Goal: Task Accomplishment & Management: Use online tool/utility

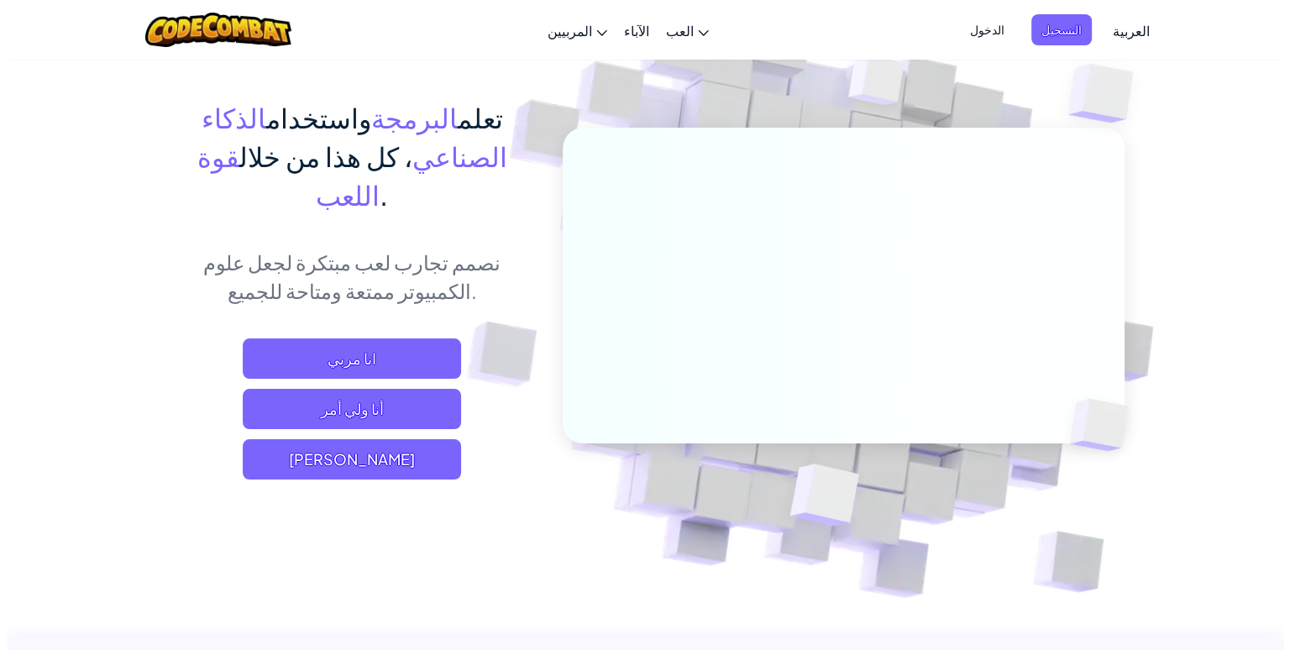
scroll to position [102, 0]
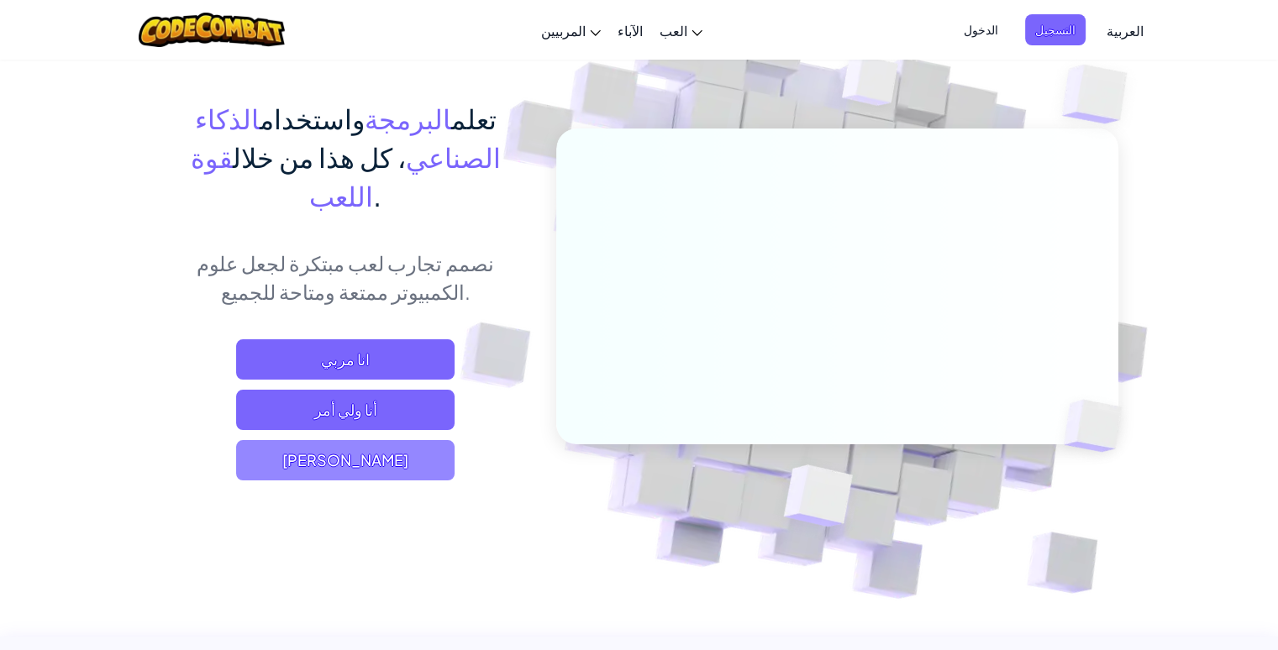
click at [382, 440] on span "[PERSON_NAME]" at bounding box center [345, 460] width 218 height 40
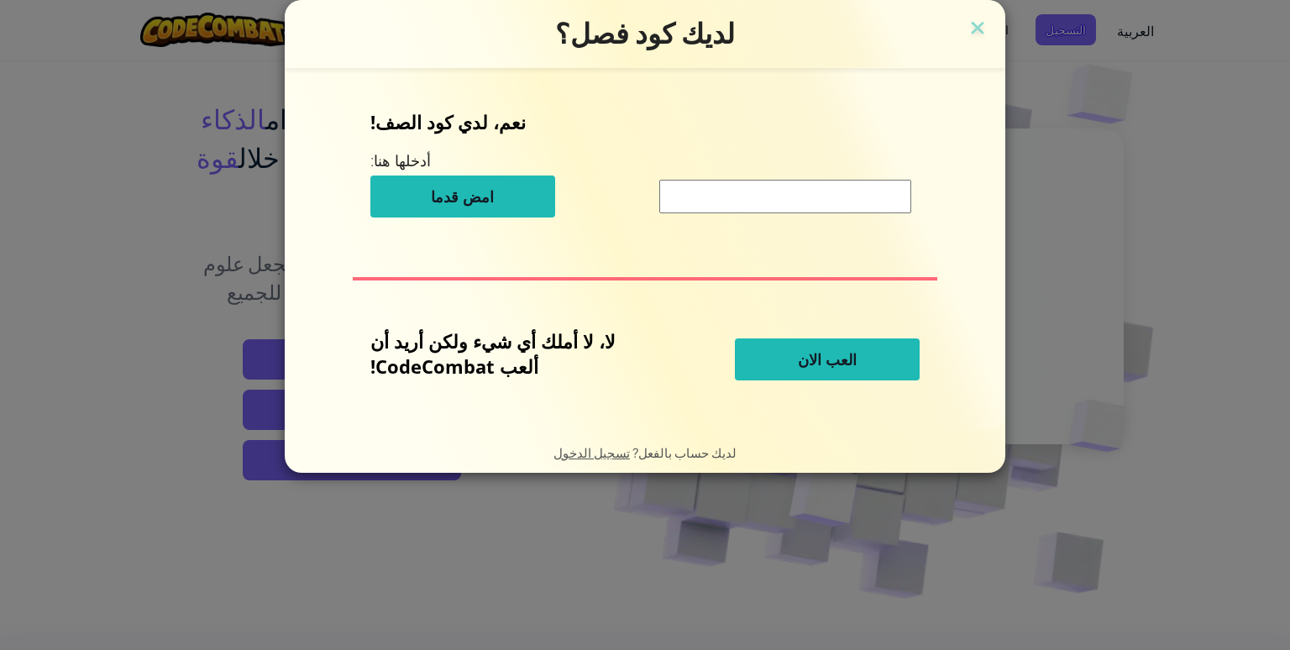
click at [753, 192] on input at bounding box center [785, 197] width 252 height 34
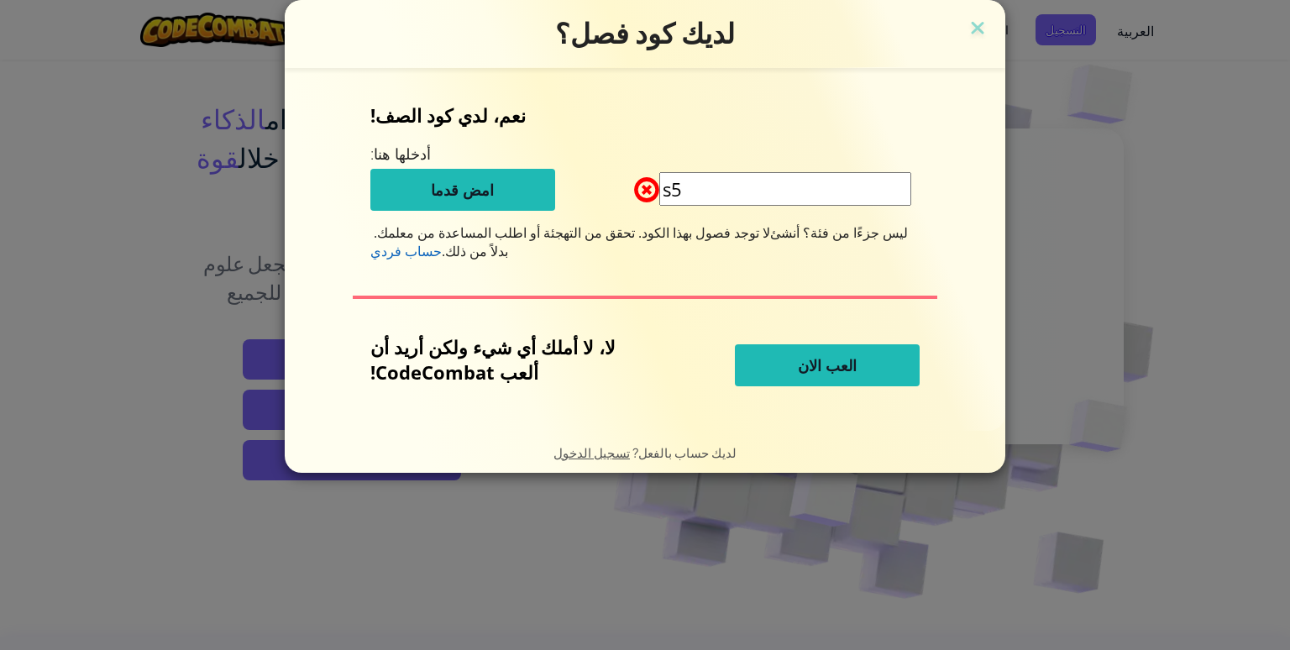
type input "s"
type input "س"
type input "S5B"
click at [786, 350] on button "العب الان" at bounding box center [827, 365] width 185 height 42
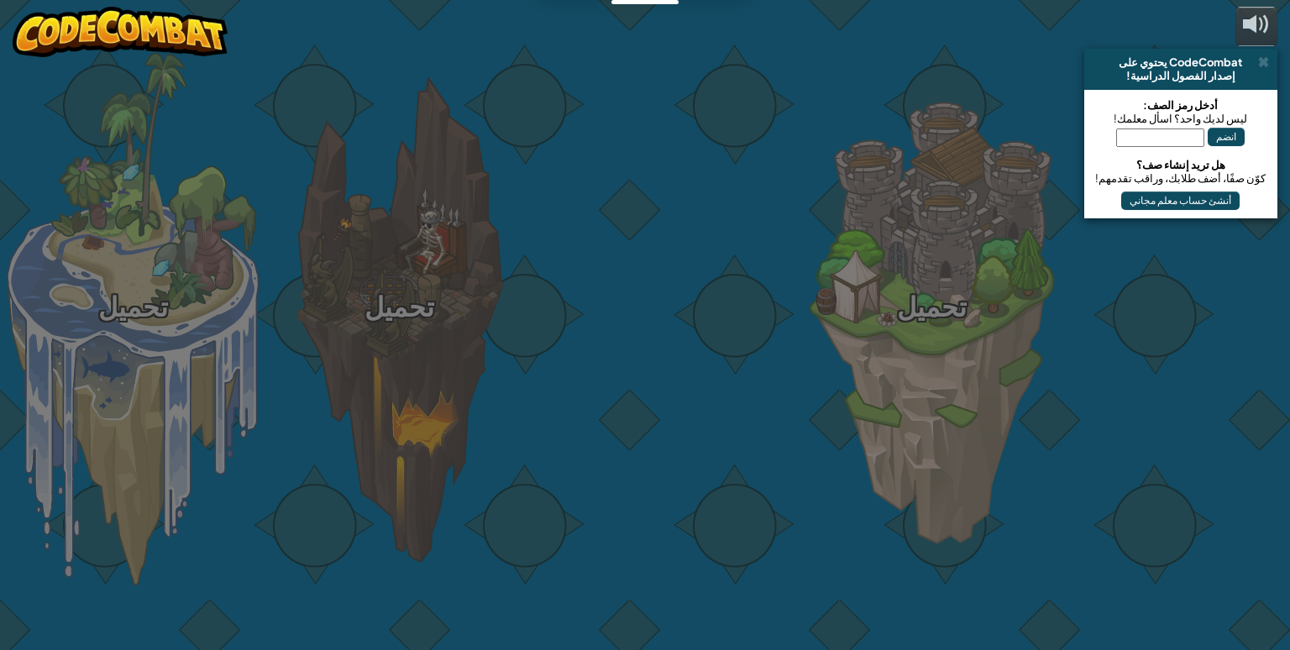
select select "ar"
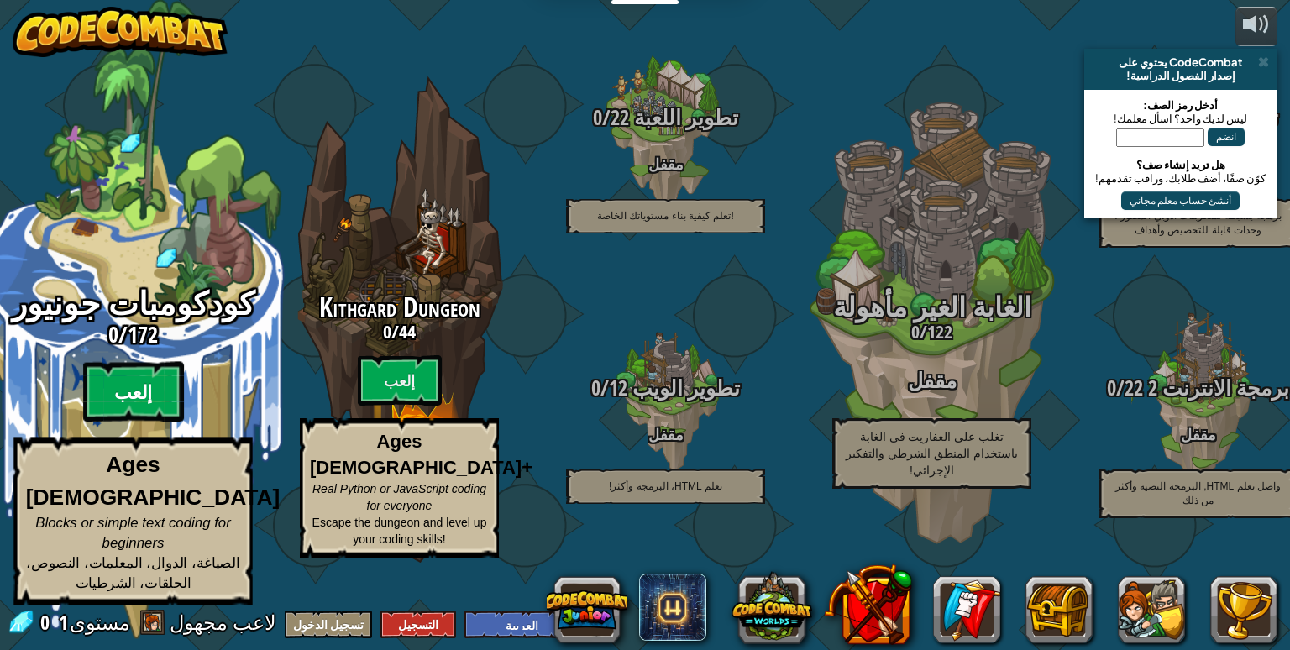
click at [151, 403] on btn "إلعب" at bounding box center [133, 392] width 101 height 60
select select "ar"
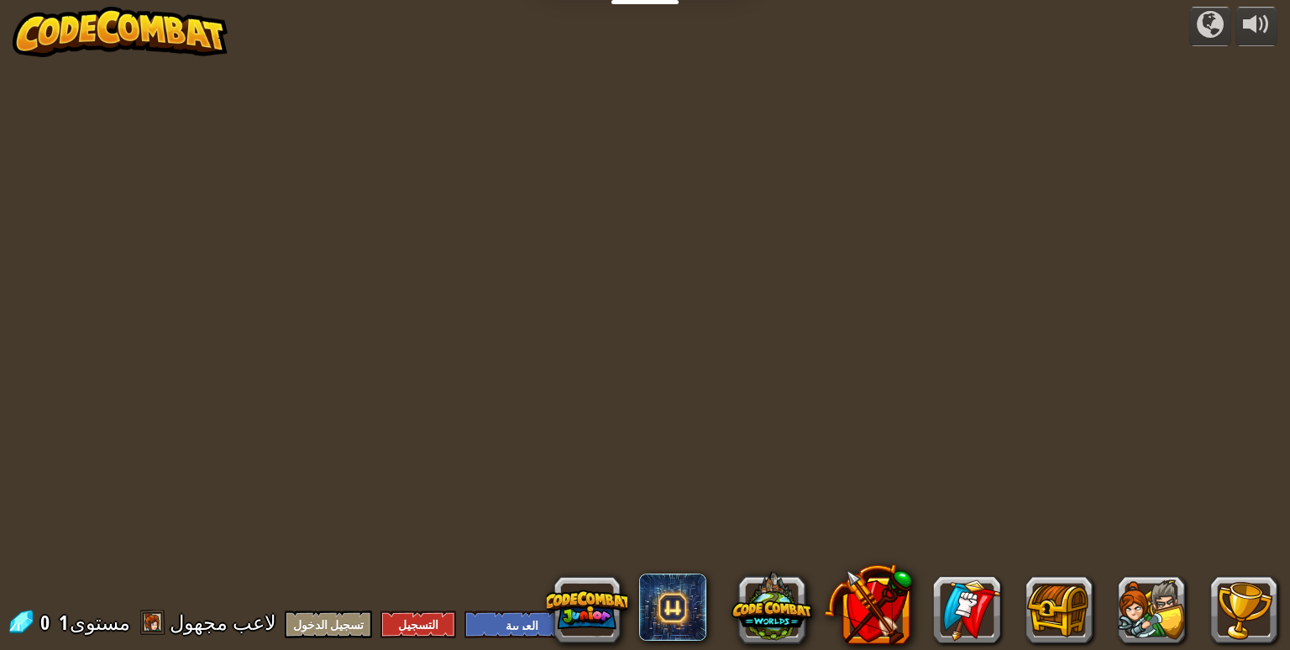
select select "ar"
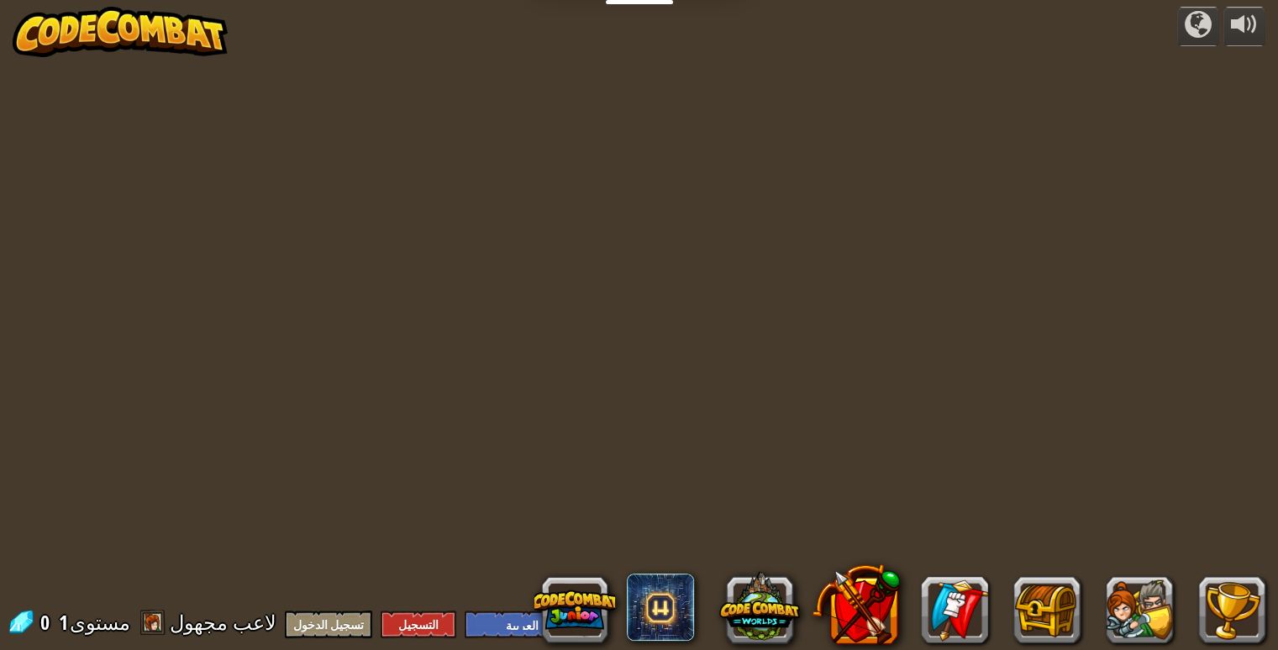
select select "ar"
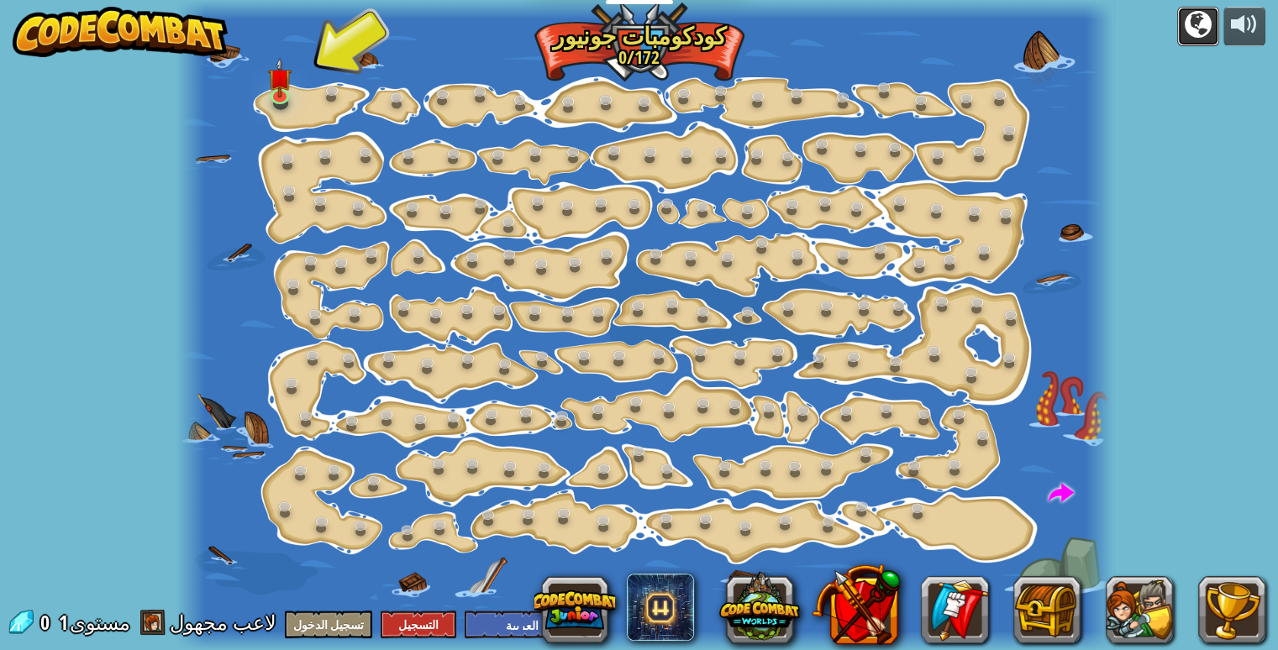
click at [1193, 23] on div at bounding box center [1197, 24] width 27 height 27
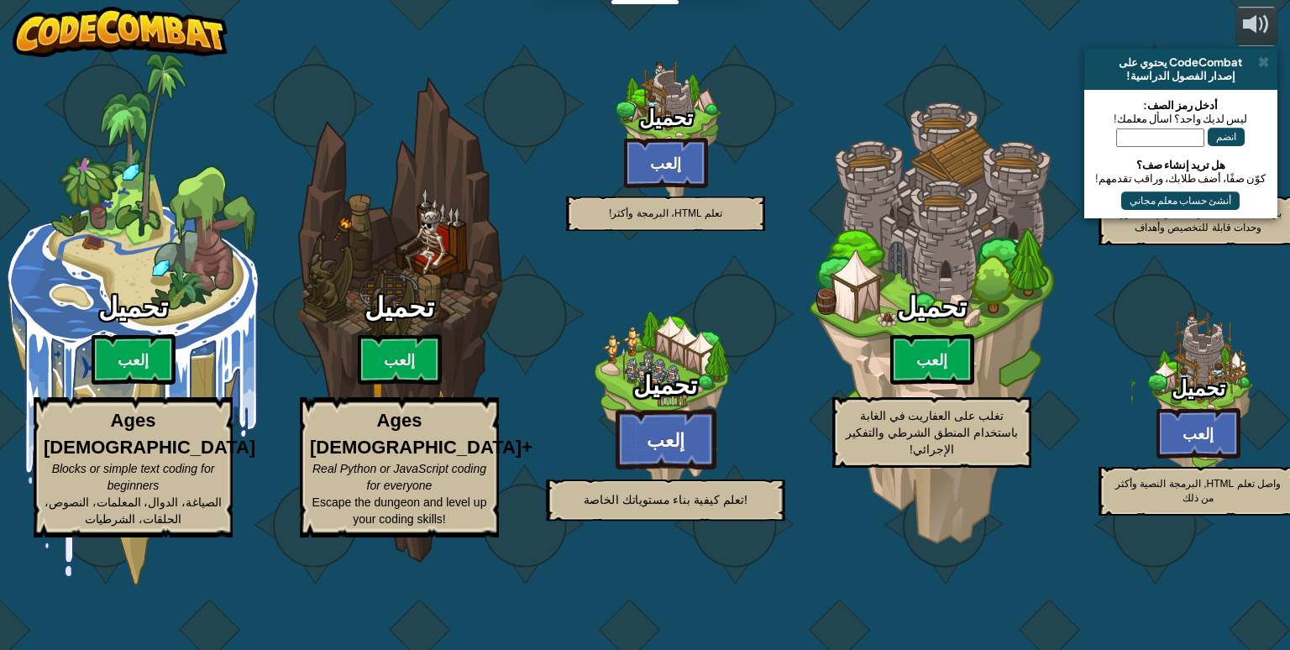
select select "ar"
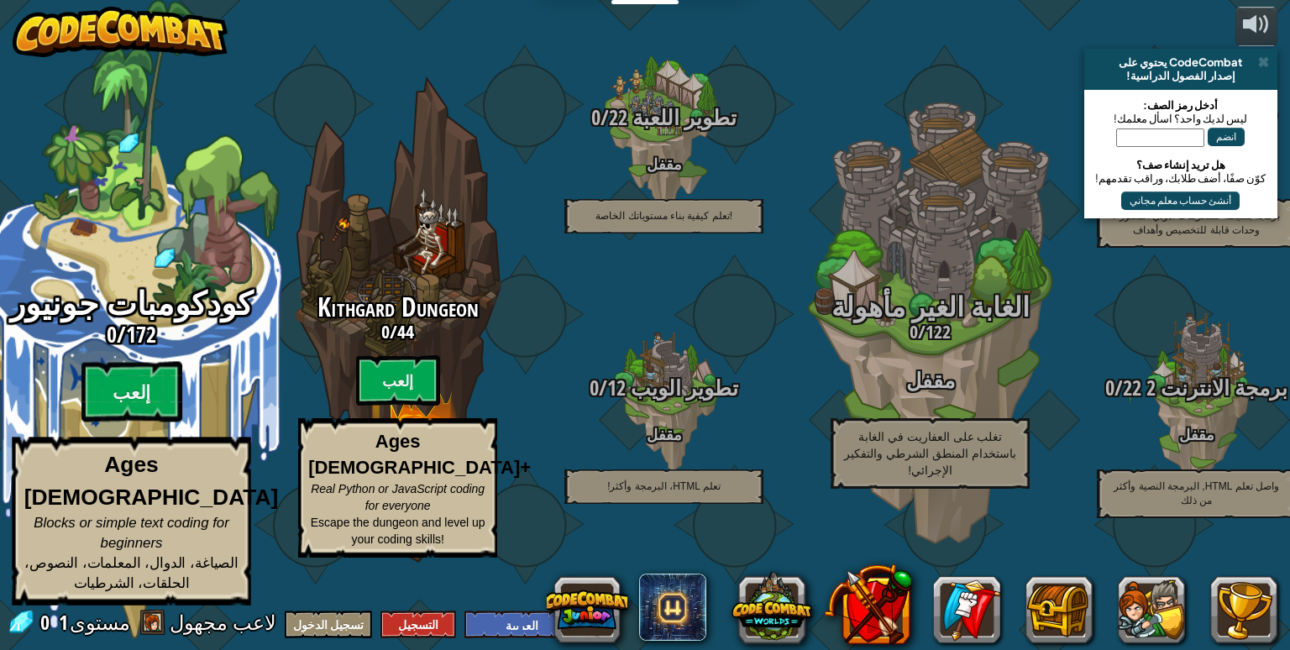
click at [128, 349] on span "172" at bounding box center [141, 334] width 30 height 30
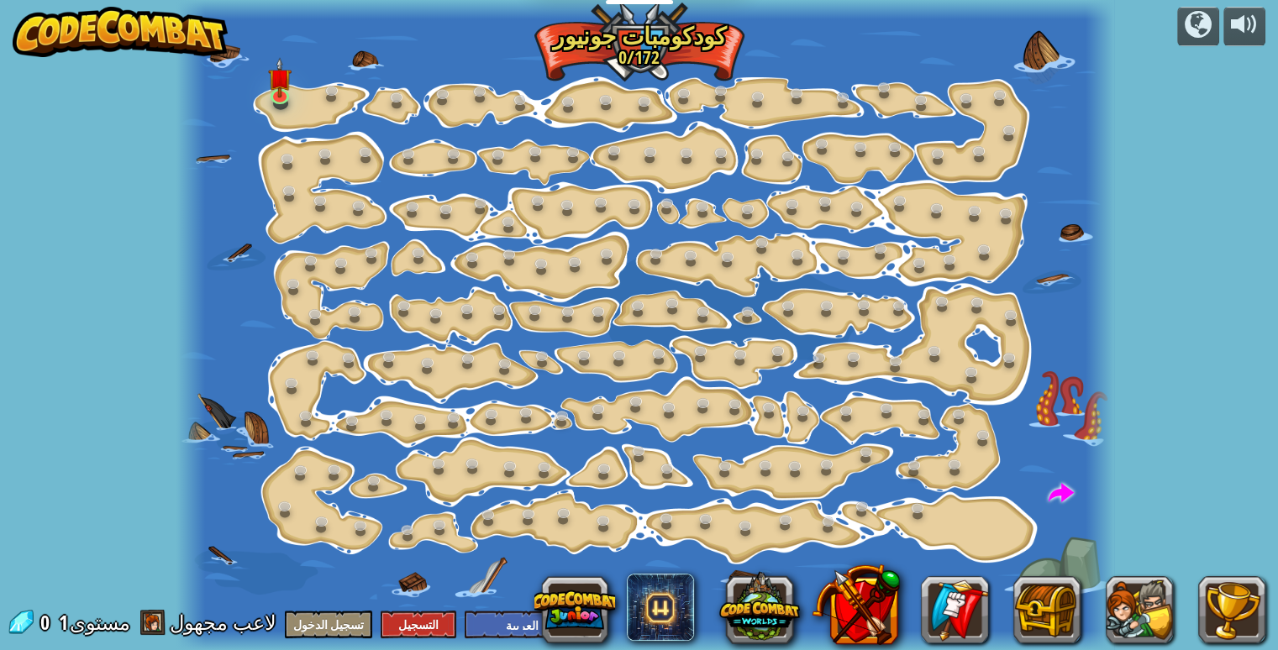
select select "ar"
click at [281, 92] on img at bounding box center [281, 68] width 24 height 54
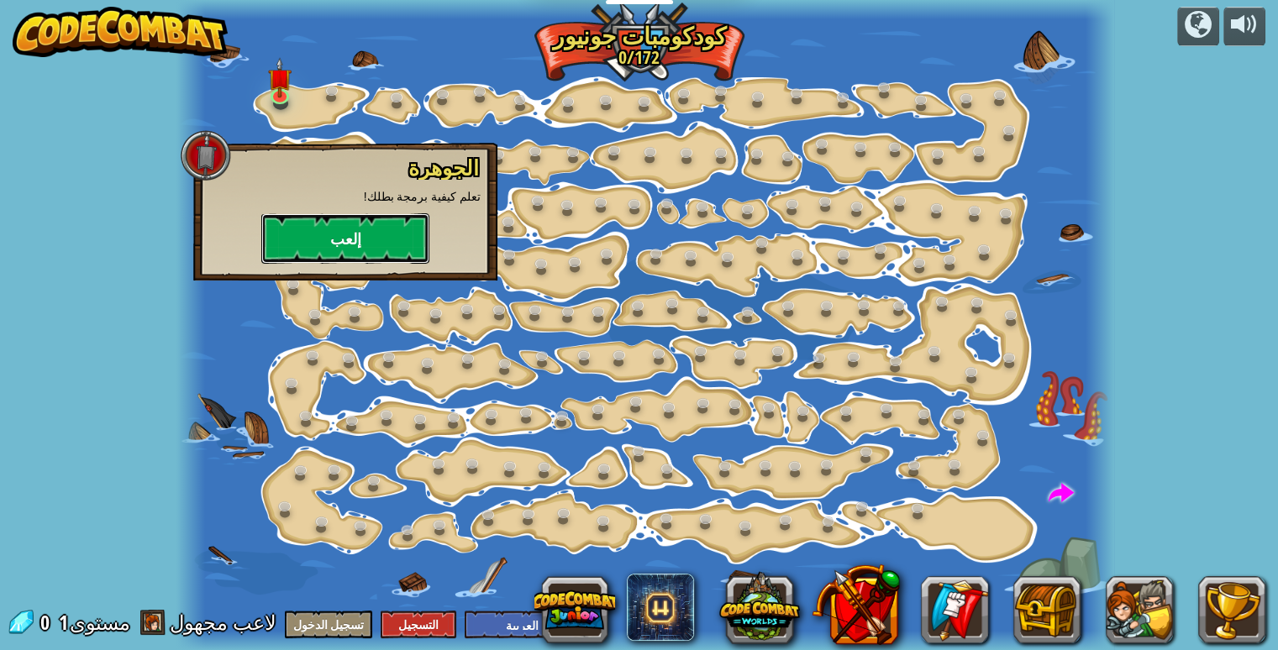
click at [331, 247] on button "إلعب" at bounding box center [345, 238] width 168 height 50
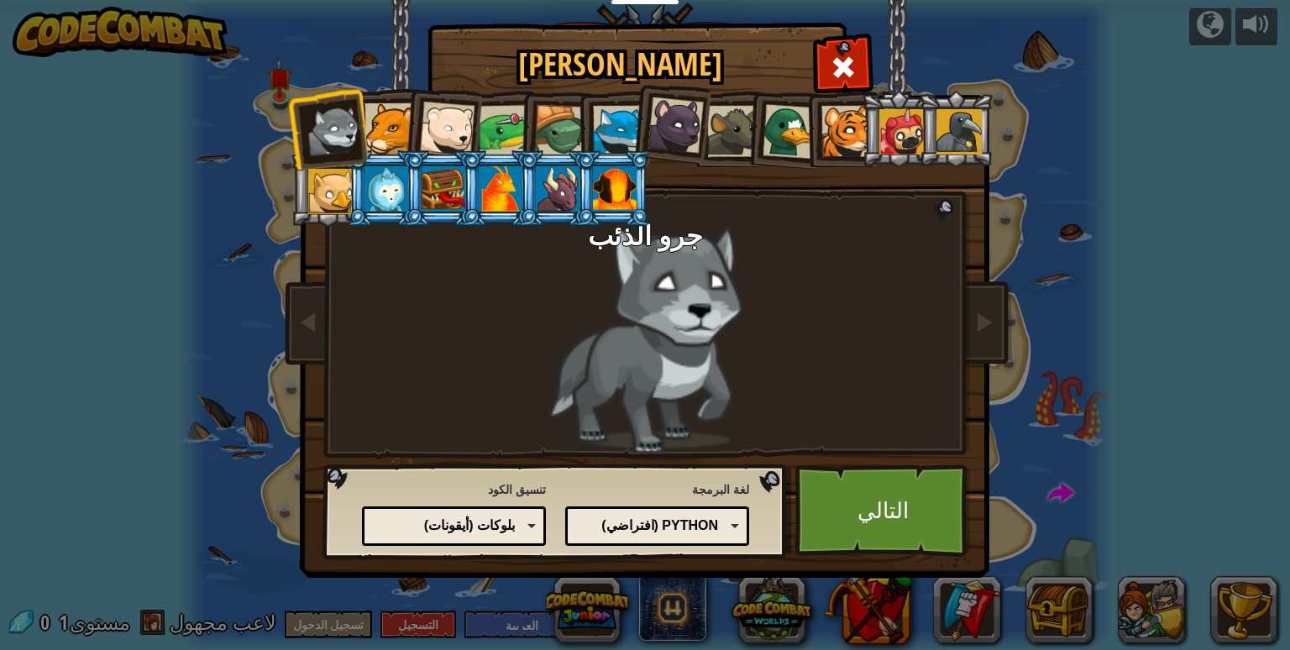
click at [381, 122] on div at bounding box center [390, 128] width 51 height 51
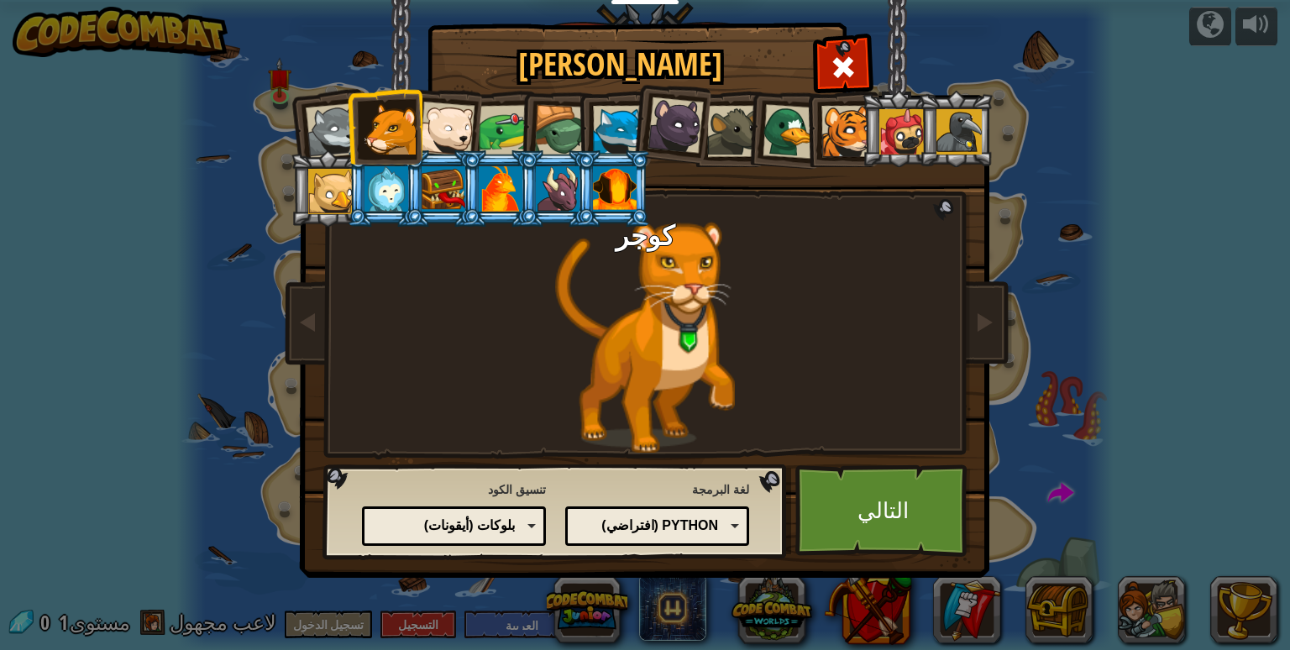
click at [588, 198] on li at bounding box center [613, 188] width 76 height 76
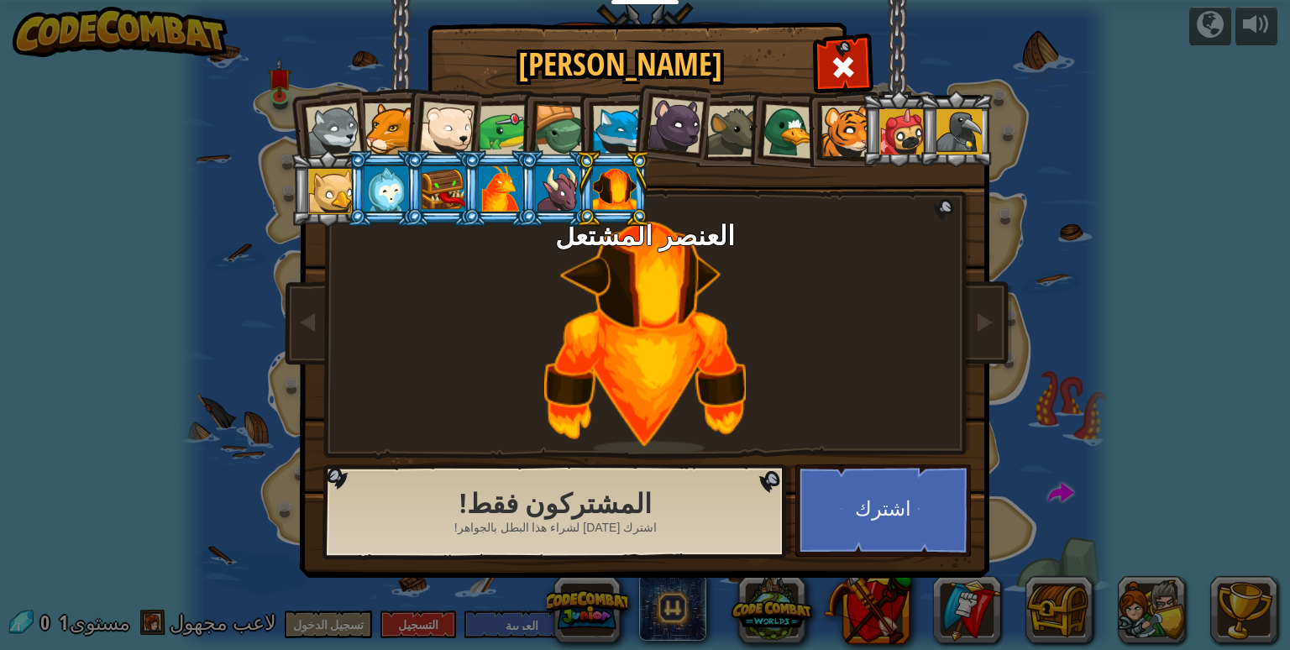
click at [532, 202] on li at bounding box center [556, 188] width 76 height 76
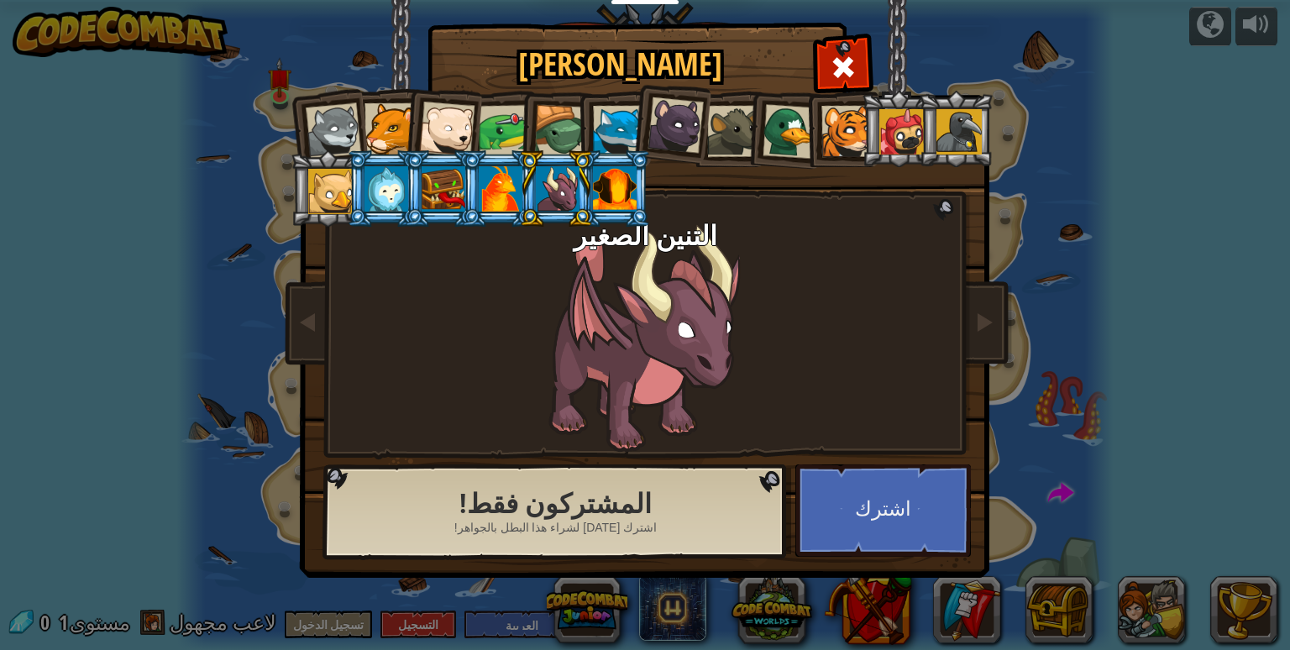
click at [389, 203] on div at bounding box center [387, 188] width 44 height 45
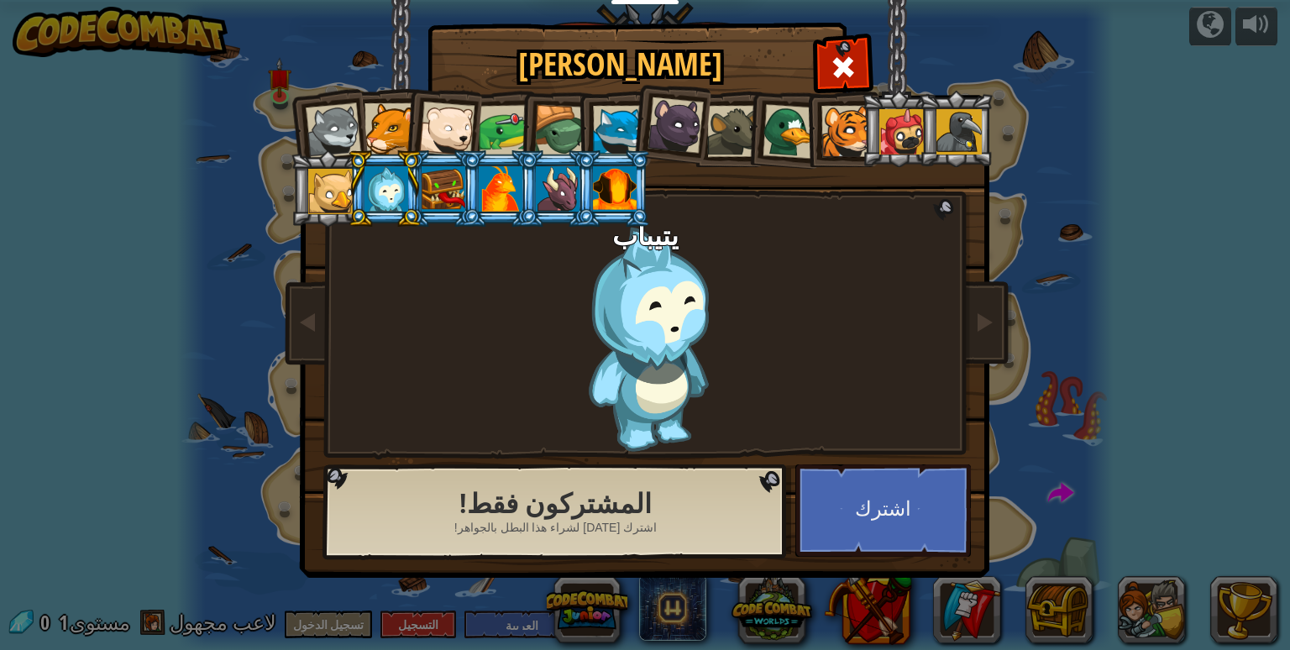
click at [344, 198] on div at bounding box center [330, 191] width 45 height 45
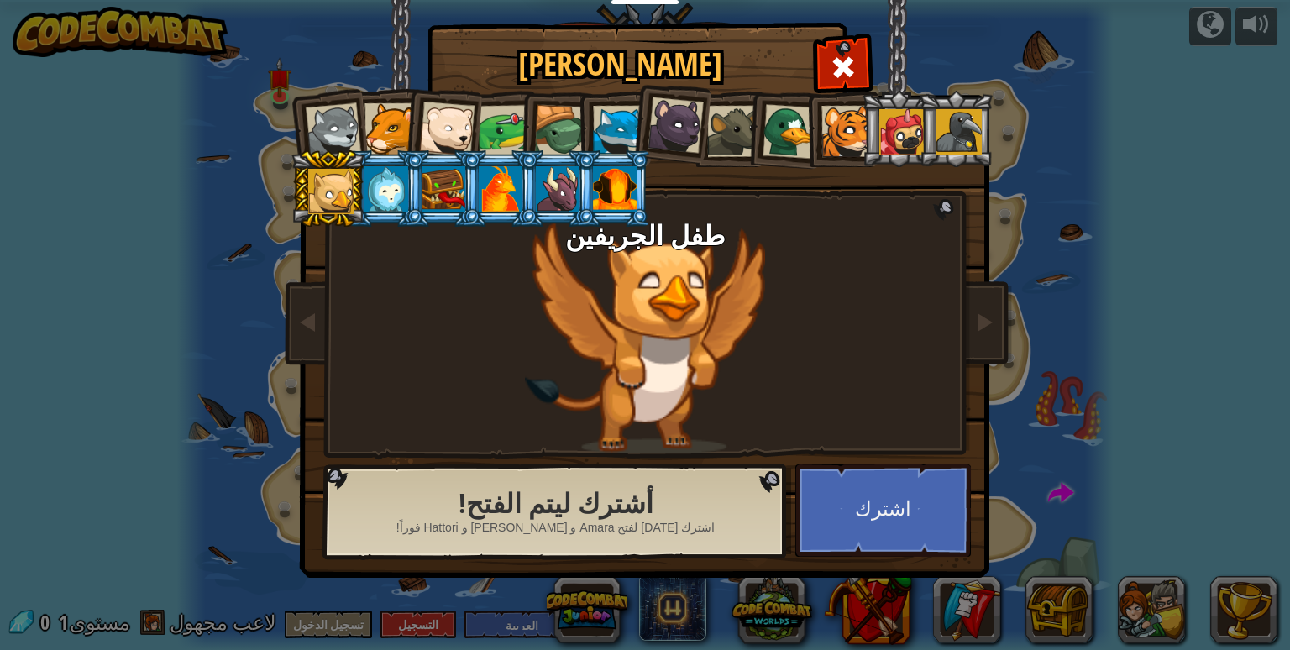
click at [961, 125] on div at bounding box center [959, 131] width 45 height 45
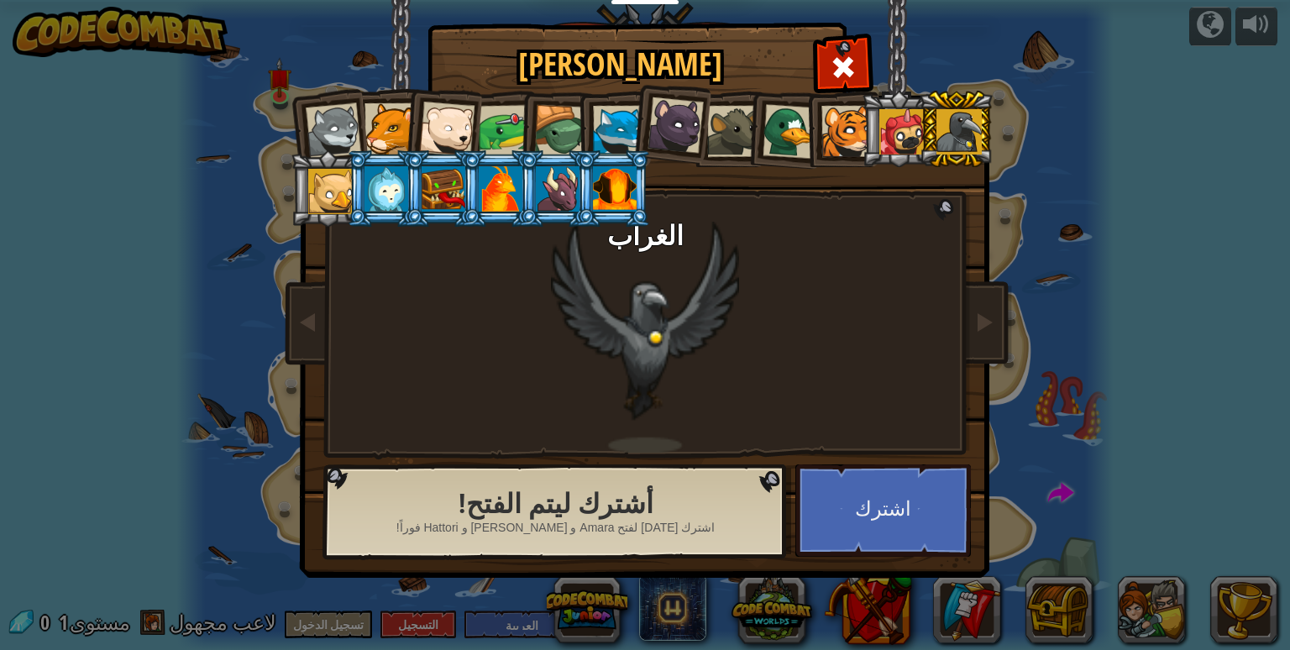
click at [900, 135] on div at bounding box center [901, 131] width 45 height 45
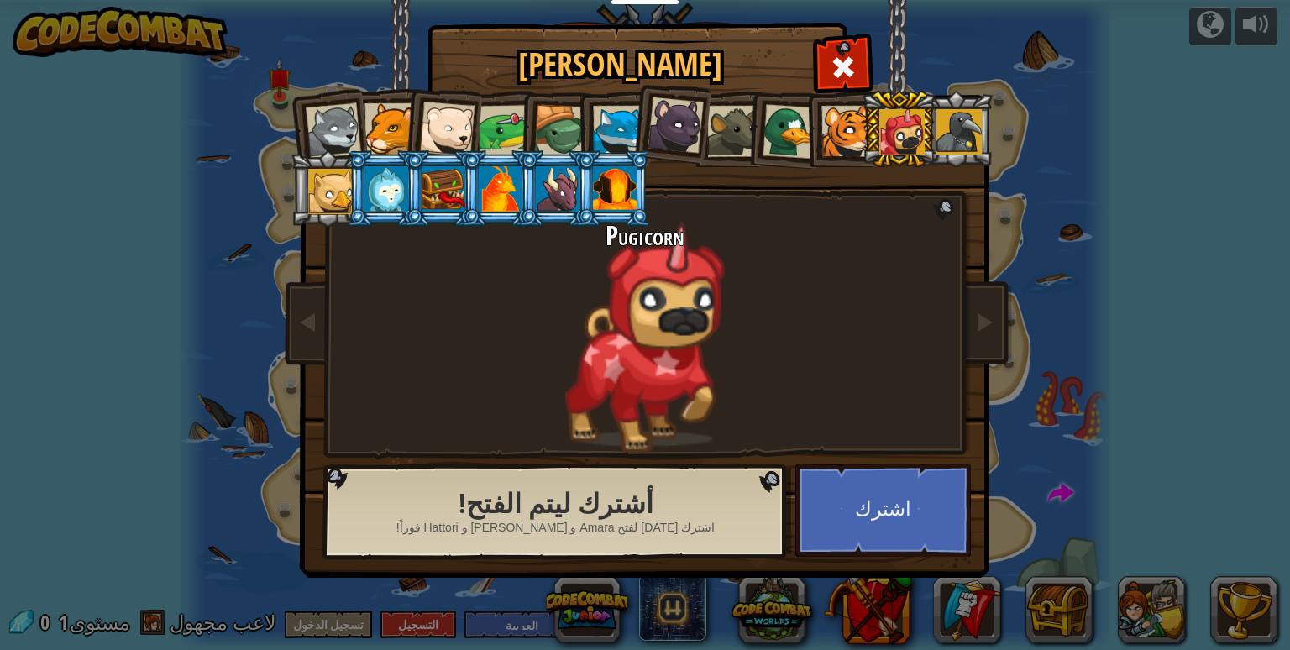
click at [790, 142] on div at bounding box center [790, 131] width 55 height 55
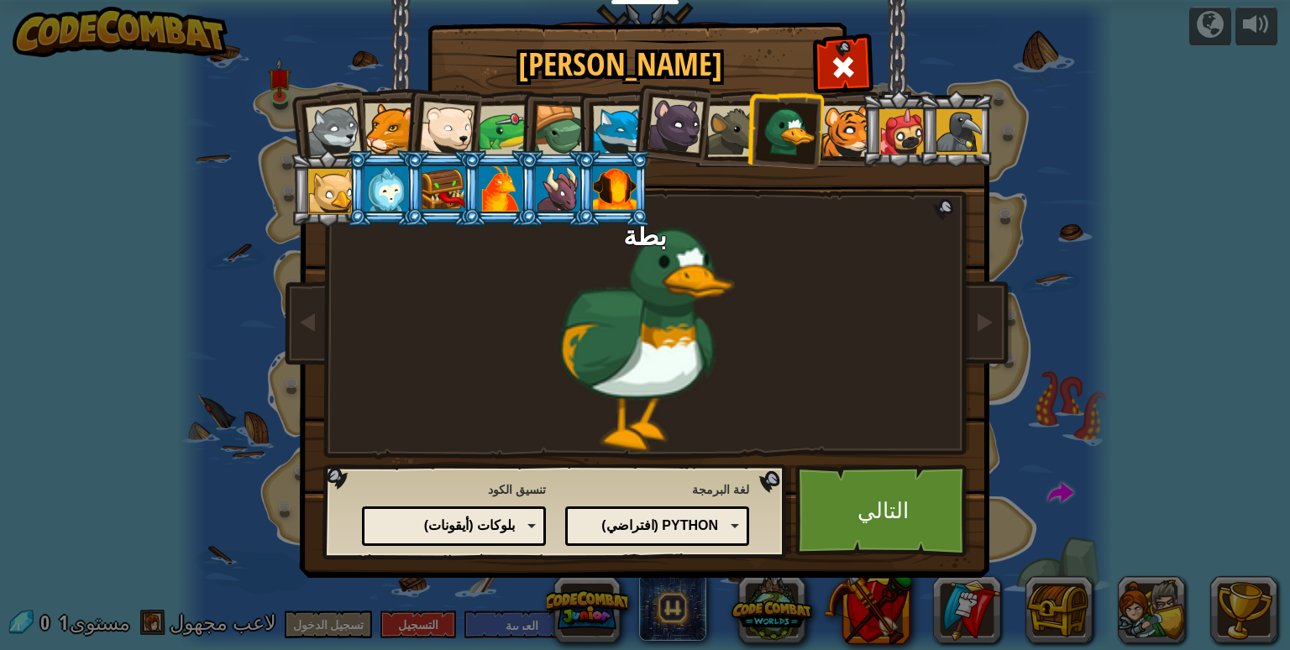
click at [728, 122] on div at bounding box center [732, 131] width 51 height 51
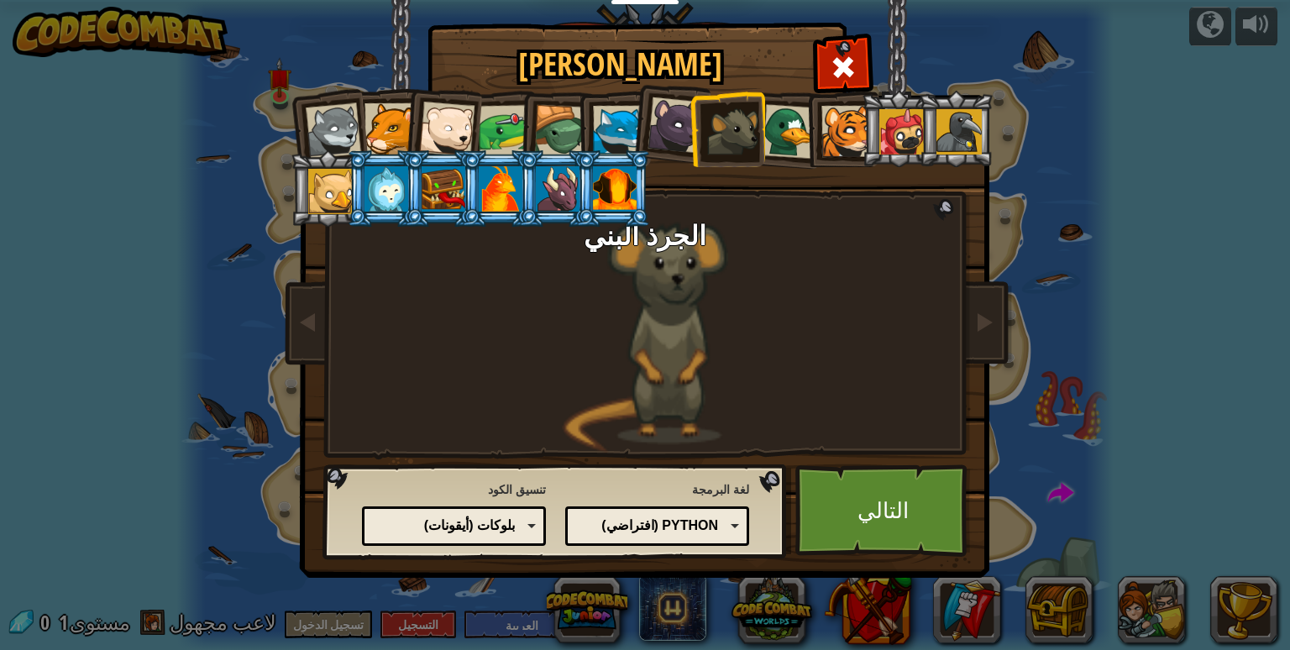
click at [682, 125] on div at bounding box center [676, 125] width 56 height 56
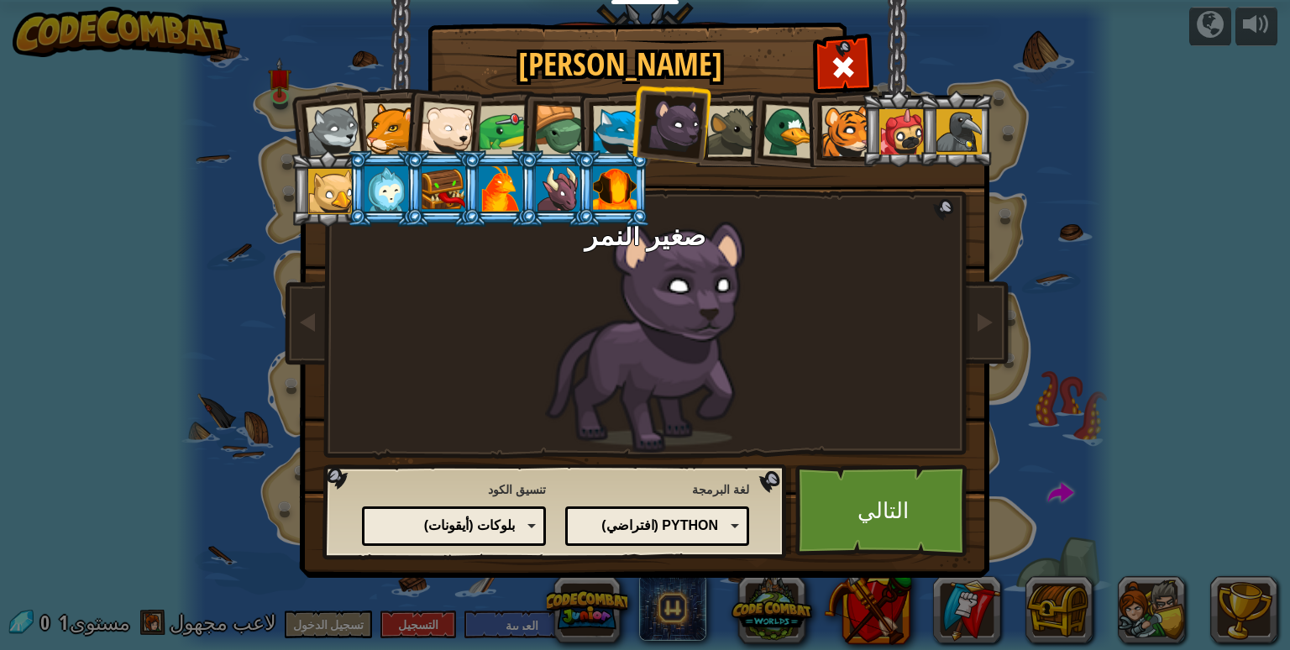
click at [618, 129] on div at bounding box center [618, 131] width 51 height 51
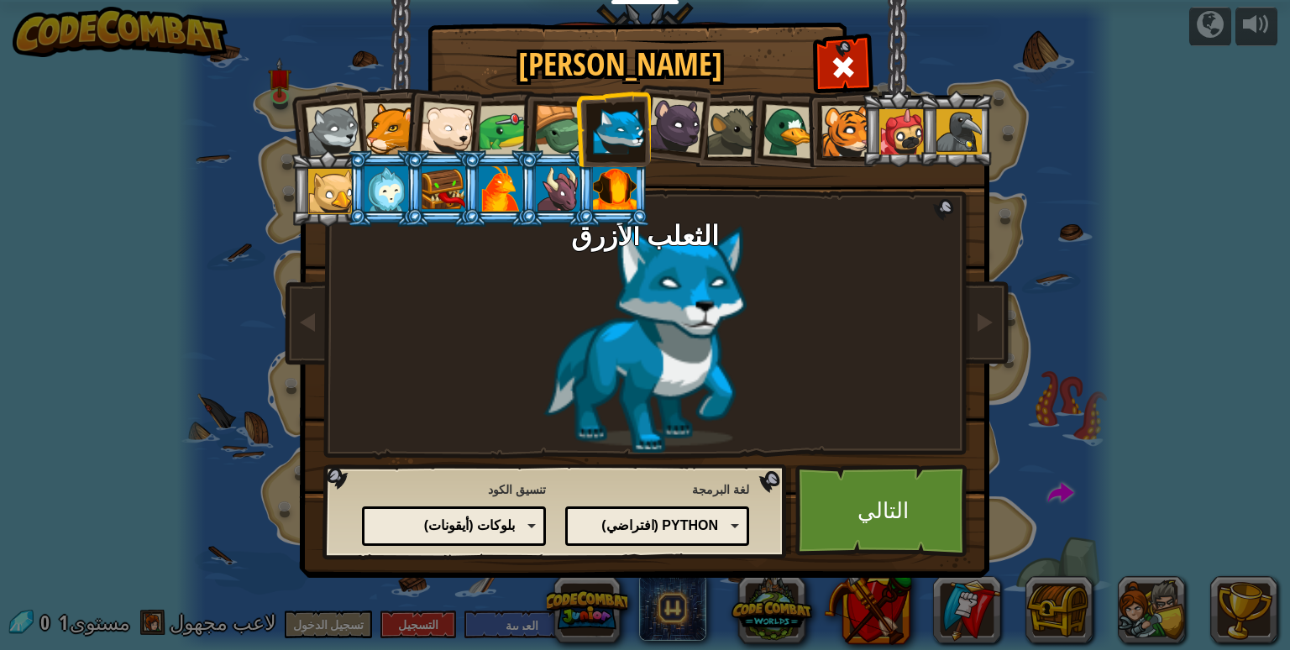
click at [535, 152] on li at bounding box center [556, 188] width 76 height 76
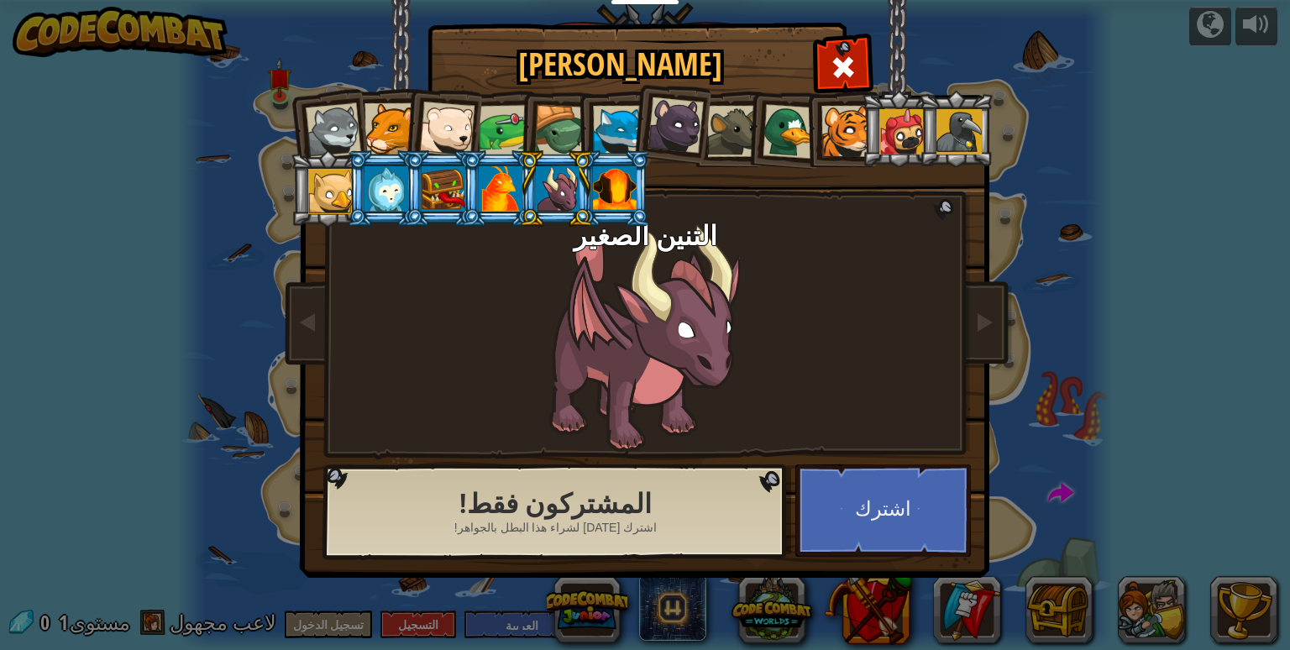
drag, startPoint x: 570, startPoint y: 115, endPoint x: 547, endPoint y: 119, distance: 23.1
click at [564, 118] on div at bounding box center [561, 132] width 54 height 54
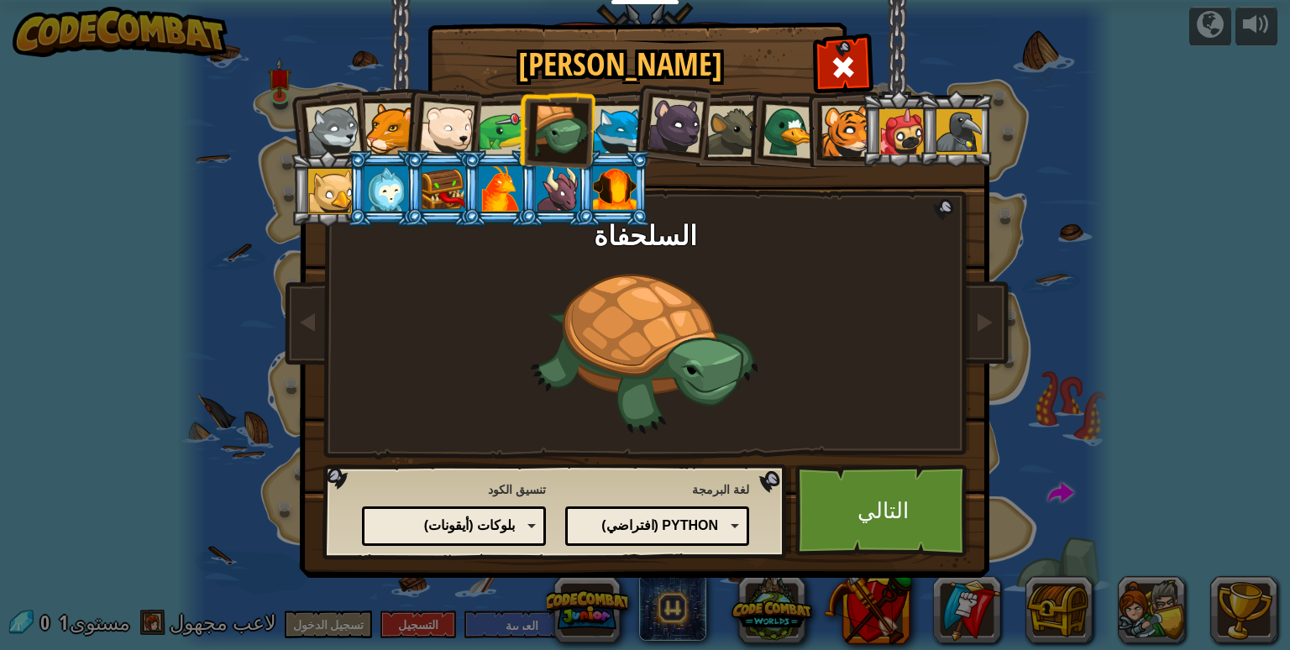
click at [503, 129] on div at bounding box center [505, 131] width 52 height 52
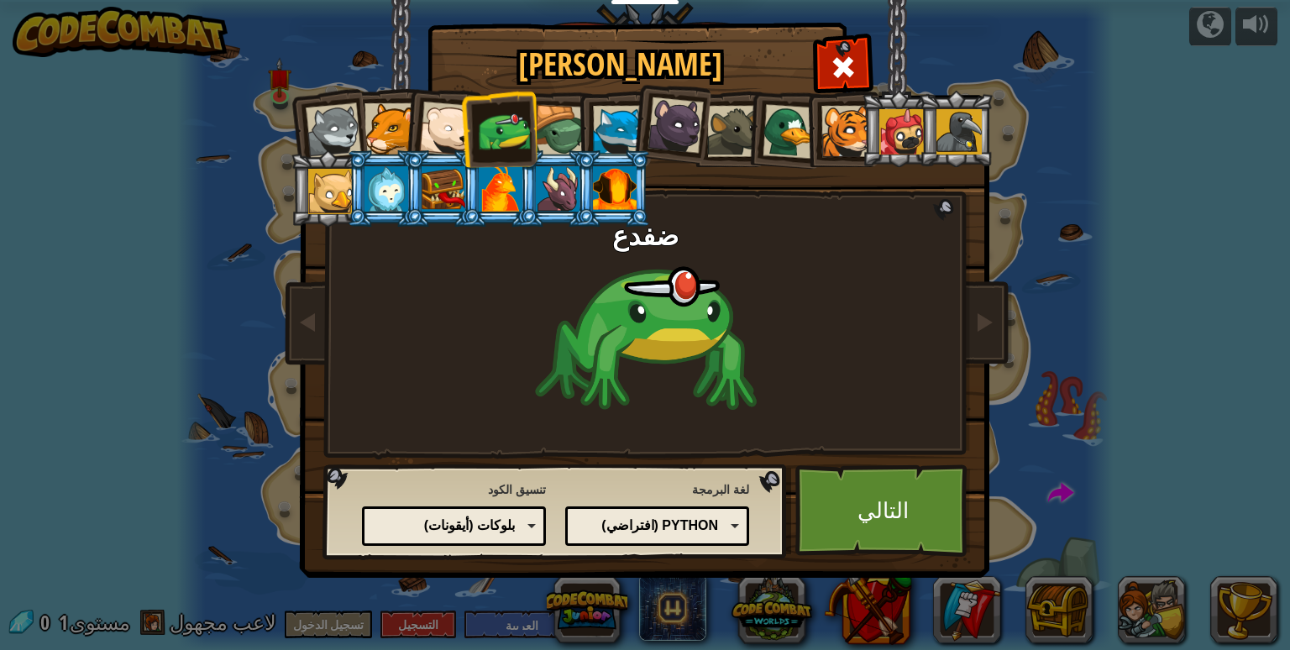
click at [358, 142] on div at bounding box center [333, 130] width 55 height 55
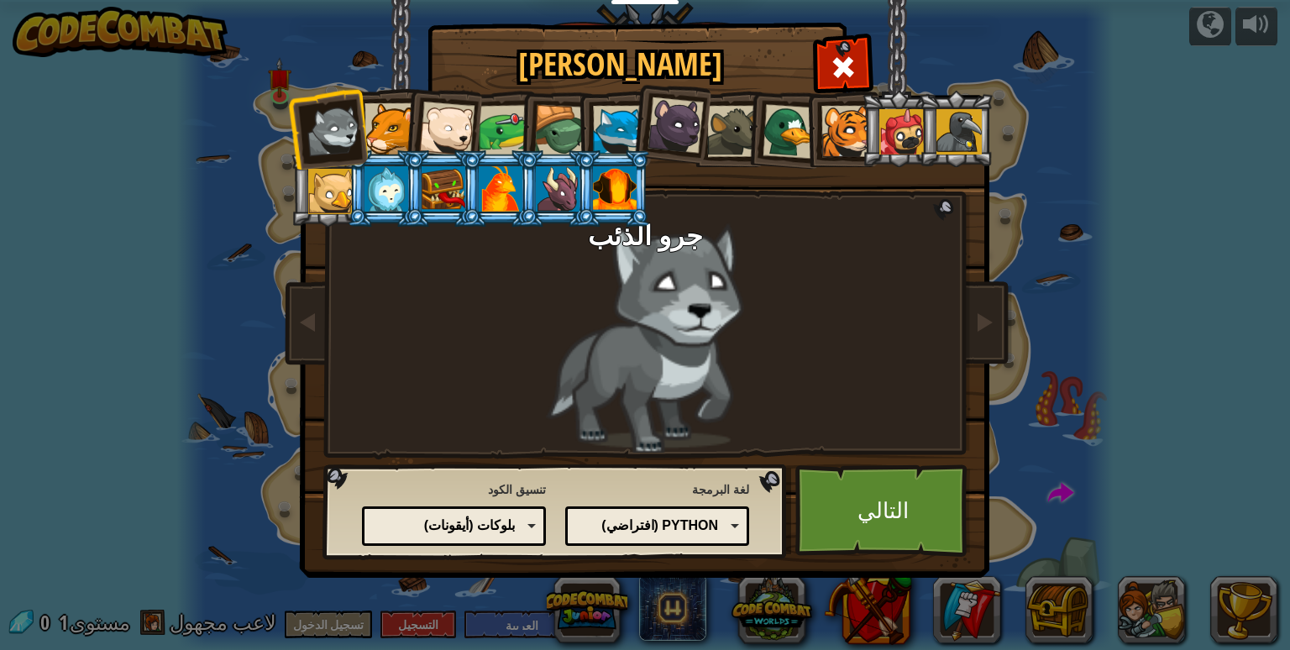
click at [386, 122] on div at bounding box center [390, 128] width 51 height 51
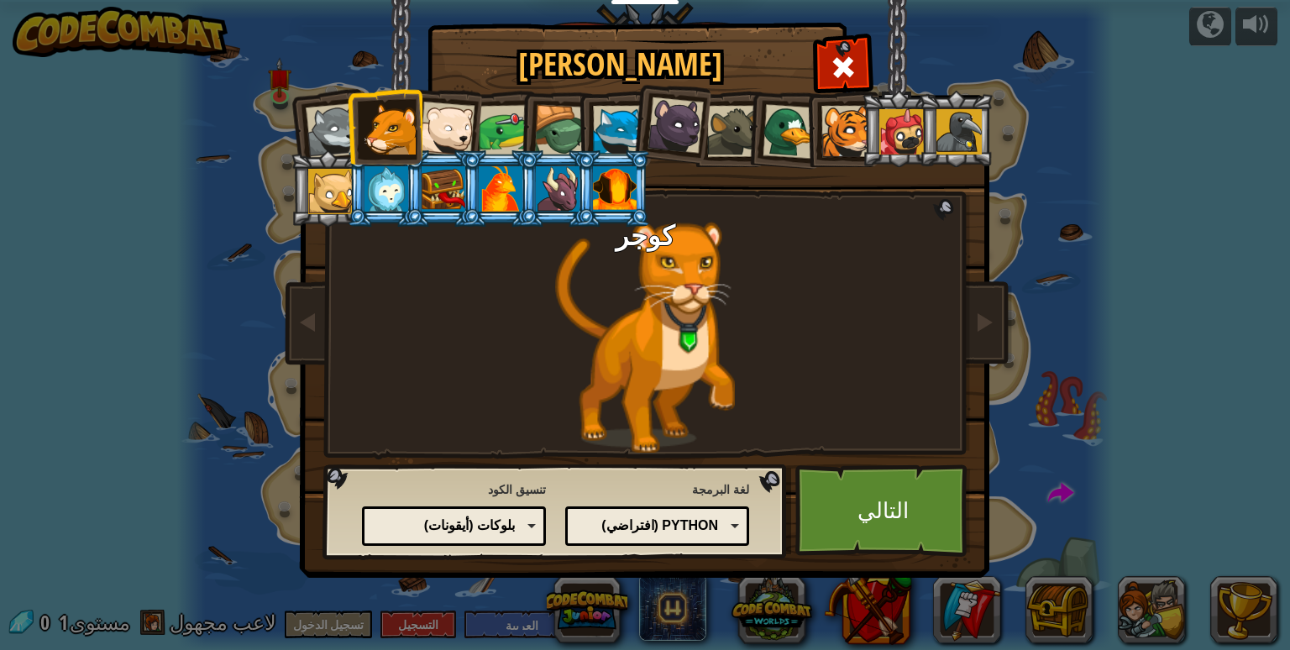
click at [623, 111] on div at bounding box center [618, 131] width 51 height 51
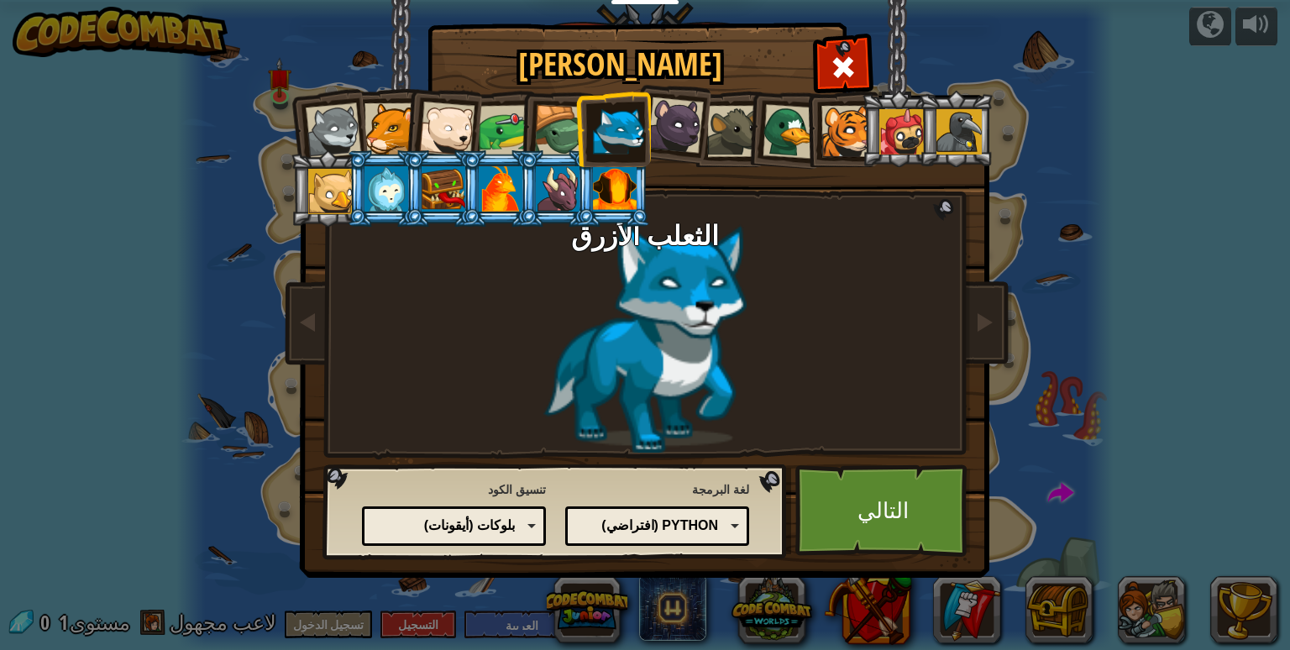
click at [679, 517] on div "Python (افتراضي)" at bounding box center [654, 526] width 129 height 19
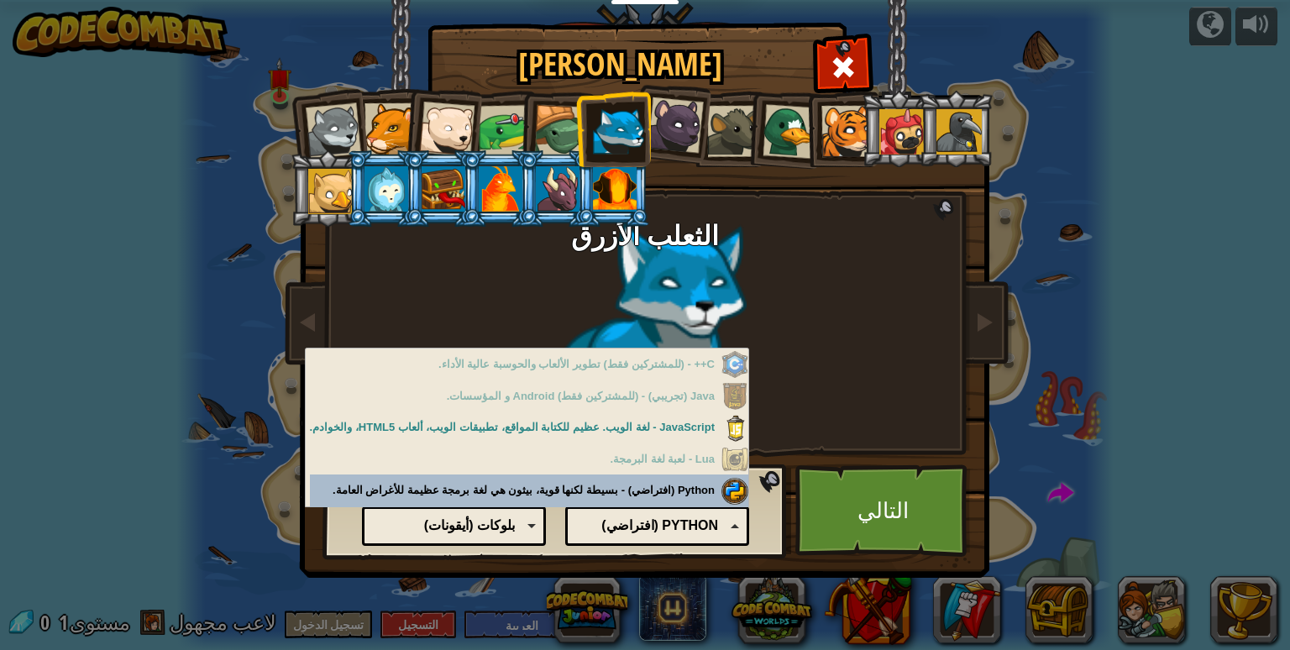
click at [675, 522] on div "Python (افتراضي)" at bounding box center [654, 526] width 129 height 19
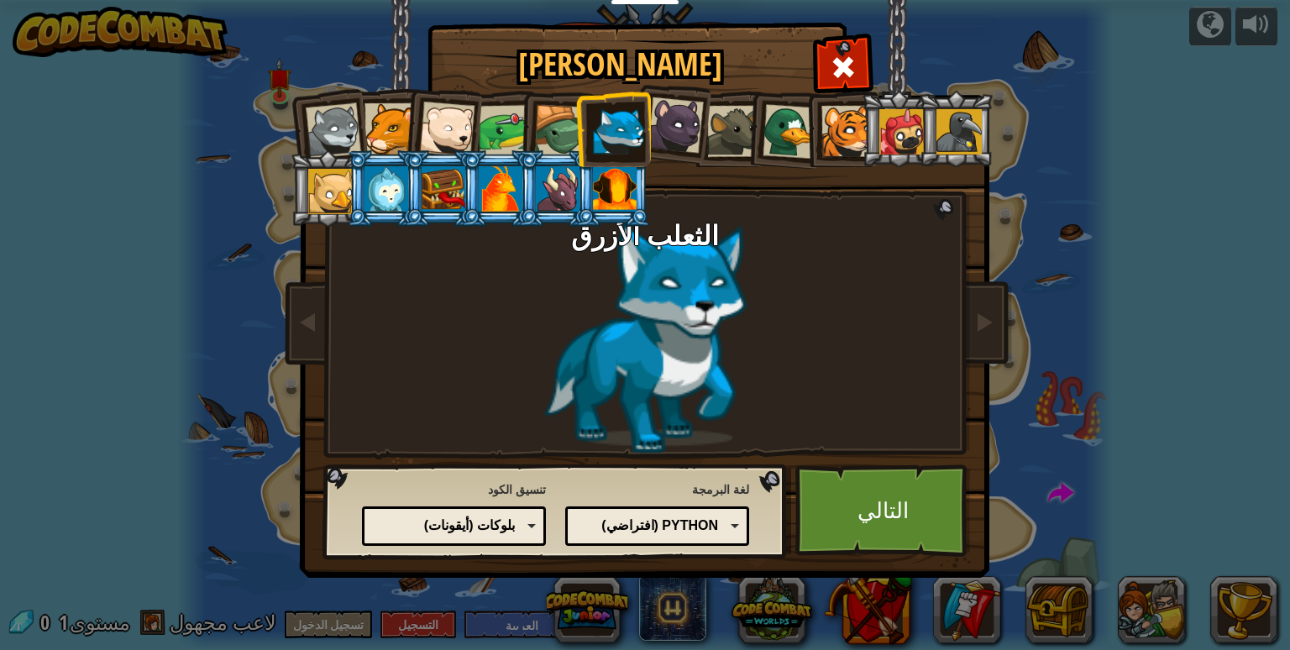
click at [472, 523] on div "بلوكات (أيقونات)" at bounding box center [450, 526] width 129 height 19
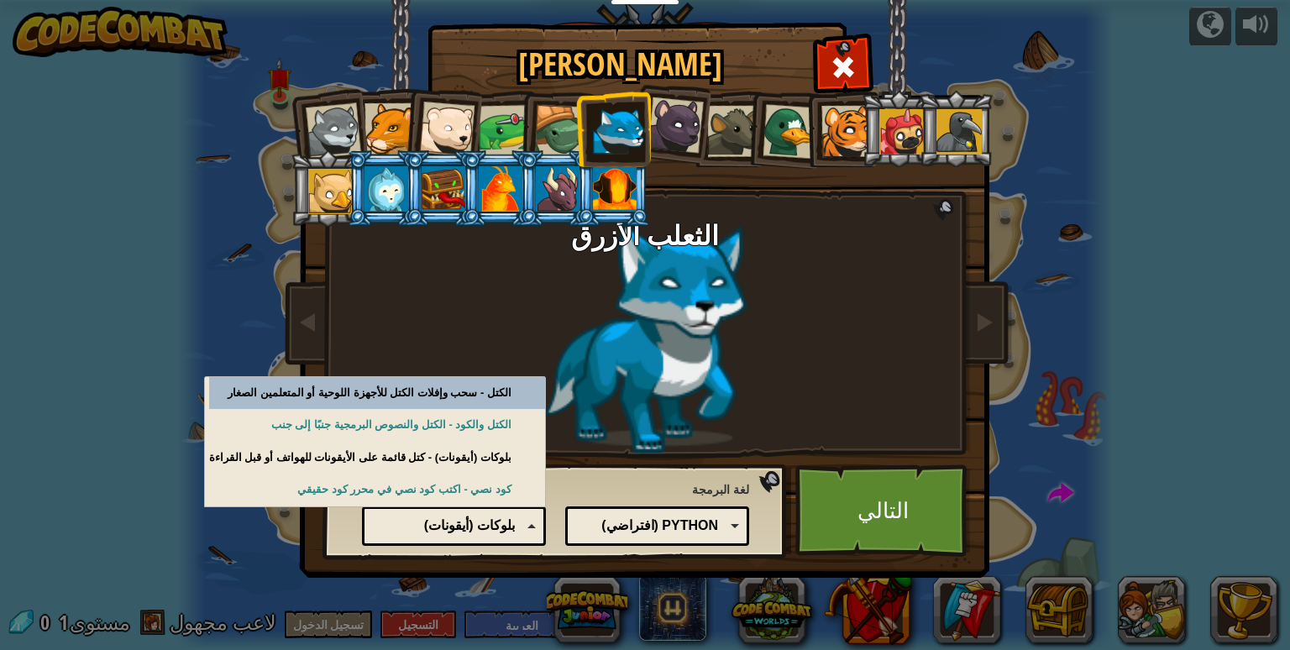
click at [472, 523] on div "بلوكات (أيقونات)" at bounding box center [450, 526] width 129 height 19
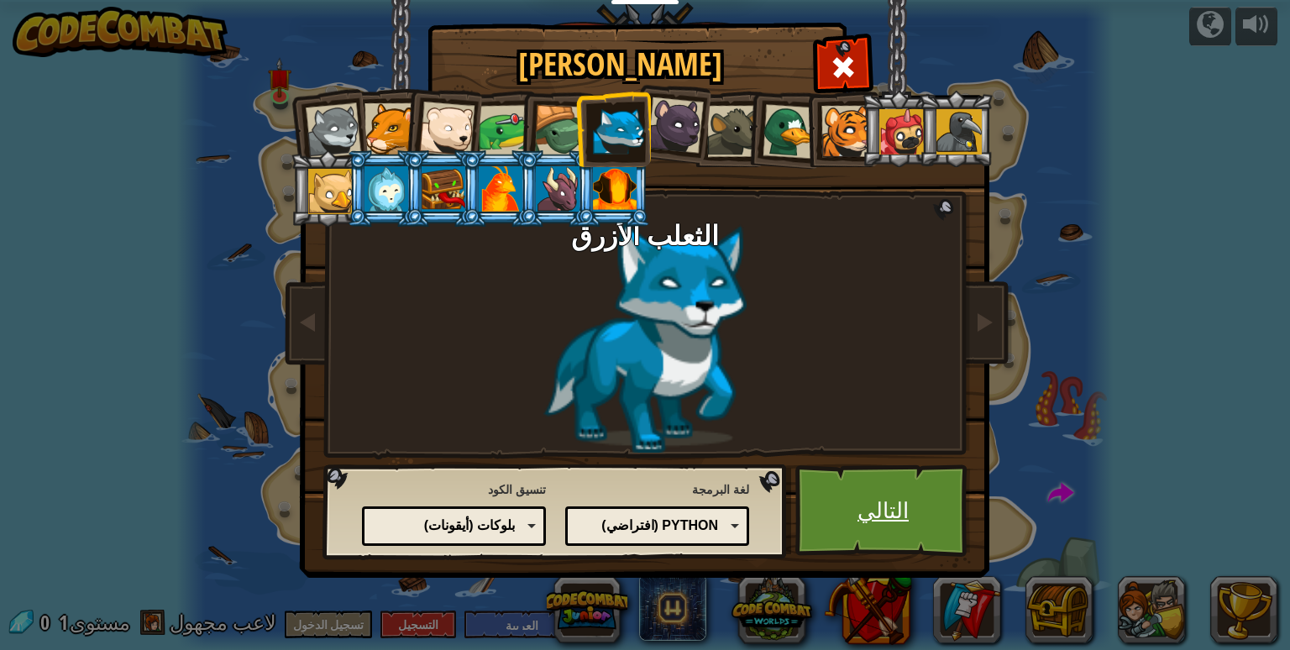
click at [898, 491] on link "التالي" at bounding box center [883, 511] width 176 height 92
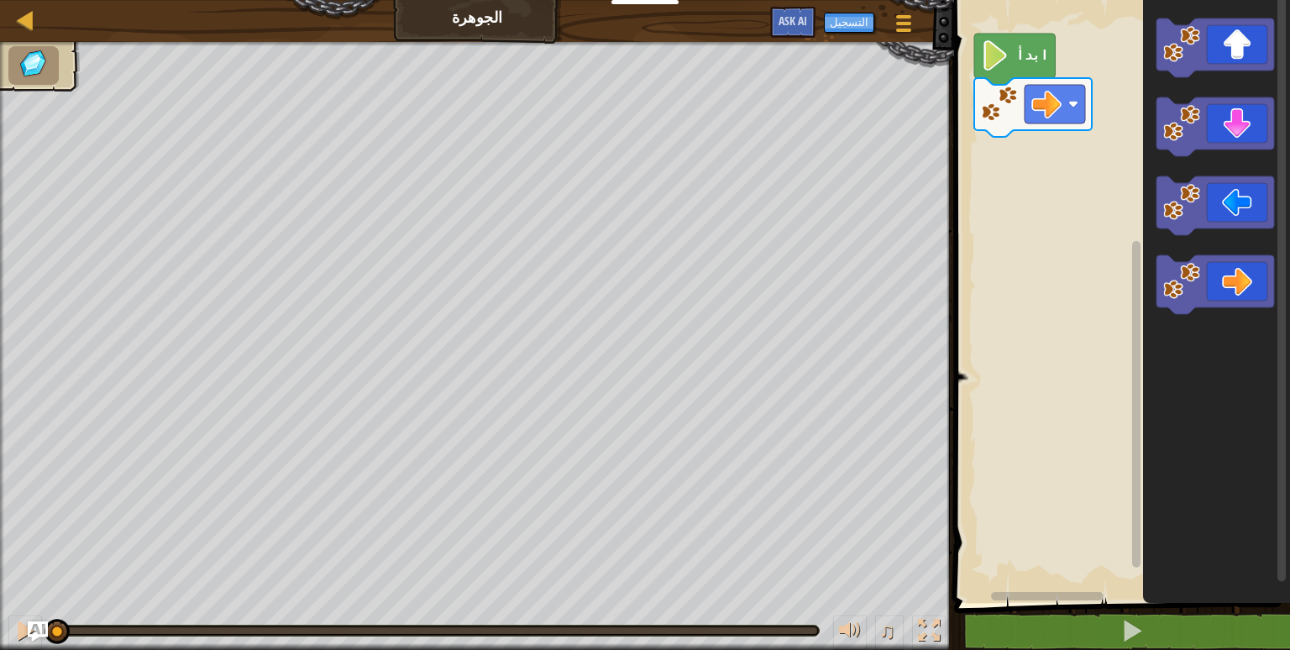
drag, startPoint x: 639, startPoint y: 1, endPoint x: 664, endPoint y: -53, distance: 59.0
click at [664, 0] on html "المربيين أنشئ حساب مجاني حلول المدارس والمناطق مدافع Kelvintaph توافق المعايير …" at bounding box center [645, 0] width 1290 height 0
drag, startPoint x: 641, startPoint y: 1, endPoint x: 656, endPoint y: -40, distance: 43.8
click at [656, 0] on html "المربيين أنشئ حساب مجاني حلول المدارس والمناطق مدافع Kelvintaph توافق المعايير …" at bounding box center [645, 0] width 1290 height 0
click at [1221, 266] on icon "مساحة عمل بلوكلي" at bounding box center [1216, 284] width 118 height 59
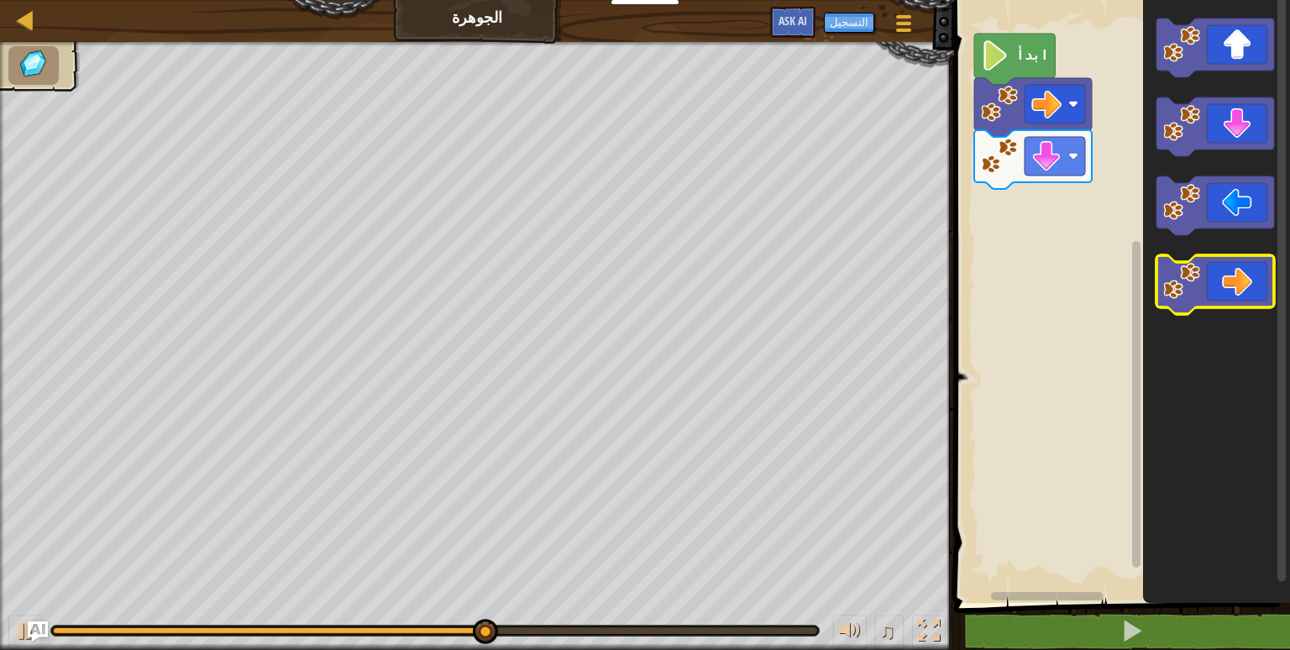
click at [1193, 289] on image "مساحة عمل بلوكلي" at bounding box center [1181, 281] width 37 height 37
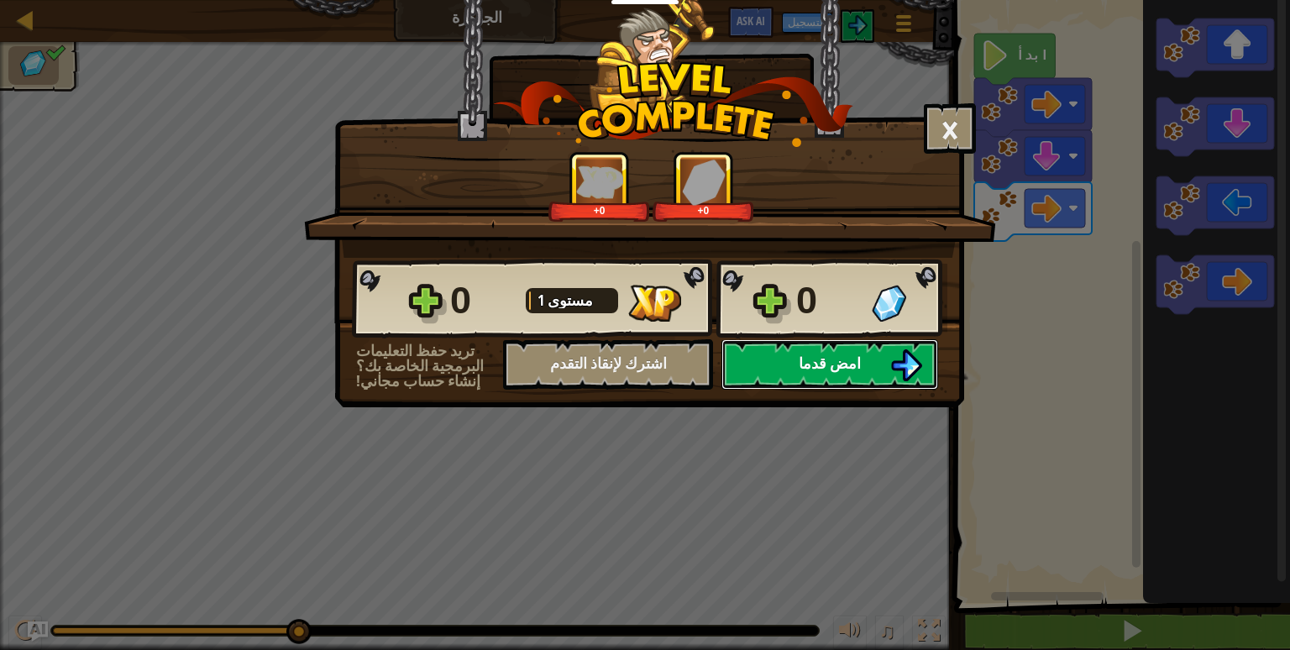
click at [840, 349] on button "امض قدما" at bounding box center [830, 364] width 217 height 50
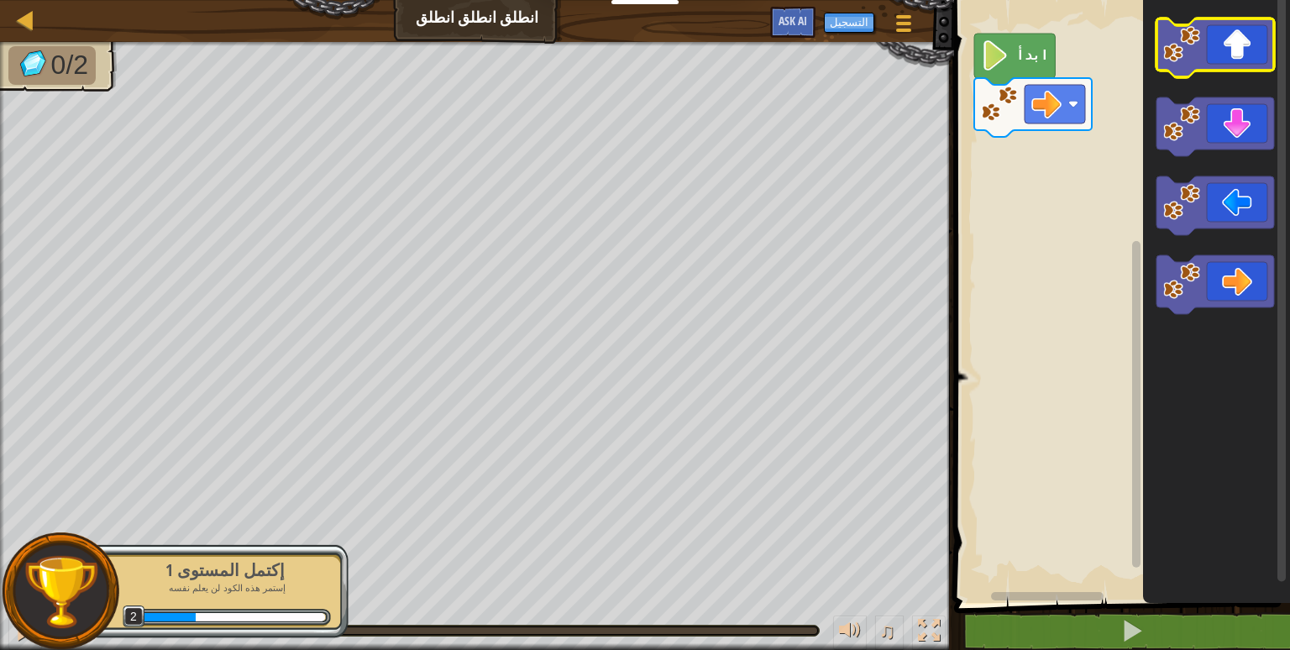
click at [1225, 65] on icon "مساحة عمل بلوكلي" at bounding box center [1216, 47] width 118 height 59
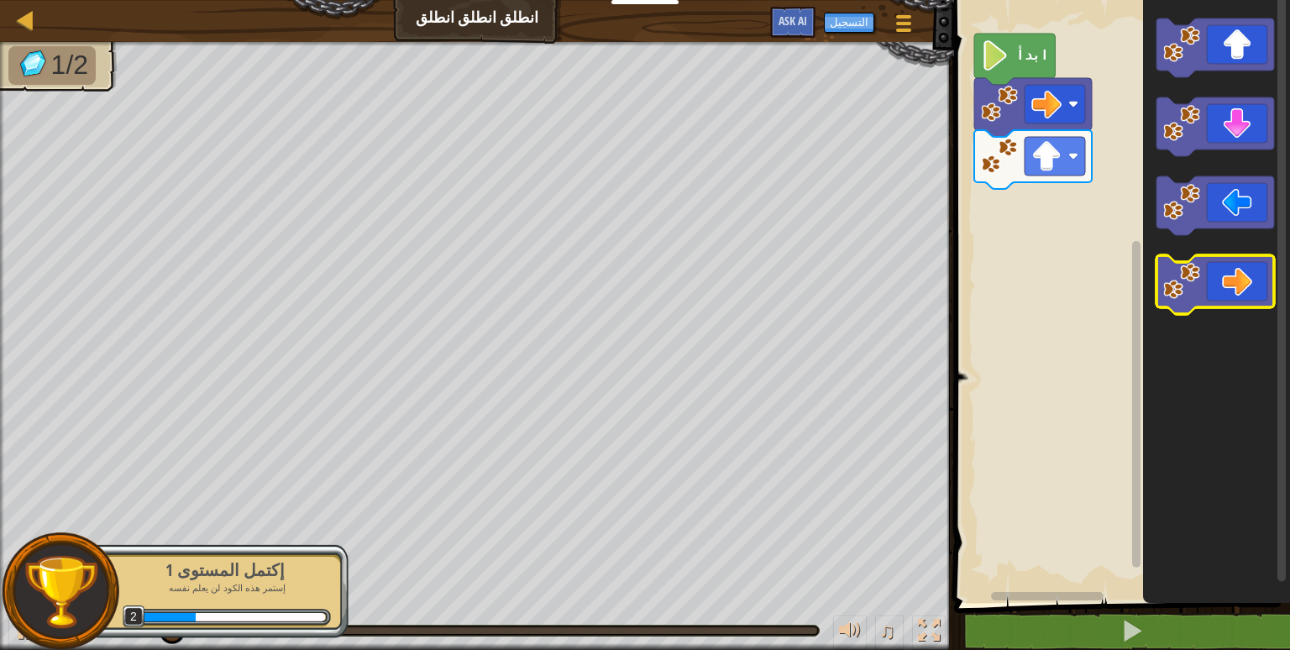
click at [1219, 274] on icon "مساحة عمل بلوكلي" at bounding box center [1216, 284] width 118 height 59
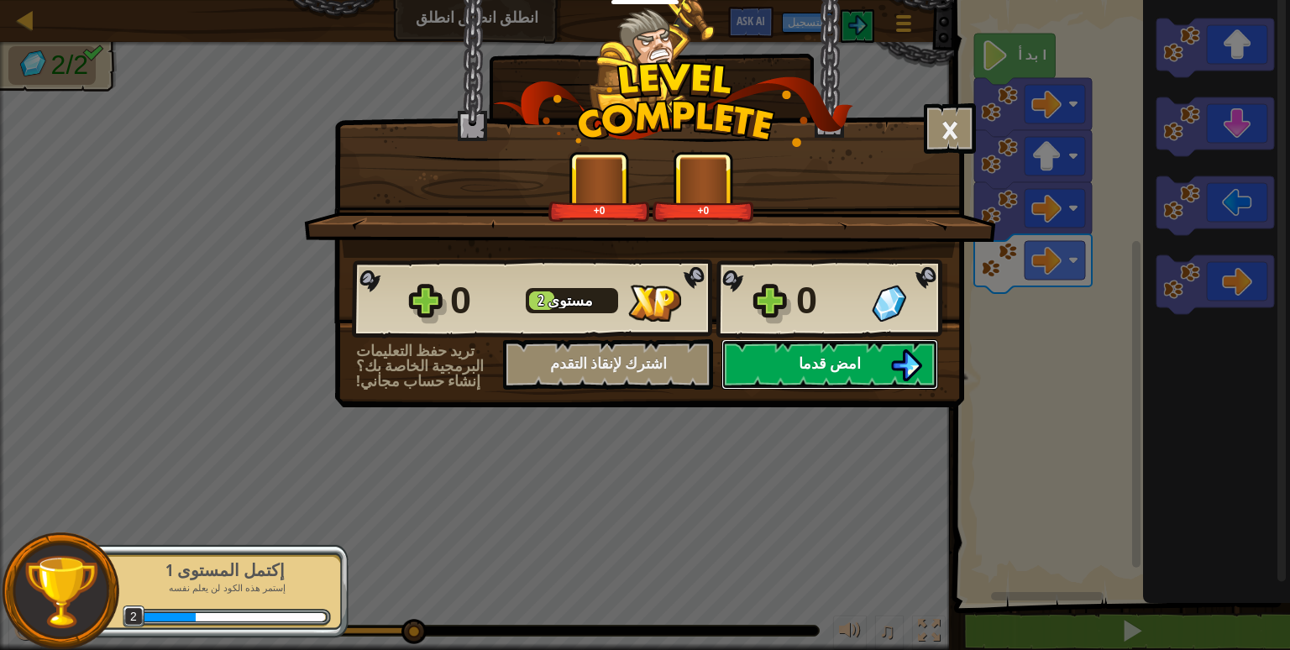
click at [813, 370] on span "امض قدما" at bounding box center [830, 363] width 62 height 21
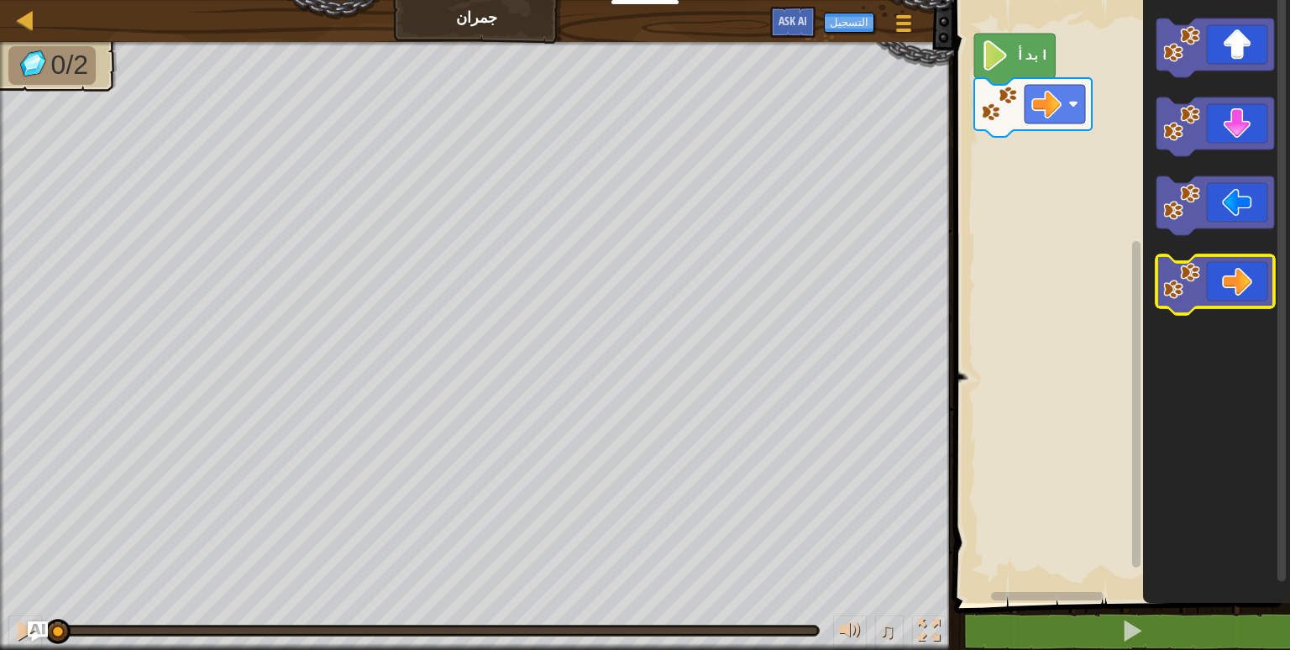
click at [1219, 269] on icon "مساحة عمل بلوكلي" at bounding box center [1216, 284] width 118 height 59
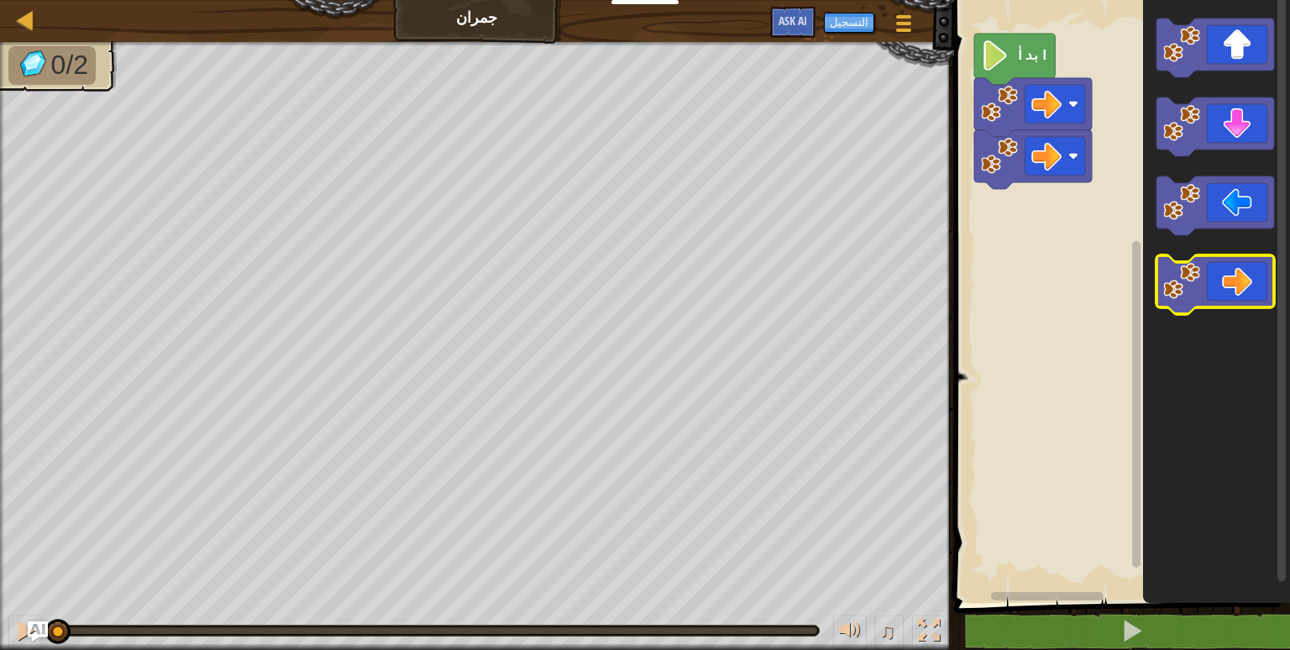
click at [1219, 269] on icon "مساحة عمل بلوكلي" at bounding box center [1216, 284] width 118 height 59
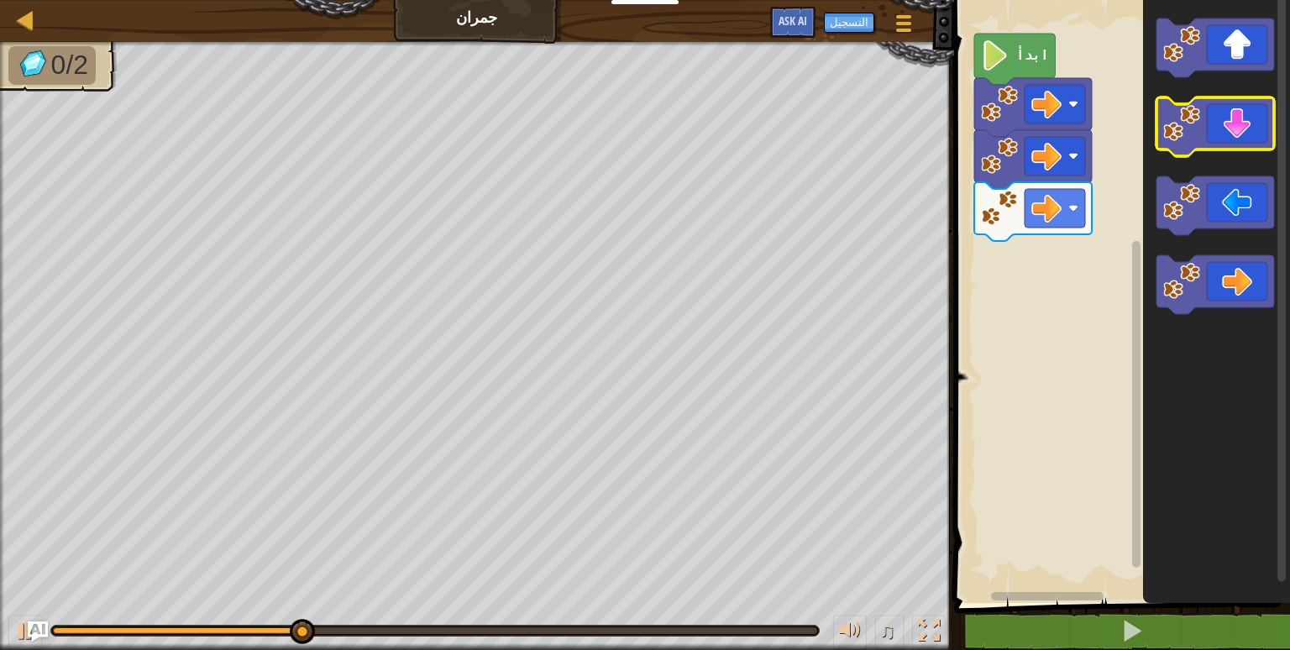
click at [1208, 150] on rect "مساحة عمل بلوكلي" at bounding box center [1216, 126] width 118 height 59
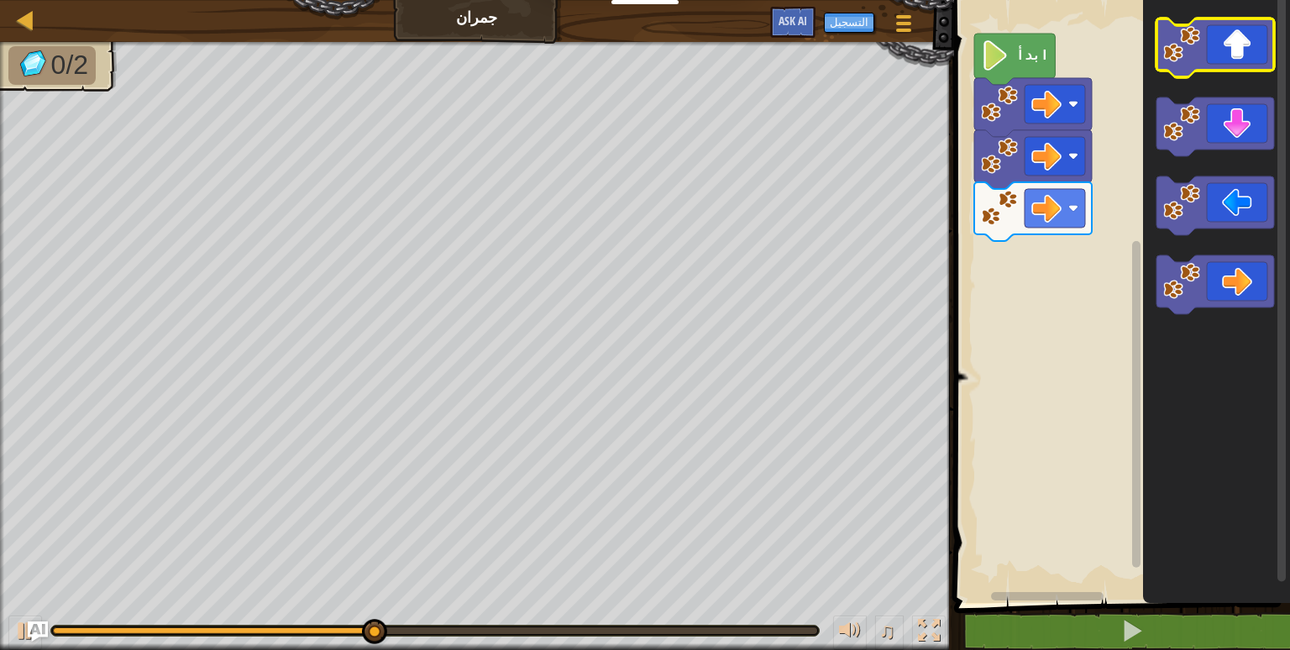
click at [1213, 55] on icon "مساحة عمل بلوكلي" at bounding box center [1216, 47] width 118 height 59
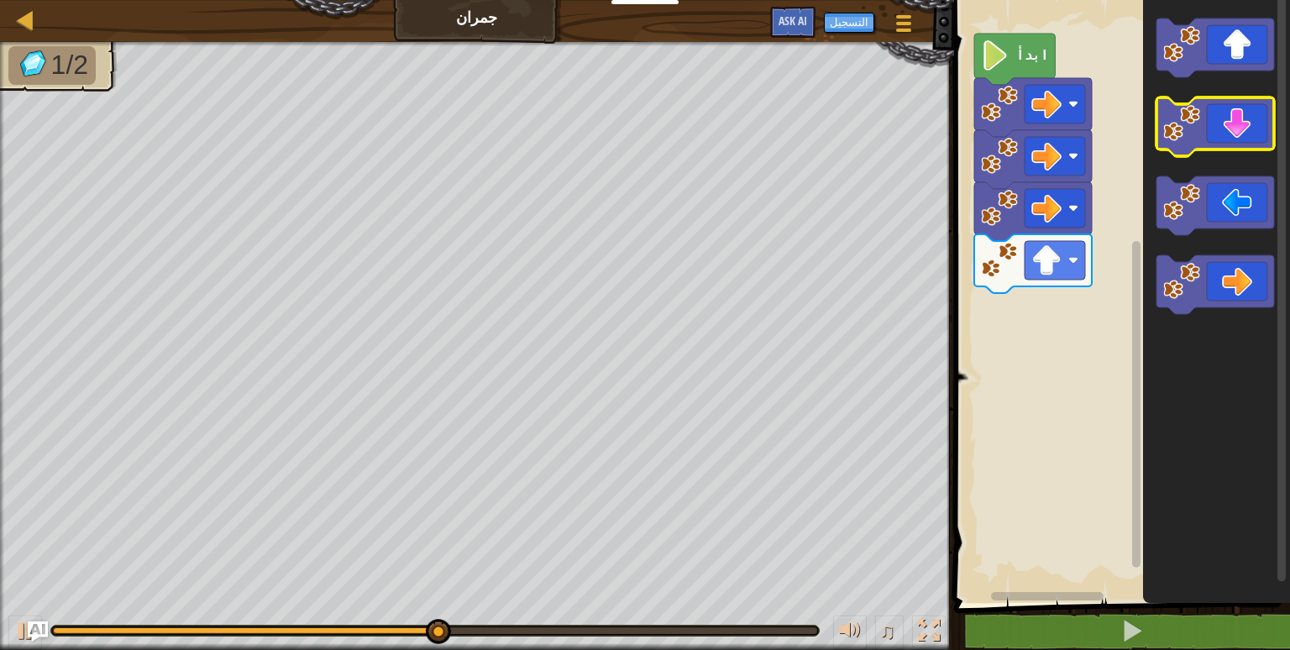
click at [1230, 132] on icon "مساحة عمل بلوكلي" at bounding box center [1216, 126] width 118 height 59
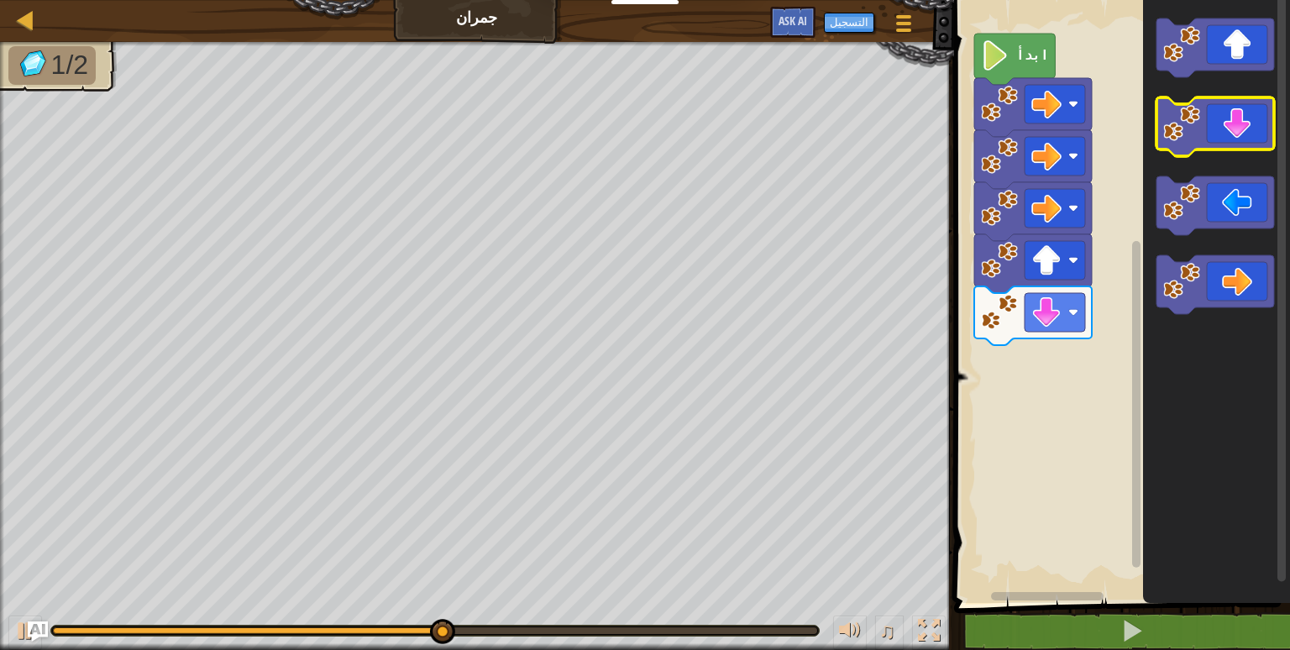
click at [1230, 132] on icon "مساحة عمل بلوكلي" at bounding box center [1216, 126] width 118 height 59
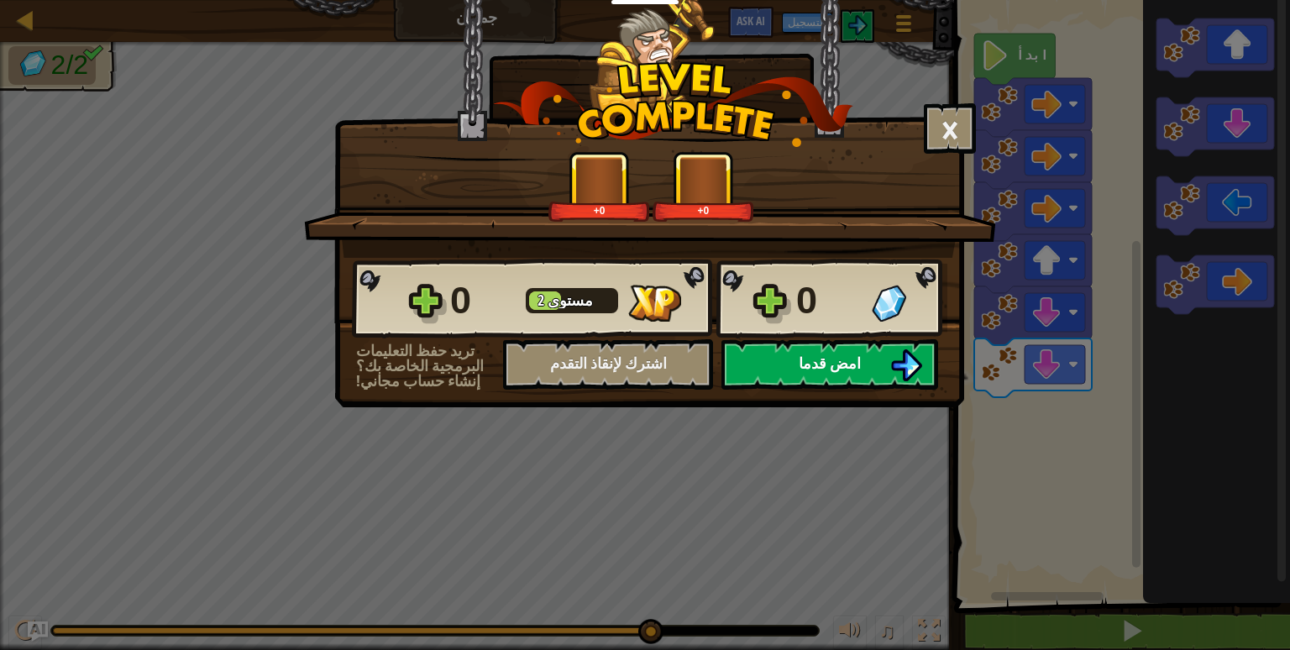
click at [801, 375] on button "امض قدما" at bounding box center [830, 364] width 217 height 50
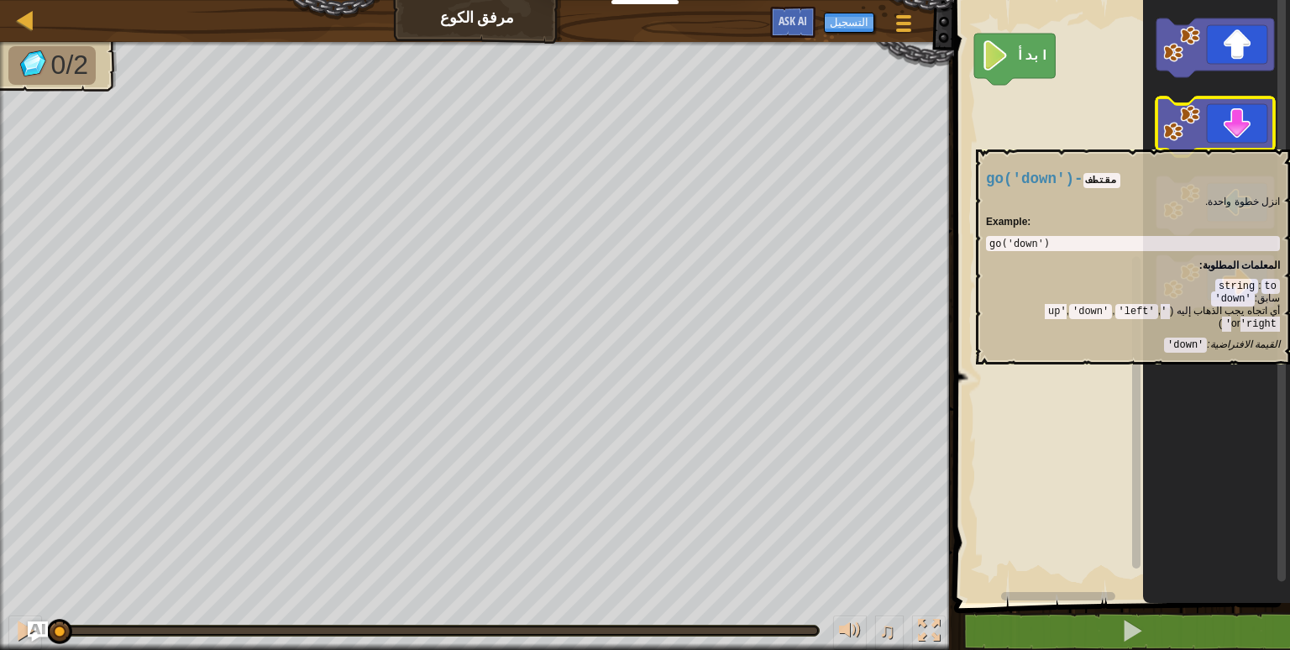
click at [1223, 141] on icon "مساحة عمل بلوكلي" at bounding box center [1216, 126] width 118 height 59
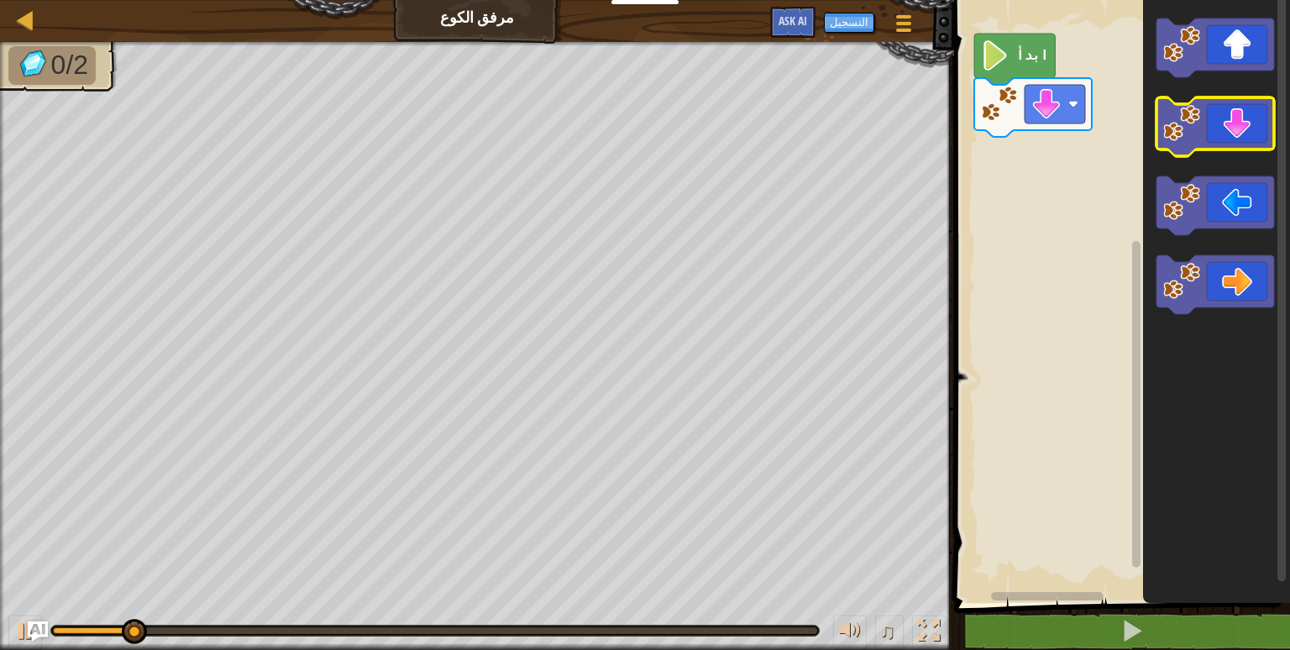
click at [1223, 141] on icon "مساحة عمل بلوكلي" at bounding box center [1216, 126] width 118 height 59
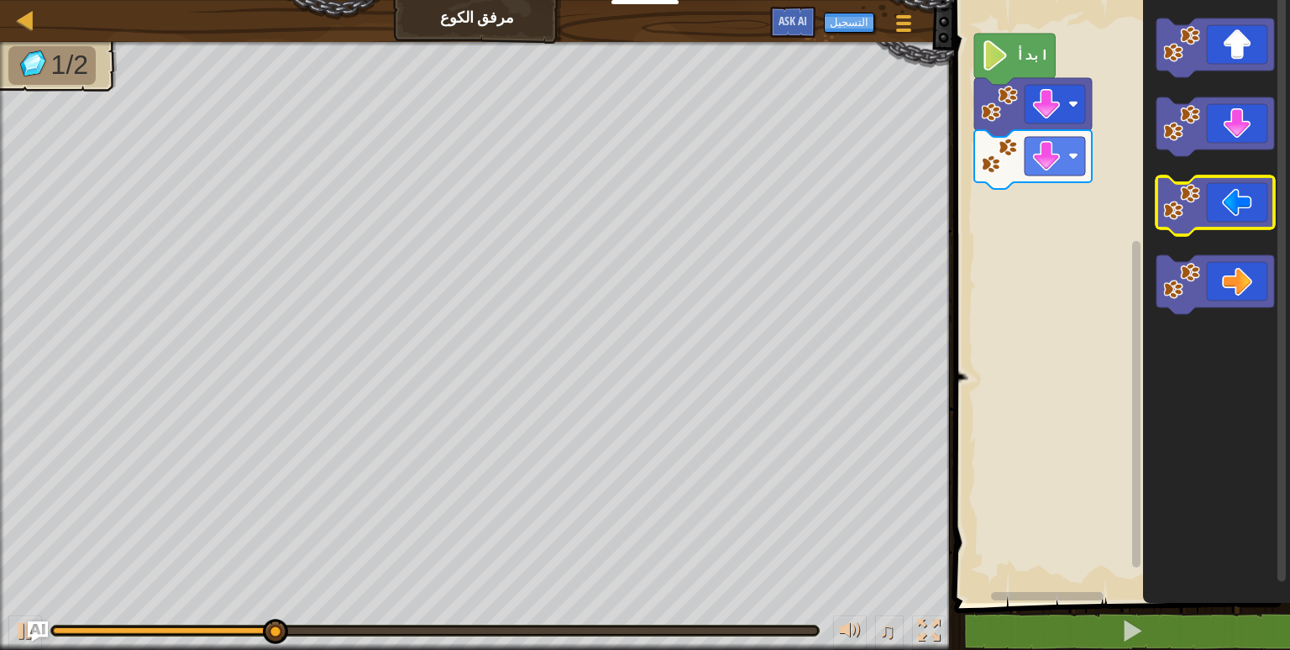
click at [1210, 220] on icon "مساحة عمل بلوكلي" at bounding box center [1216, 205] width 118 height 59
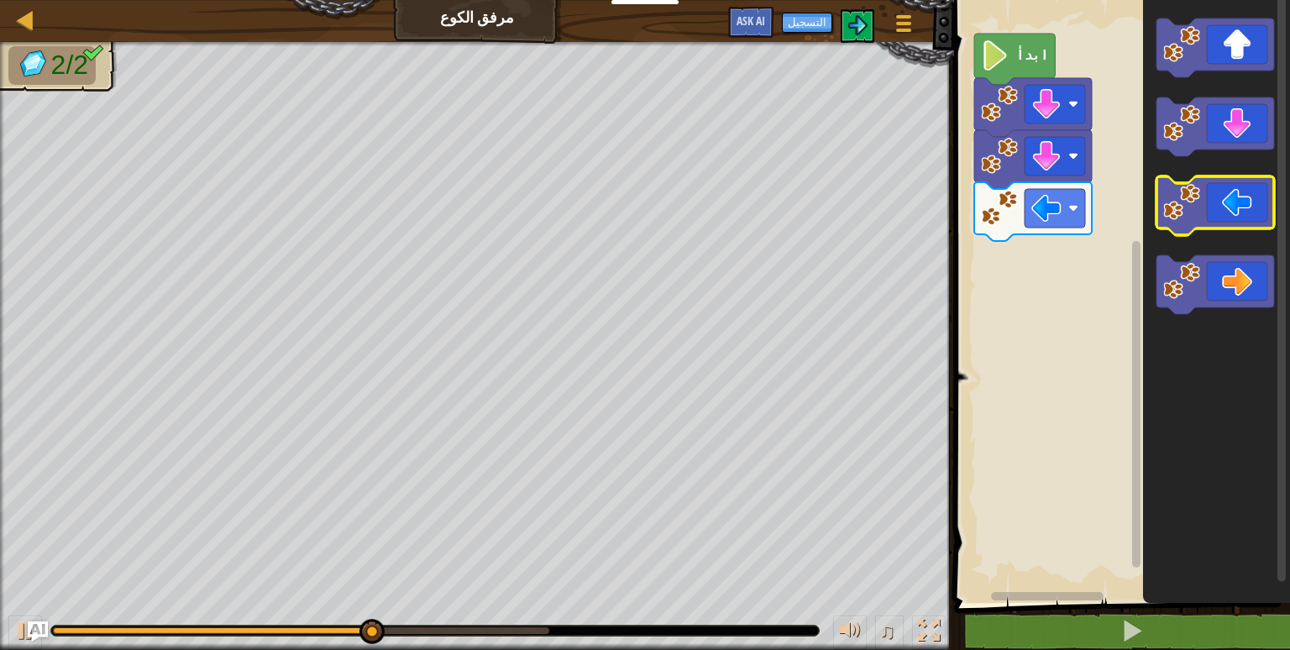
click at [1208, 220] on icon "مساحة عمل بلوكلي" at bounding box center [1216, 205] width 118 height 59
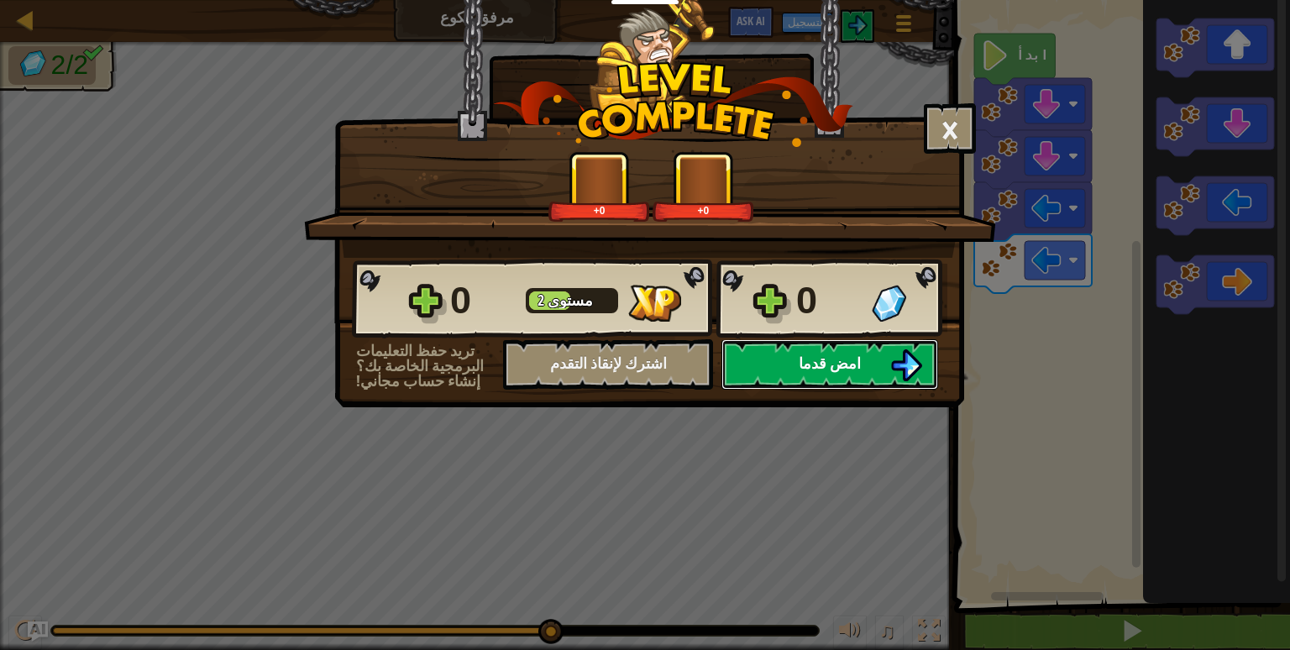
click at [786, 360] on button "امض قدما" at bounding box center [830, 364] width 217 height 50
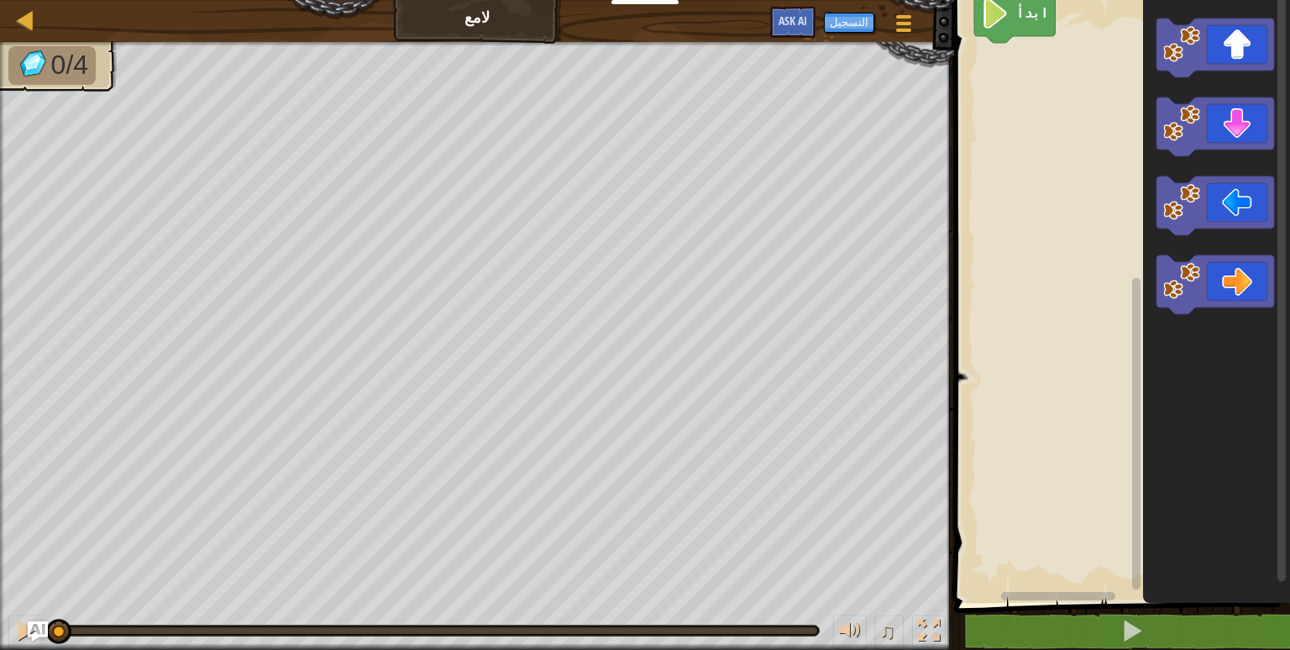
click at [1185, 459] on div "ابدأ" at bounding box center [1119, 298] width 341 height 612
click at [1199, 202] on image "مساحة عمل بلوكلي" at bounding box center [1181, 202] width 37 height 37
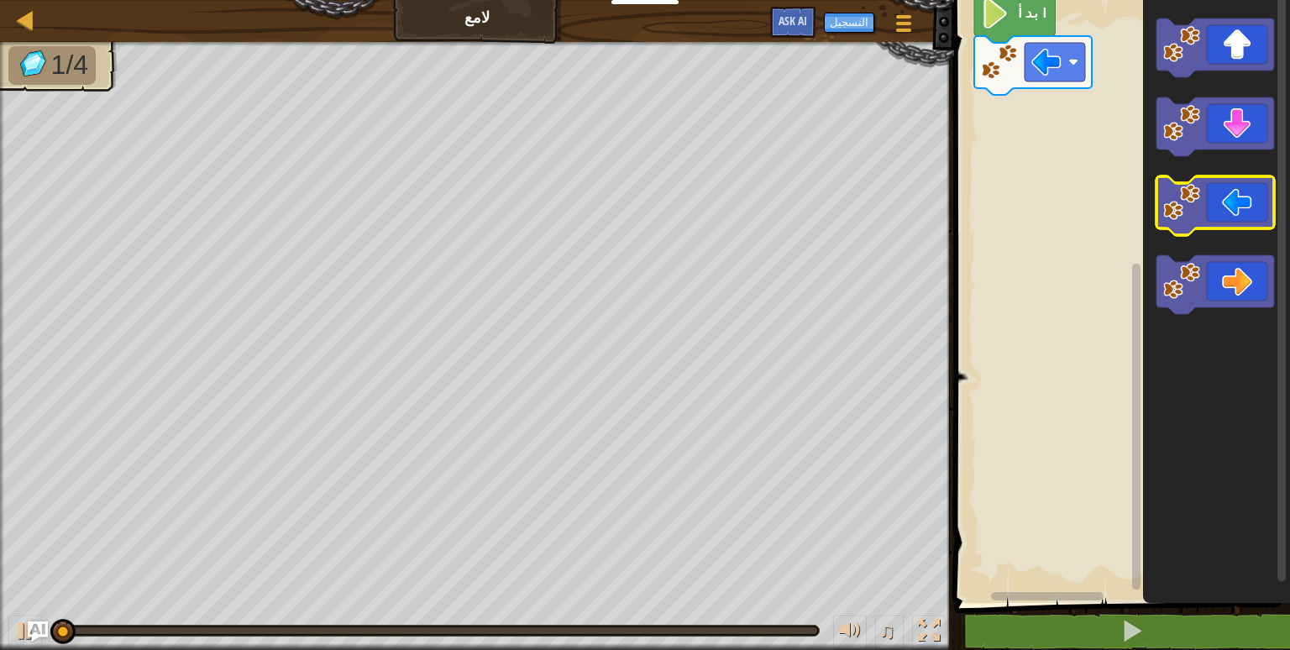
click at [1199, 202] on image "مساحة عمل بلوكلي" at bounding box center [1181, 202] width 37 height 37
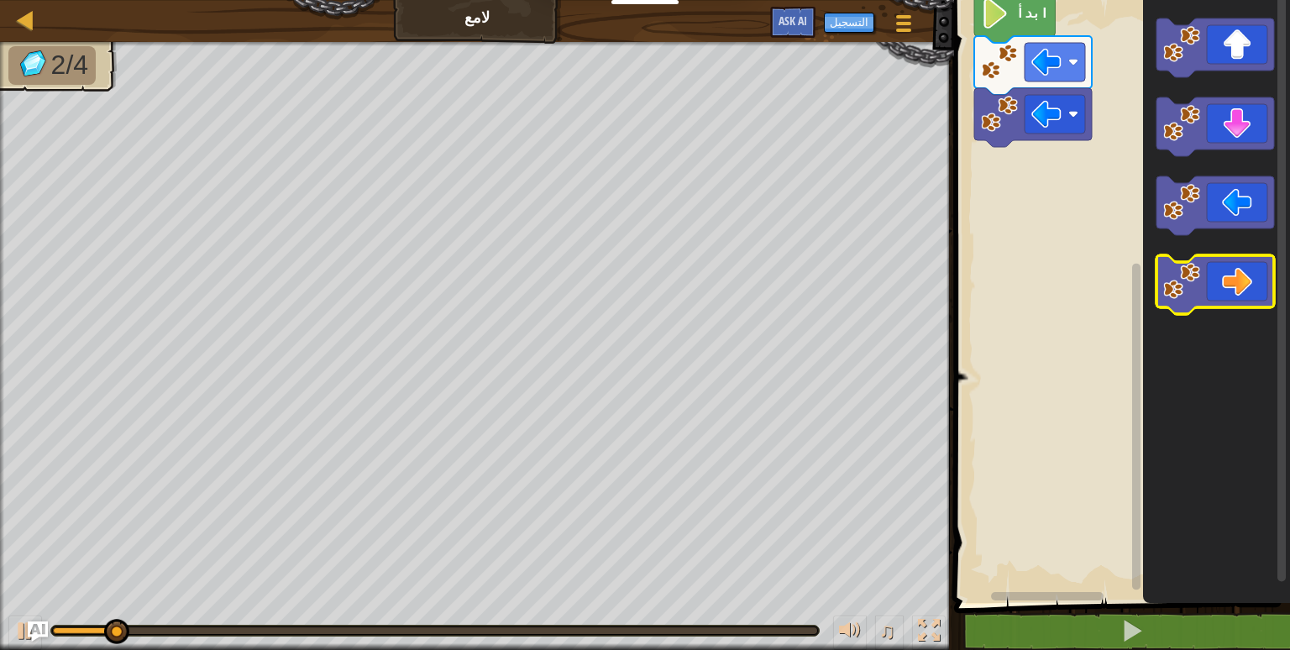
click at [1215, 281] on icon "مساحة عمل بلوكلي" at bounding box center [1216, 284] width 118 height 59
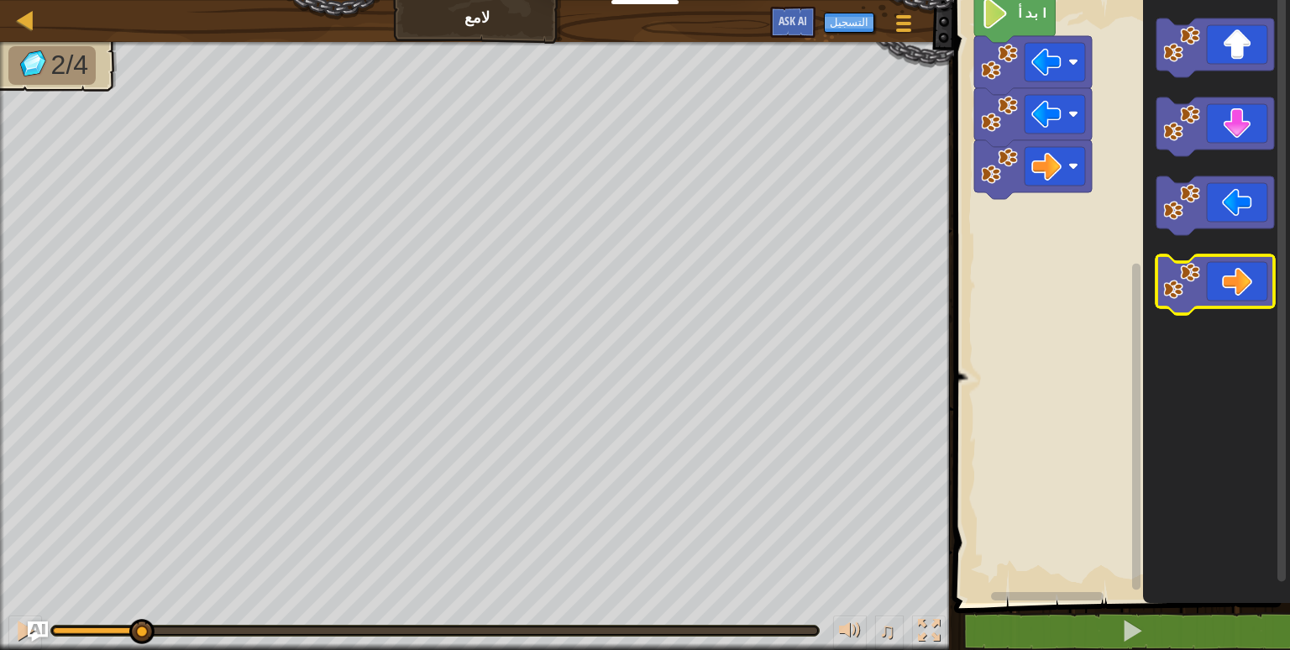
click at [1215, 281] on icon "مساحة عمل بلوكلي" at bounding box center [1216, 284] width 118 height 59
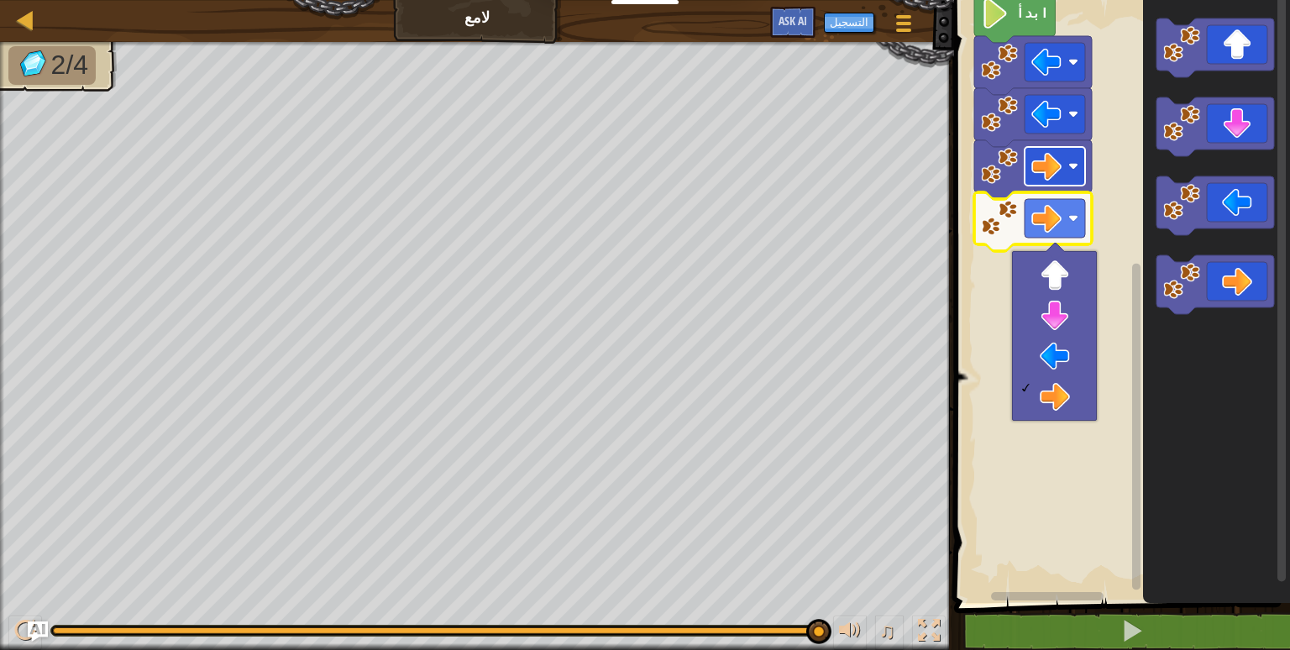
click at [1045, 165] on image "مساحة عمل بلوكلي" at bounding box center [1047, 166] width 30 height 30
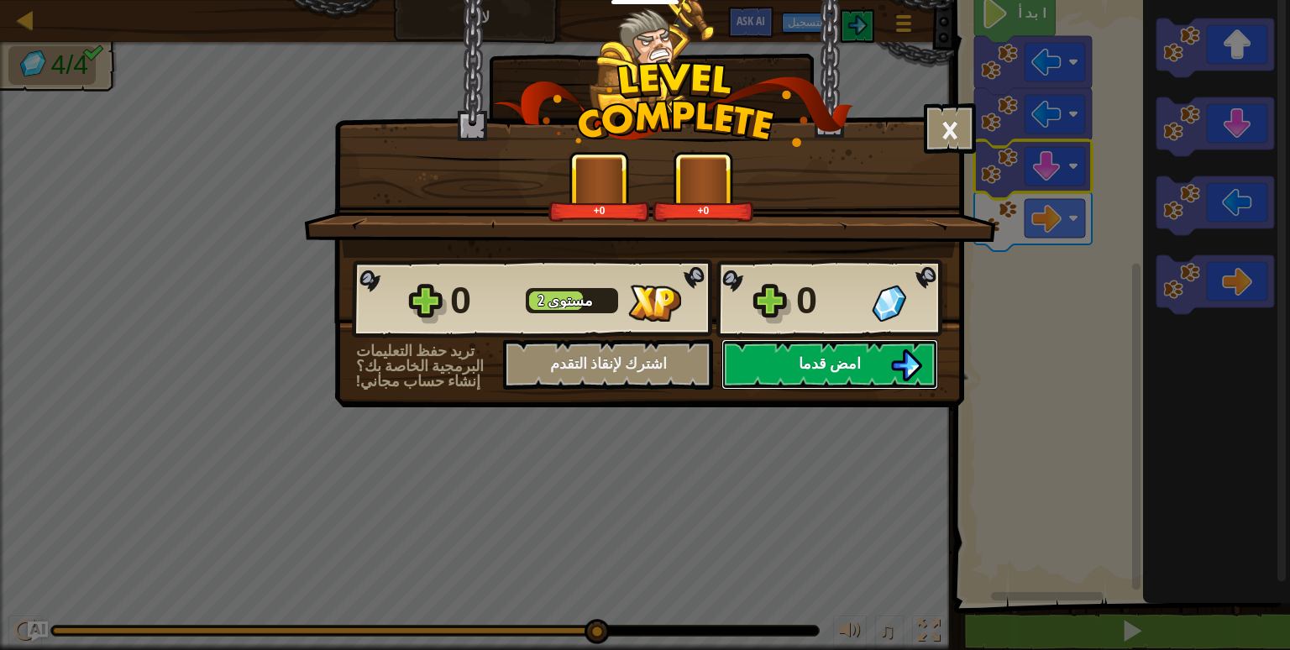
click at [779, 388] on button "امض قدما" at bounding box center [830, 364] width 217 height 50
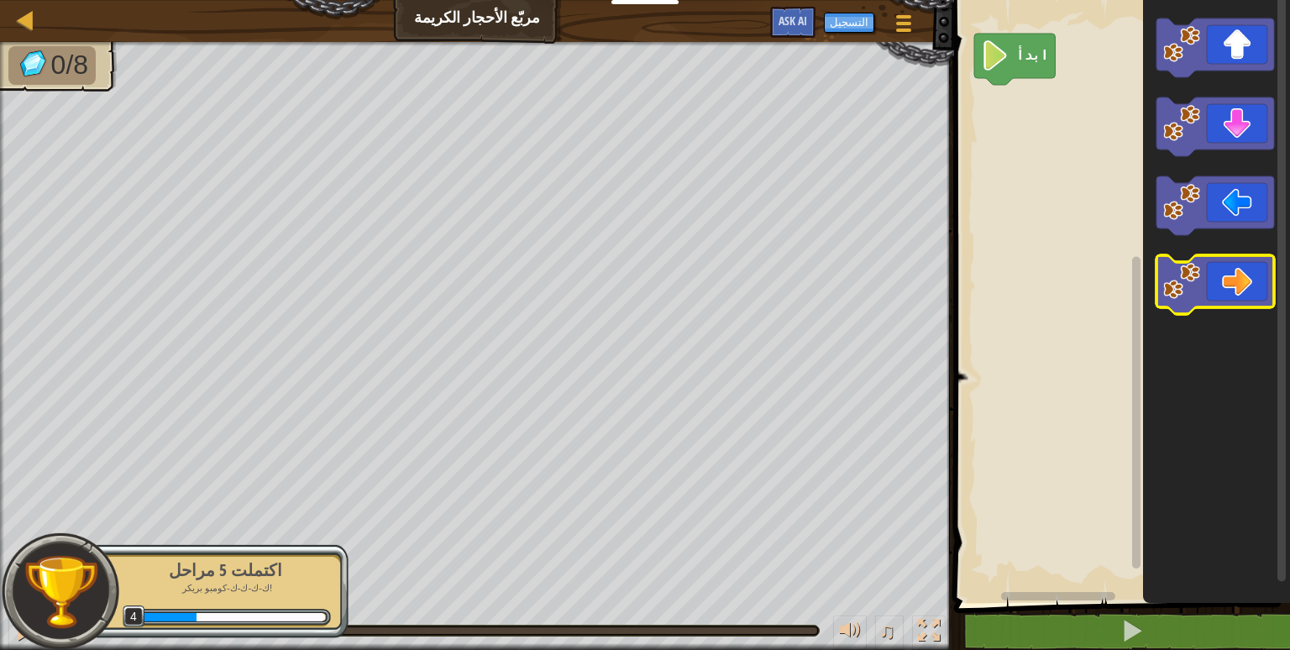
click at [1239, 269] on icon "مساحة عمل بلوكلي" at bounding box center [1216, 284] width 118 height 59
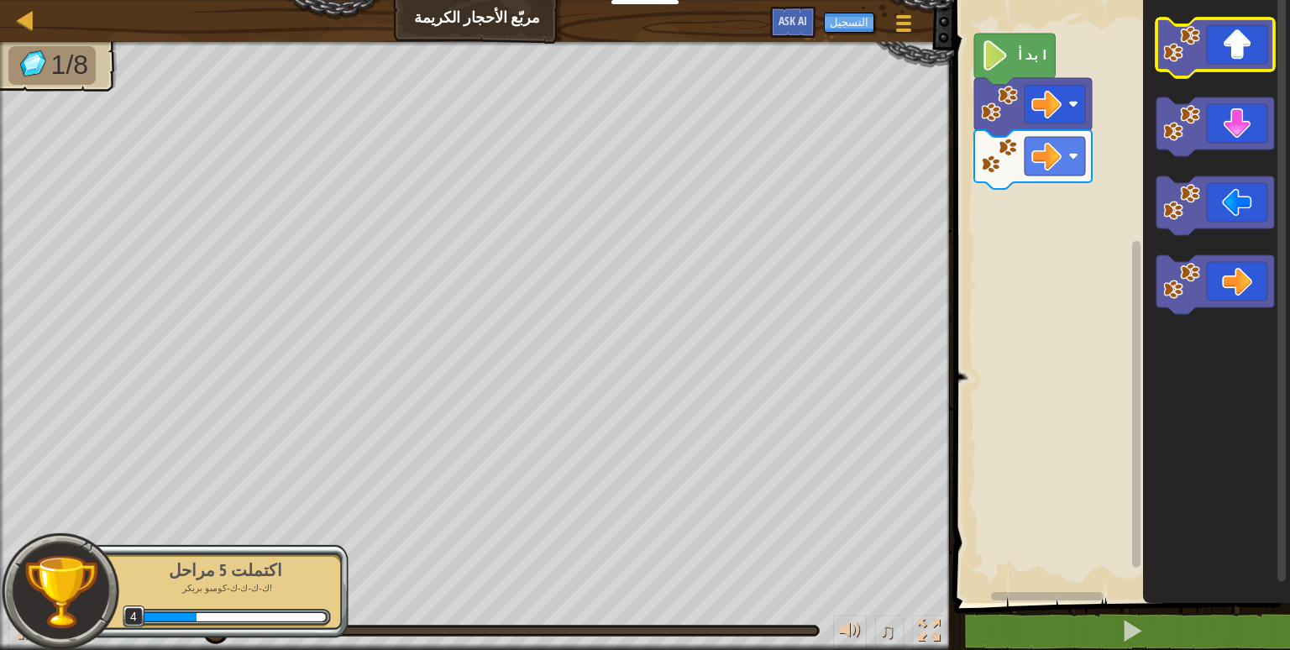
click at [1216, 71] on rect "مساحة عمل بلوكلي" at bounding box center [1216, 47] width 118 height 59
click at [1213, 58] on icon "مساحة عمل بلوكلي" at bounding box center [1216, 47] width 118 height 59
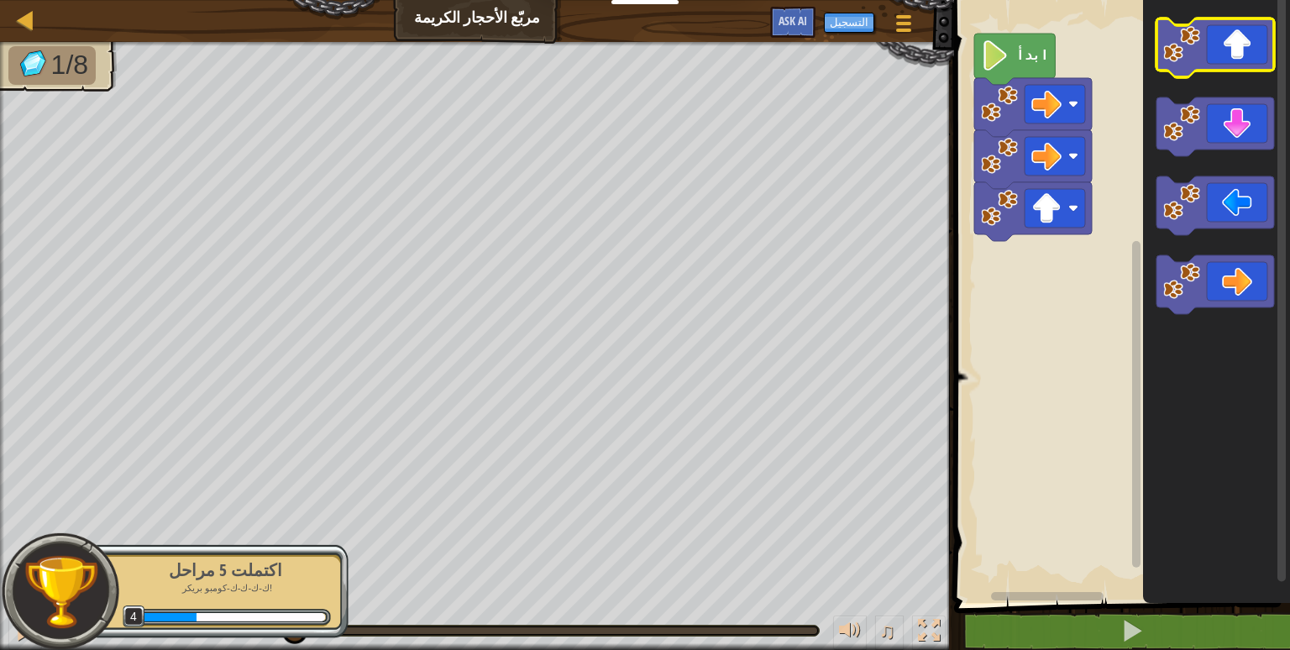
click at [1213, 58] on icon "مساحة عمل بلوكلي" at bounding box center [1216, 47] width 118 height 59
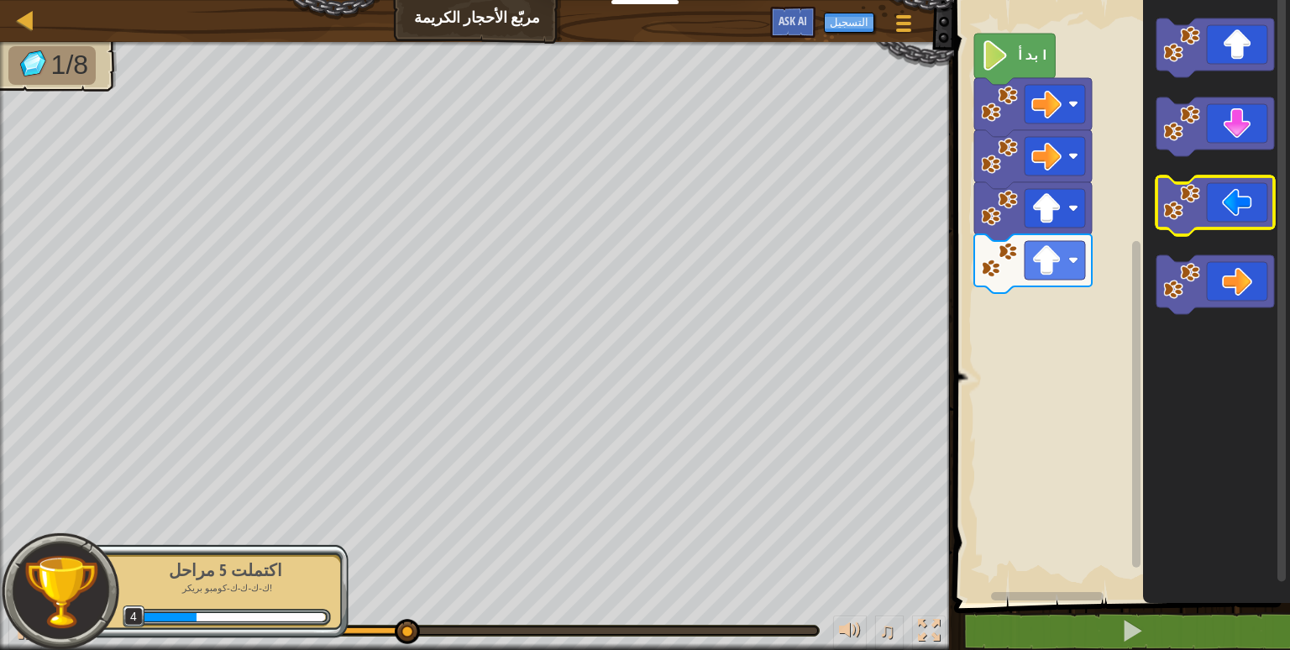
click at [1216, 207] on icon "مساحة عمل بلوكلي" at bounding box center [1216, 205] width 118 height 59
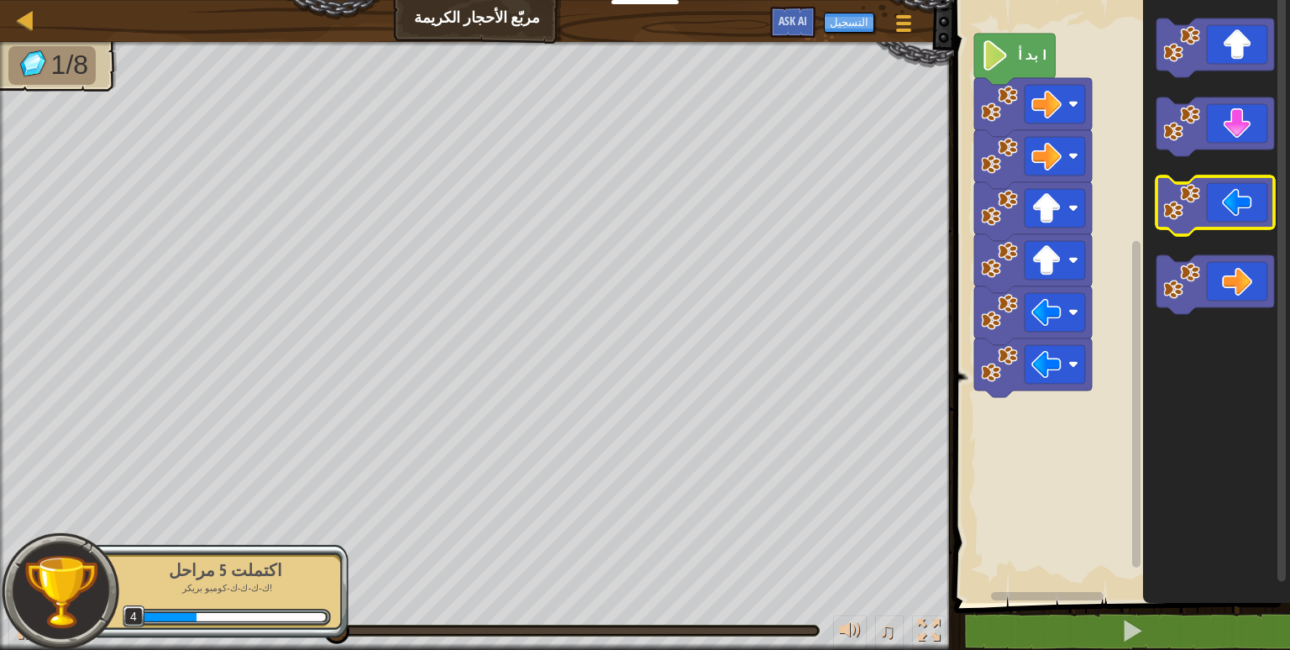
click at [1216, 207] on icon "مساحة عمل بلوكلي" at bounding box center [1216, 205] width 118 height 59
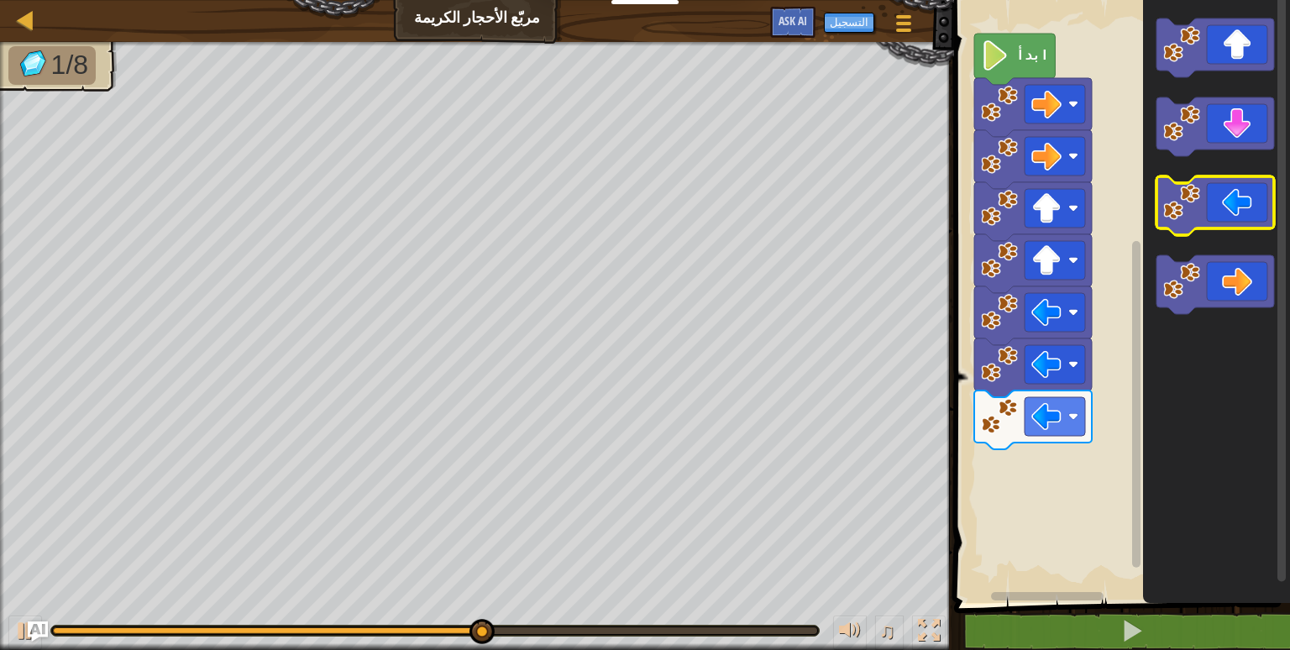
click at [1206, 206] on icon "مساحة عمل بلوكلي" at bounding box center [1216, 205] width 118 height 59
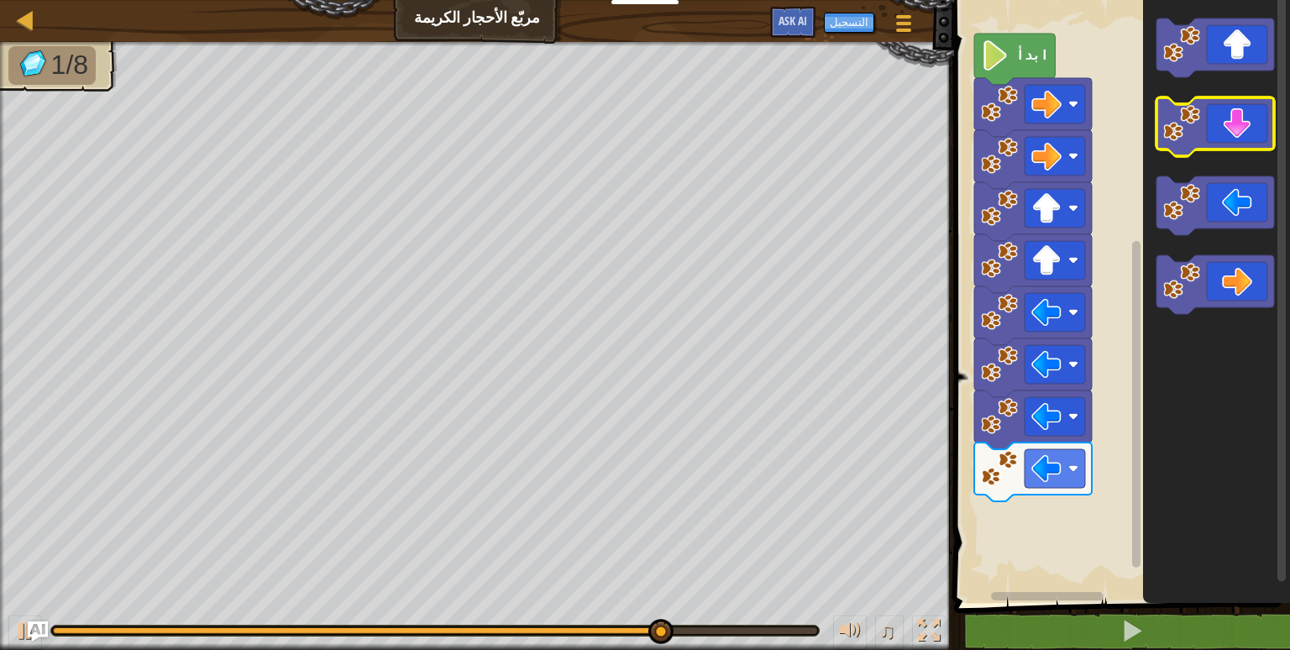
click at [1218, 125] on icon "مساحة عمل بلوكلي" at bounding box center [1216, 126] width 118 height 59
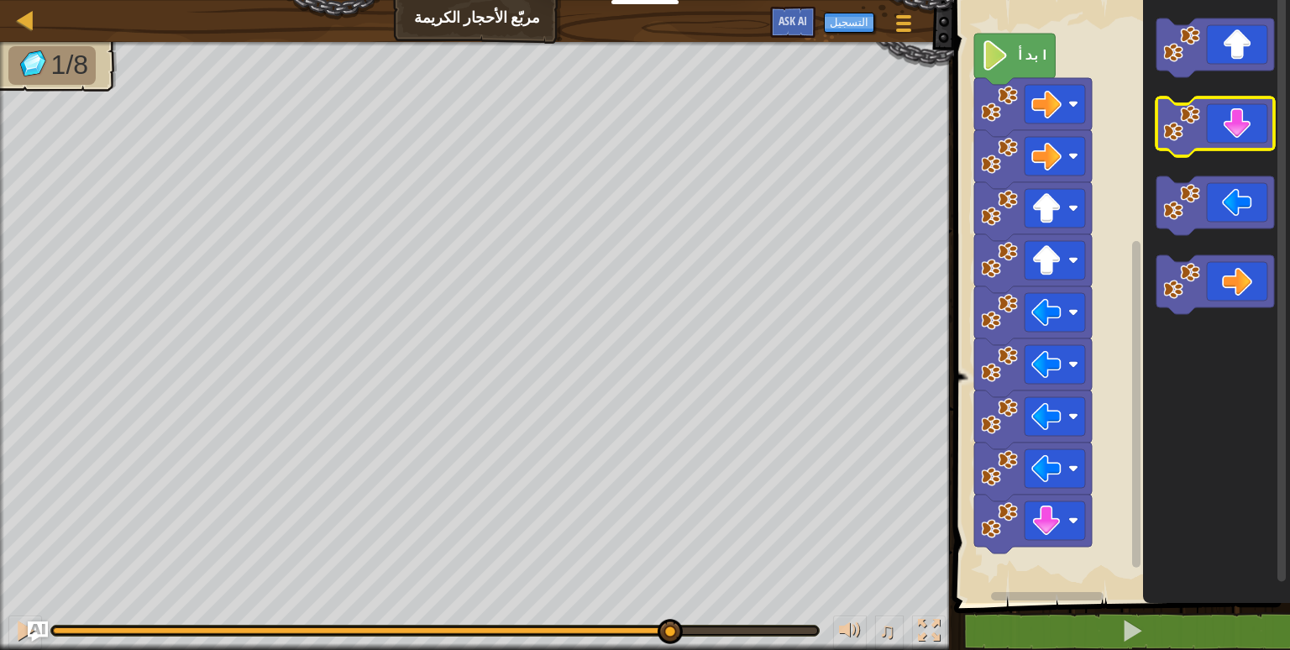
click at [1218, 125] on icon "مساحة عمل بلوكلي" at bounding box center [1216, 126] width 118 height 59
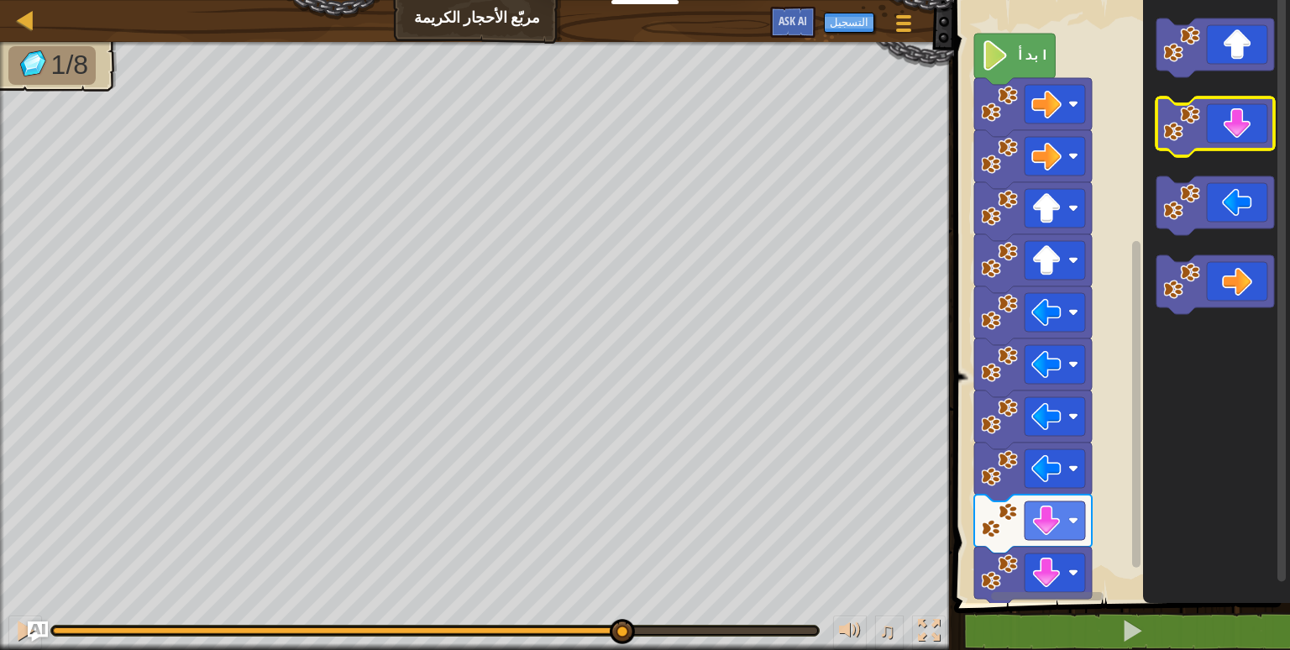
click at [1218, 125] on icon "مساحة عمل بلوكلي" at bounding box center [1216, 126] width 118 height 59
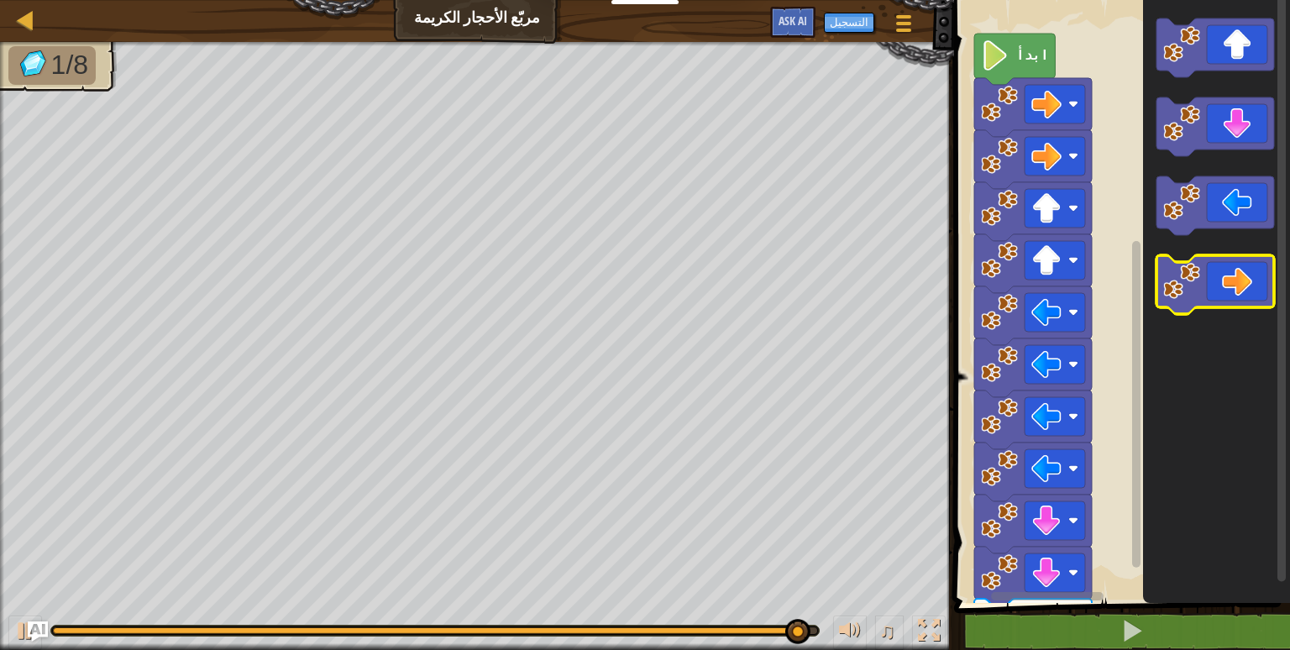
click at [1217, 280] on icon "مساحة عمل بلوكلي" at bounding box center [1216, 284] width 118 height 59
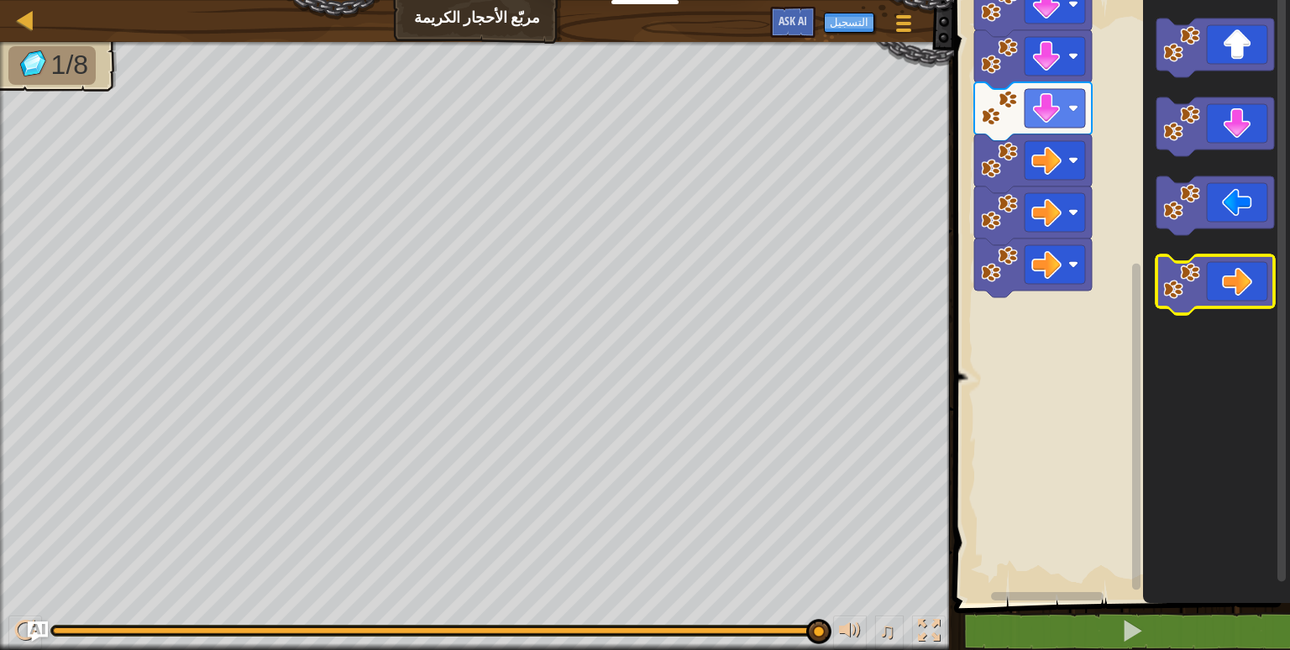
click at [1183, 280] on image "مساحة عمل بلوكلي" at bounding box center [1181, 281] width 37 height 37
click at [1178, 283] on image "مساحة عمل بلوكلي" at bounding box center [1181, 281] width 37 height 37
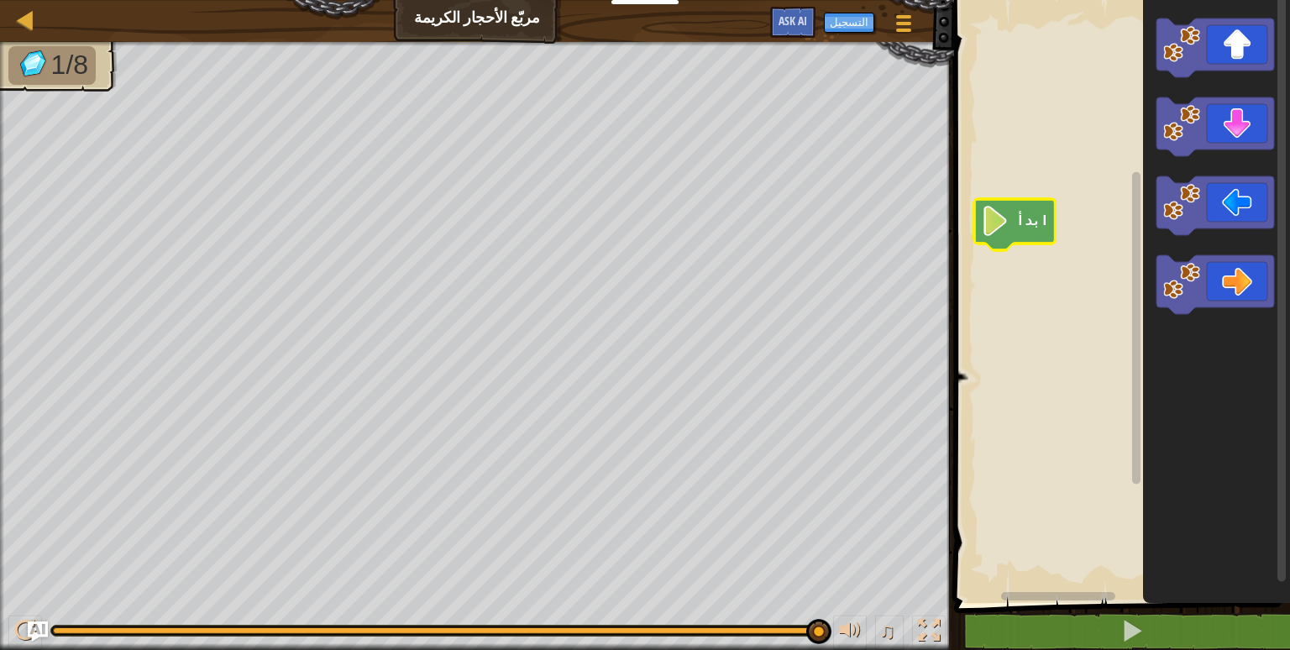
click at [1013, 226] on icon "مساحة عمل بلوكلي" at bounding box center [1014, 224] width 81 height 51
click at [1031, 230] on icon "مساحة عمل بلوكلي" at bounding box center [1014, 224] width 81 height 51
click at [659, 346] on div "خريطة مربّع الأحجار الكريمة قائمة اللعبة التسجيل Ask AI 1 ההההההההההההההההההההה…" at bounding box center [645, 325] width 1290 height 650
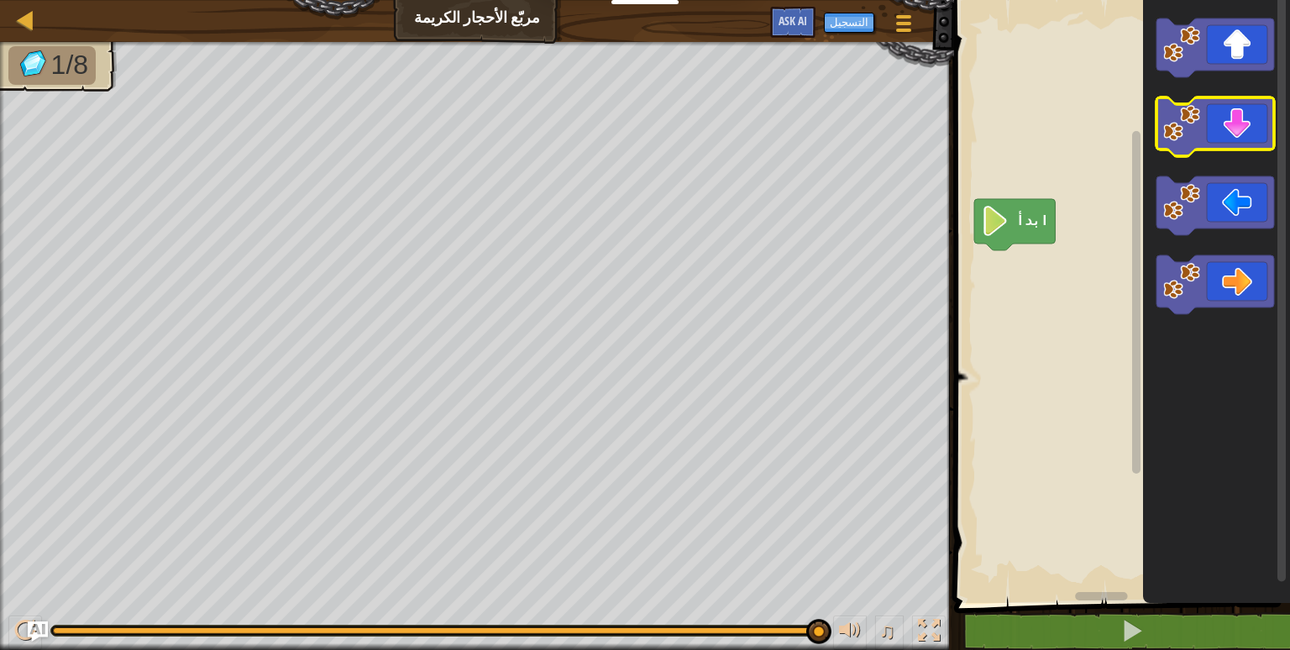
click at [1211, 151] on rect "مساحة عمل بلوكلي" at bounding box center [1216, 126] width 118 height 59
click at [1219, 139] on icon "مساحة عمل بلوكلي" at bounding box center [1216, 126] width 118 height 59
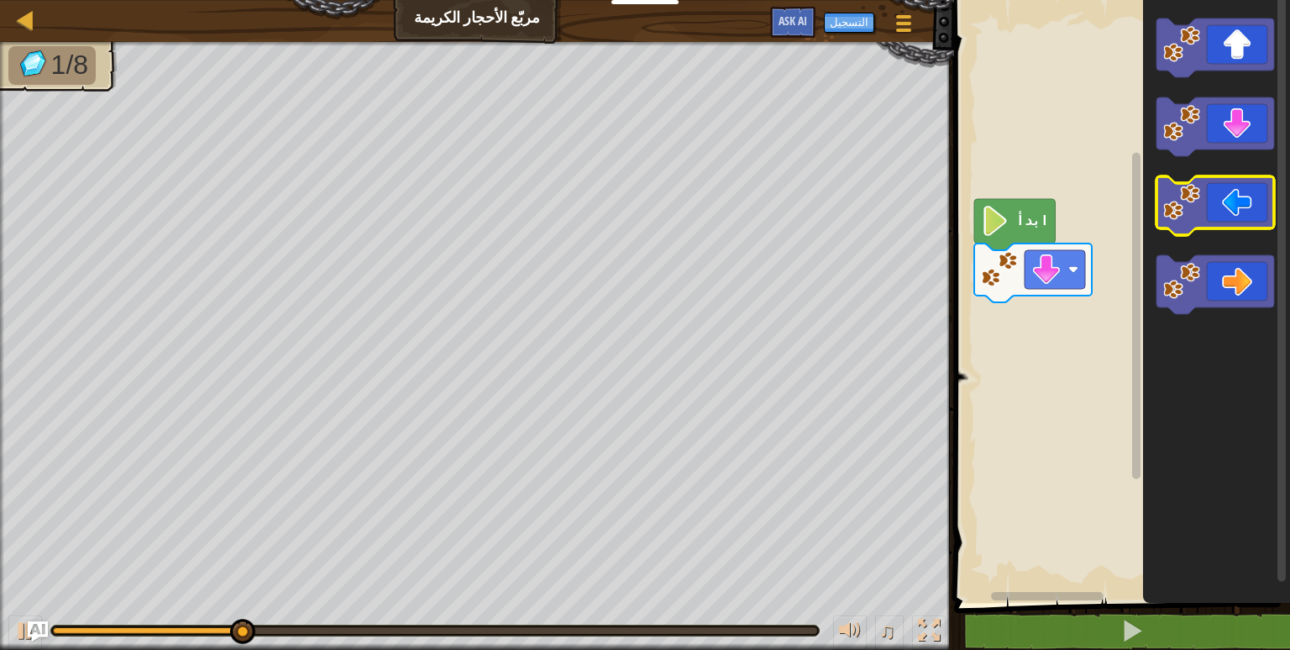
click at [1214, 206] on icon "مساحة عمل بلوكلي" at bounding box center [1216, 205] width 118 height 59
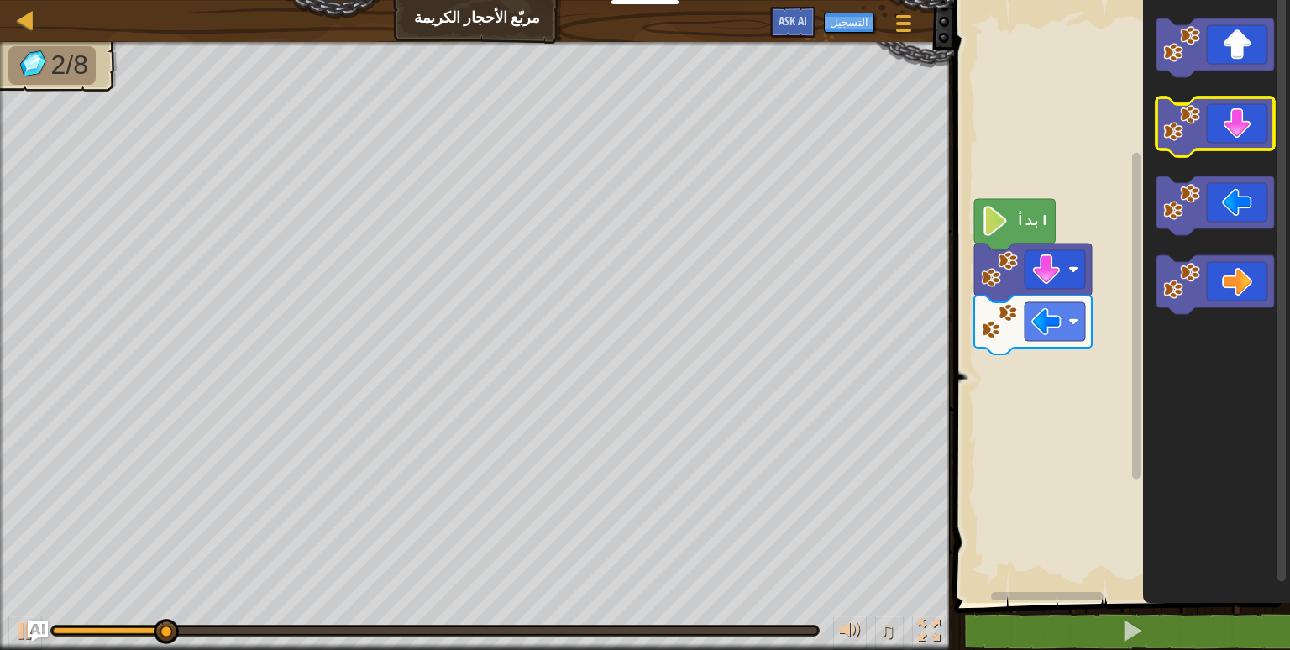
click at [1213, 135] on icon "مساحة عمل بلوكلي" at bounding box center [1216, 126] width 118 height 59
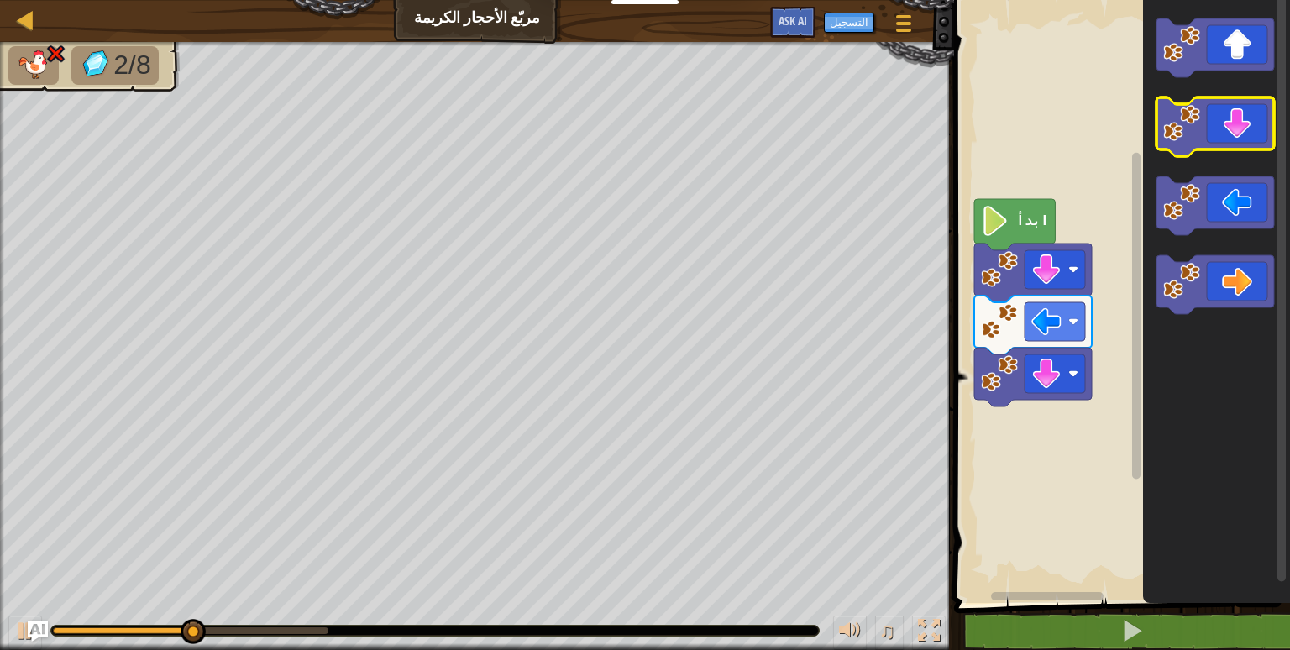
click at [1213, 135] on icon "مساحة عمل بلوكلي" at bounding box center [1216, 126] width 118 height 59
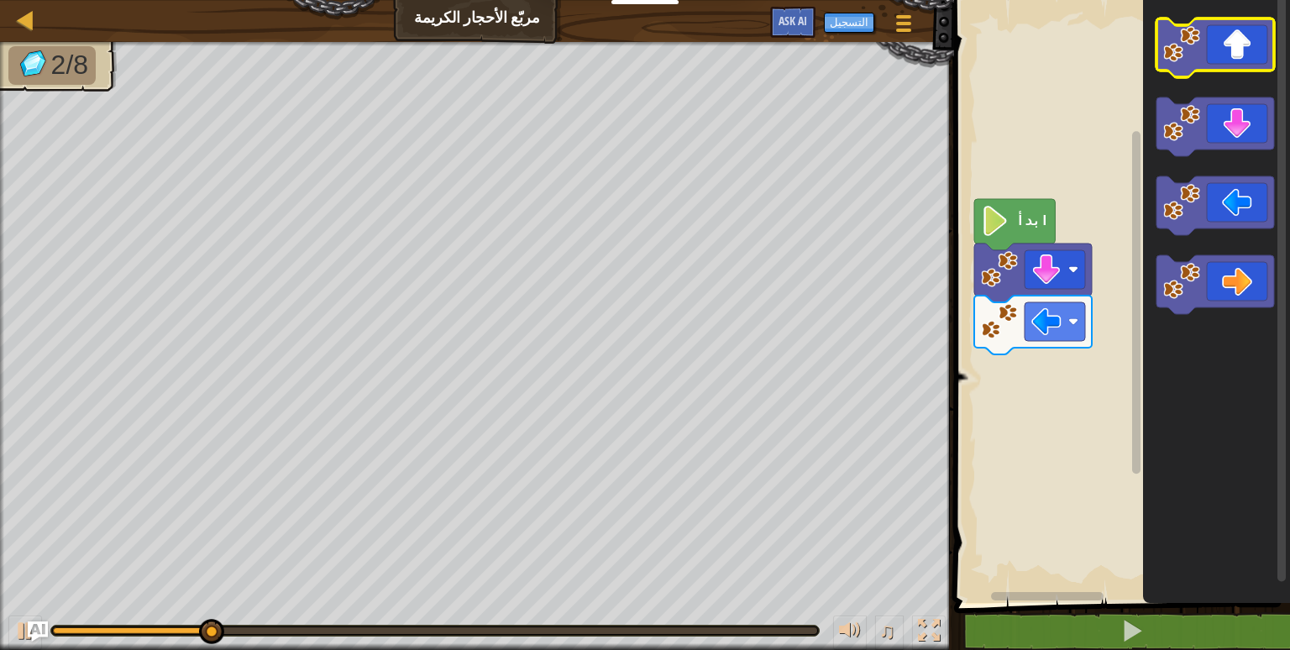
click at [1210, 55] on icon "مساحة عمل بلوكلي" at bounding box center [1216, 47] width 118 height 59
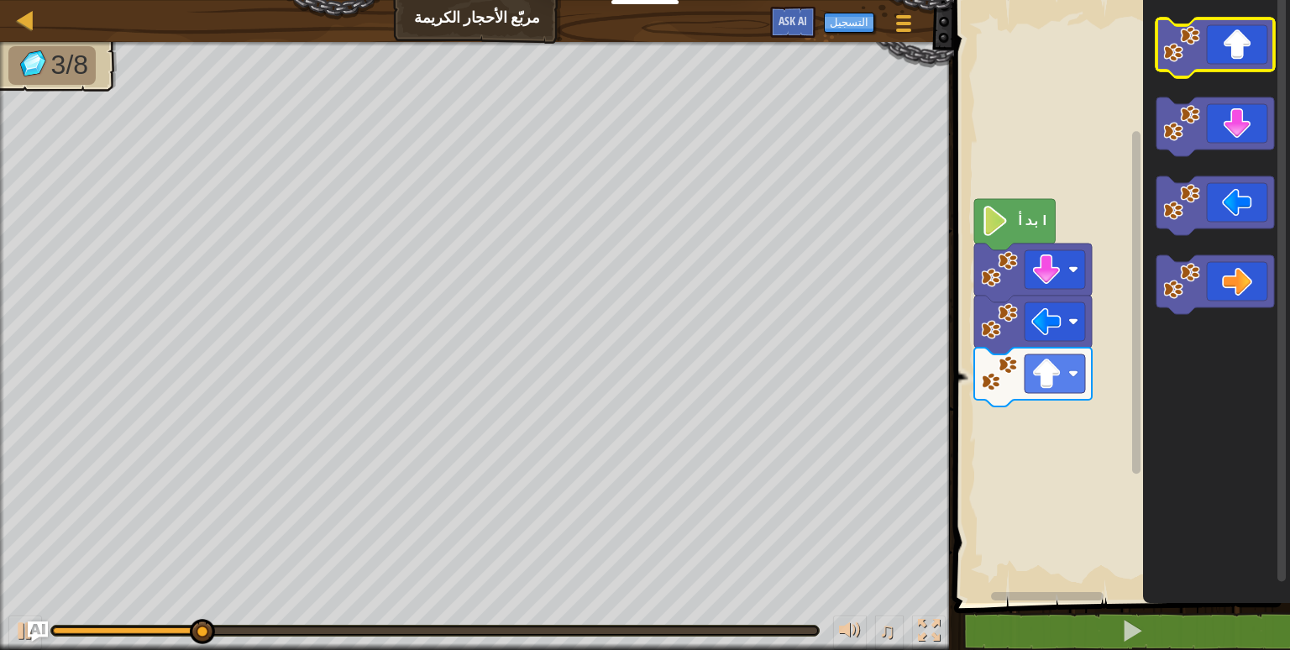
click at [1210, 55] on icon "مساحة عمل بلوكلي" at bounding box center [1216, 47] width 118 height 59
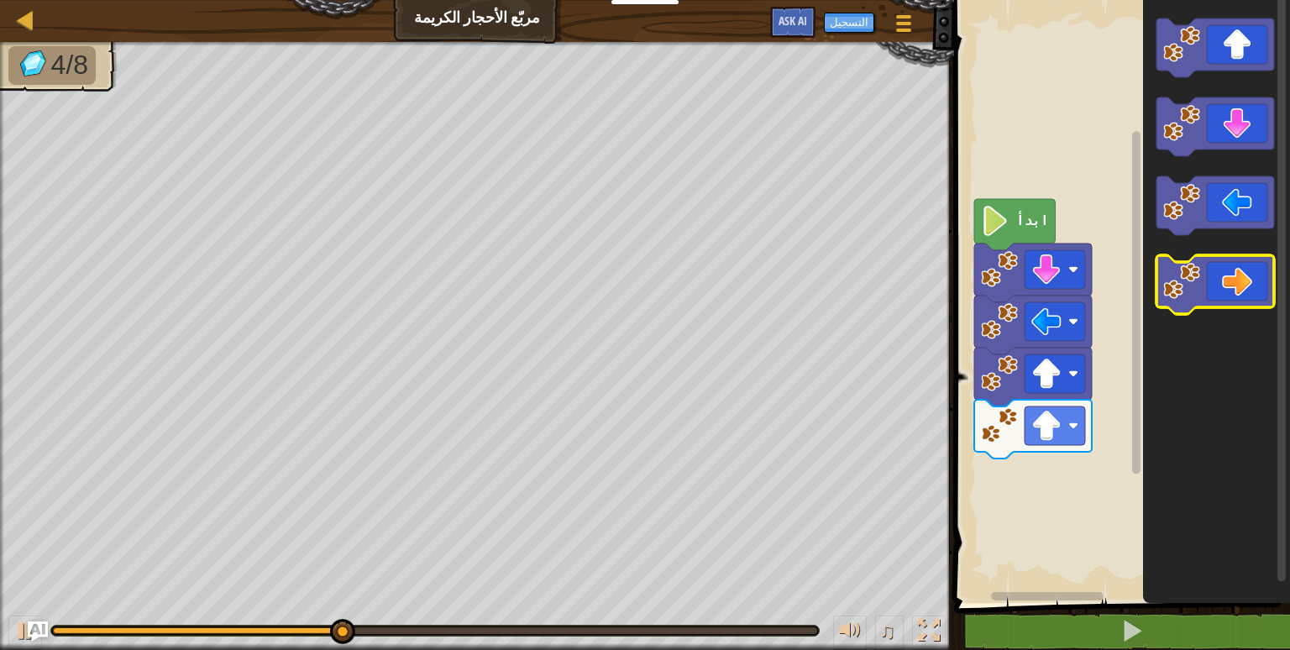
click at [1226, 286] on icon "مساحة عمل بلوكلي" at bounding box center [1216, 284] width 118 height 59
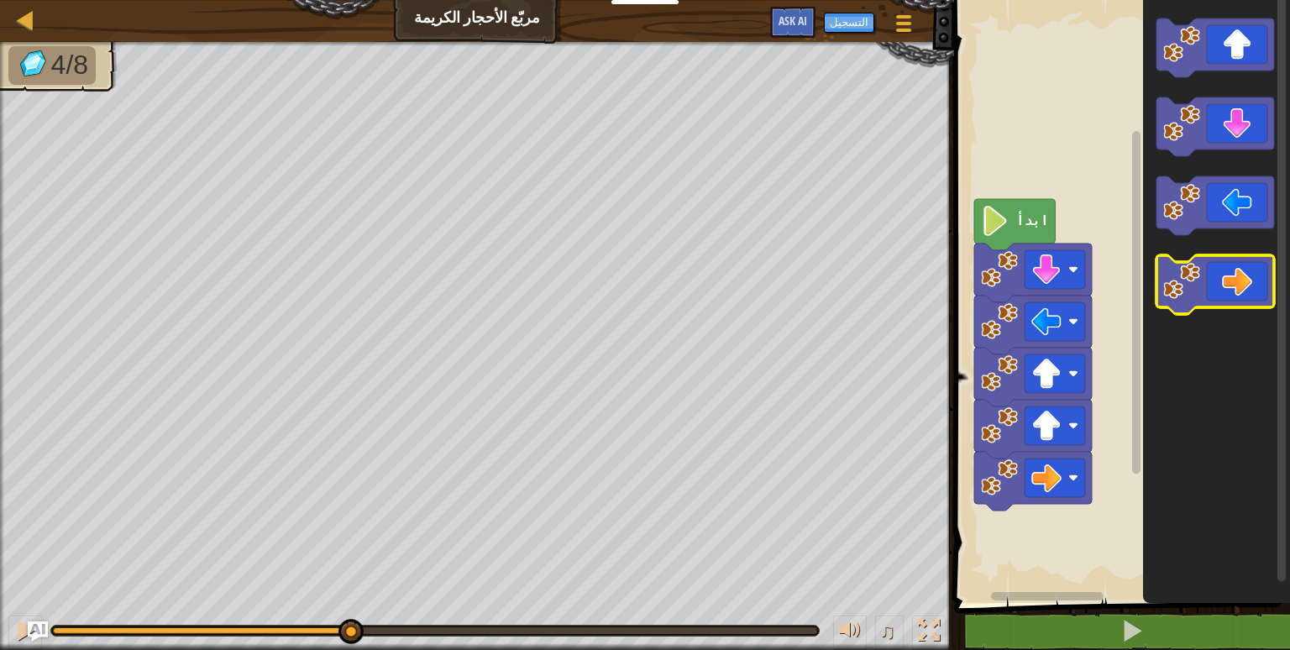
click at [1226, 286] on icon "مساحة عمل بلوكلي" at bounding box center [1216, 284] width 118 height 59
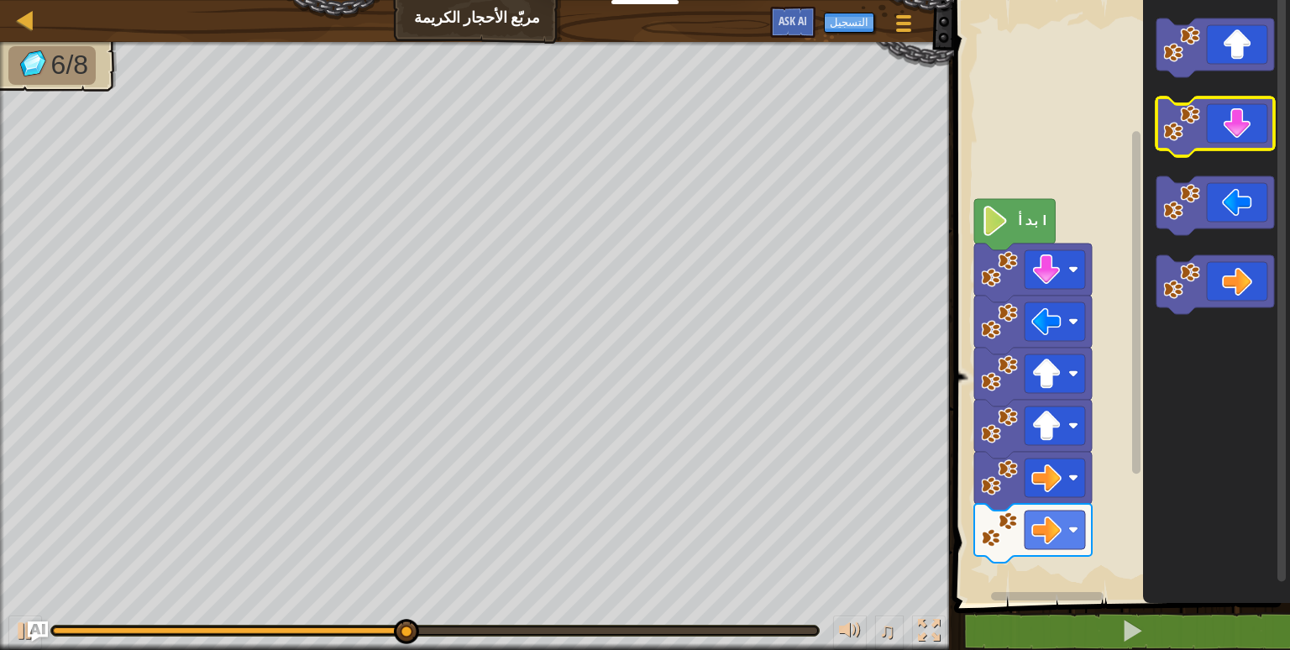
click at [1210, 108] on icon "مساحة عمل بلوكلي" at bounding box center [1216, 126] width 118 height 59
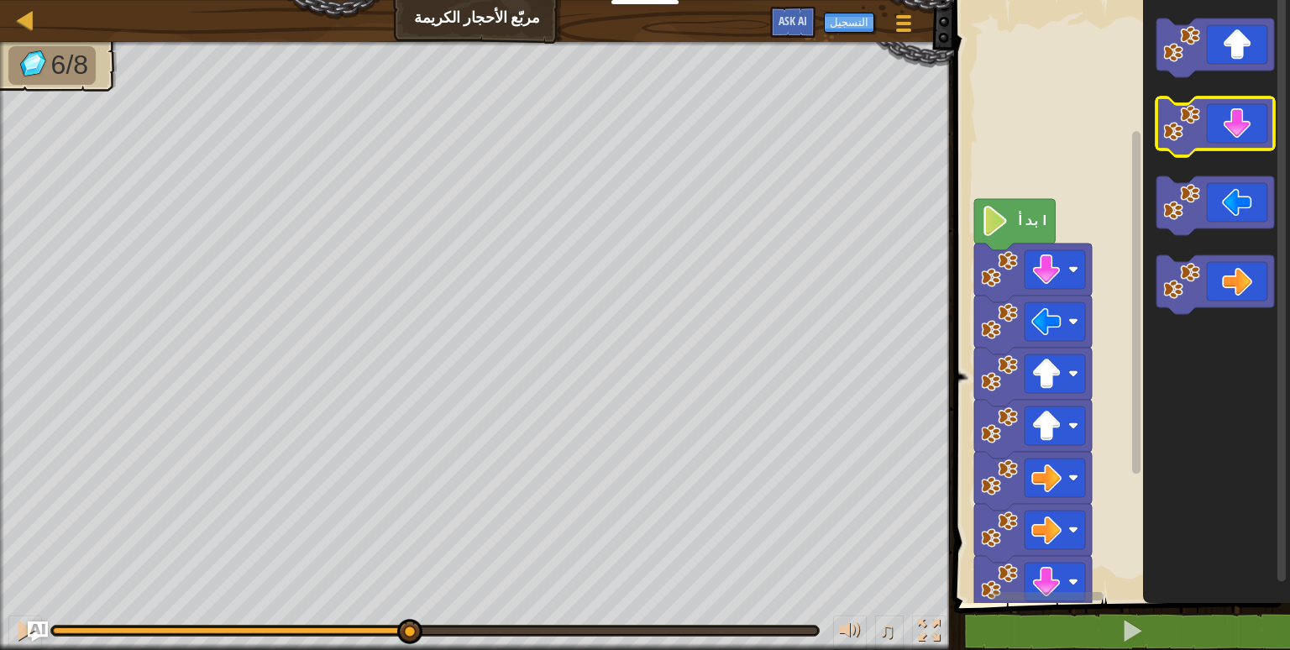
click at [1210, 108] on icon "مساحة عمل بلوكلي" at bounding box center [1216, 126] width 118 height 59
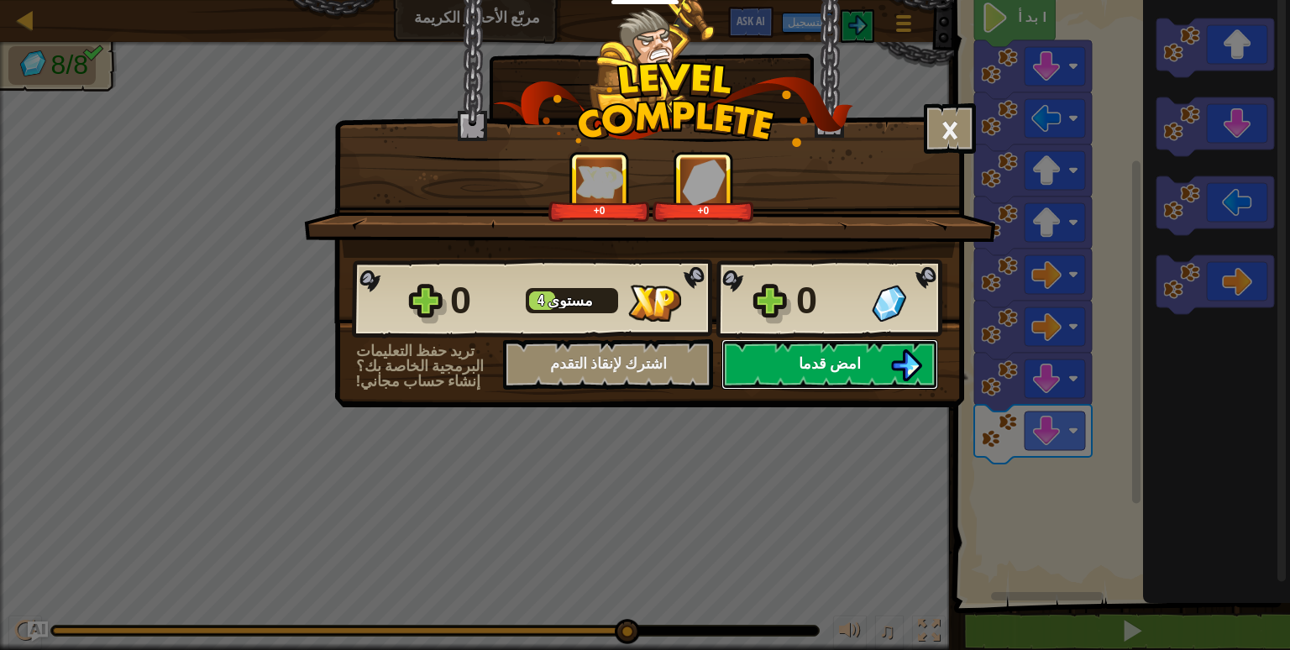
click at [822, 364] on span "امض قدما" at bounding box center [830, 363] width 62 height 21
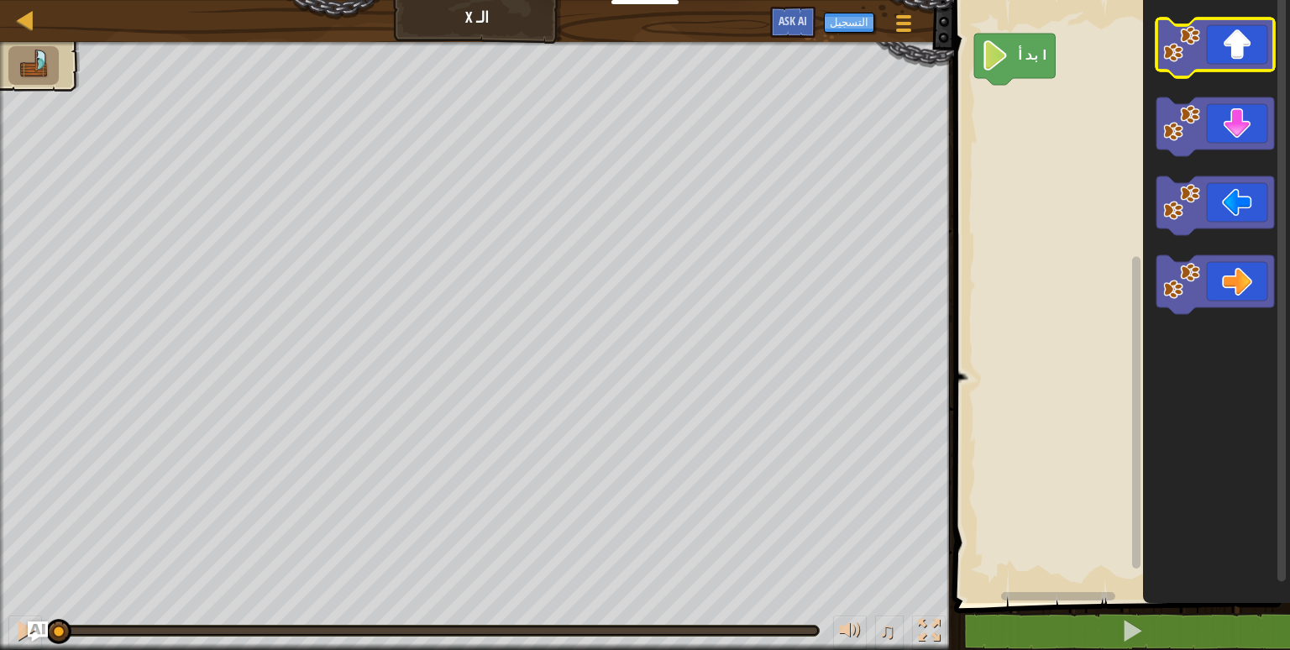
click at [1204, 72] on rect "مساحة عمل بلوكلي" at bounding box center [1216, 47] width 118 height 59
click at [1257, 50] on icon "مساحة عمل بلوكلي" at bounding box center [1216, 47] width 118 height 59
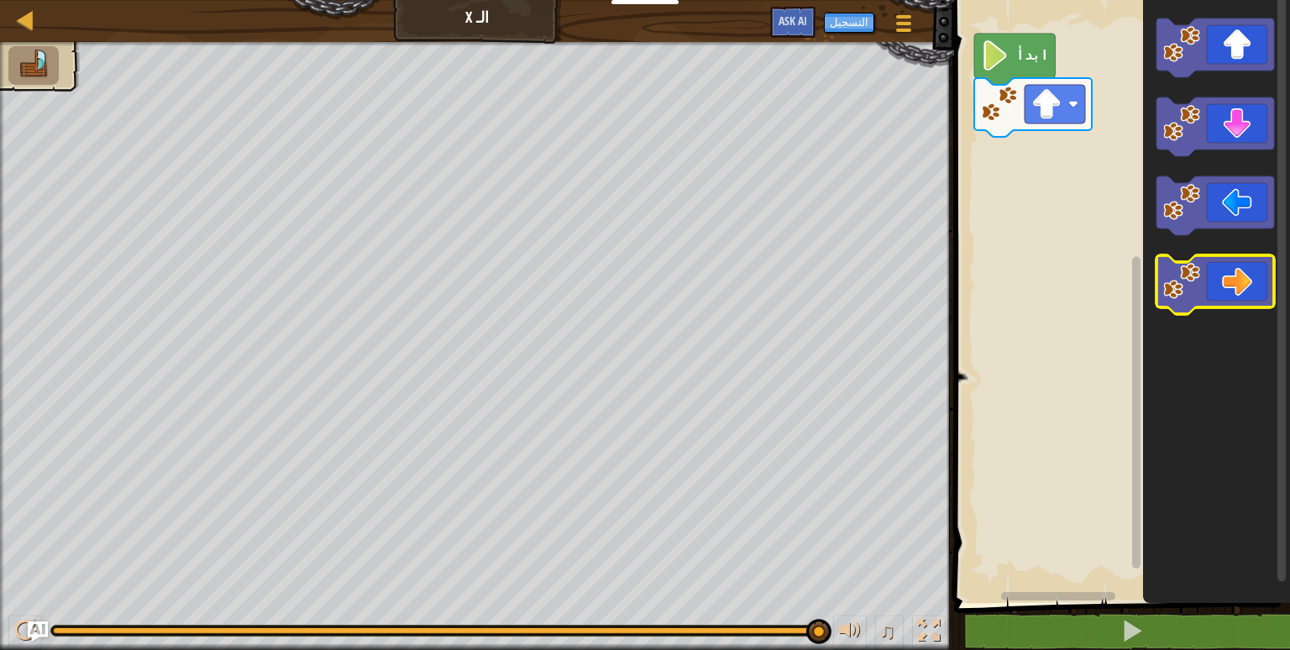
click at [1215, 291] on icon "مساحة عمل بلوكلي" at bounding box center [1216, 284] width 118 height 59
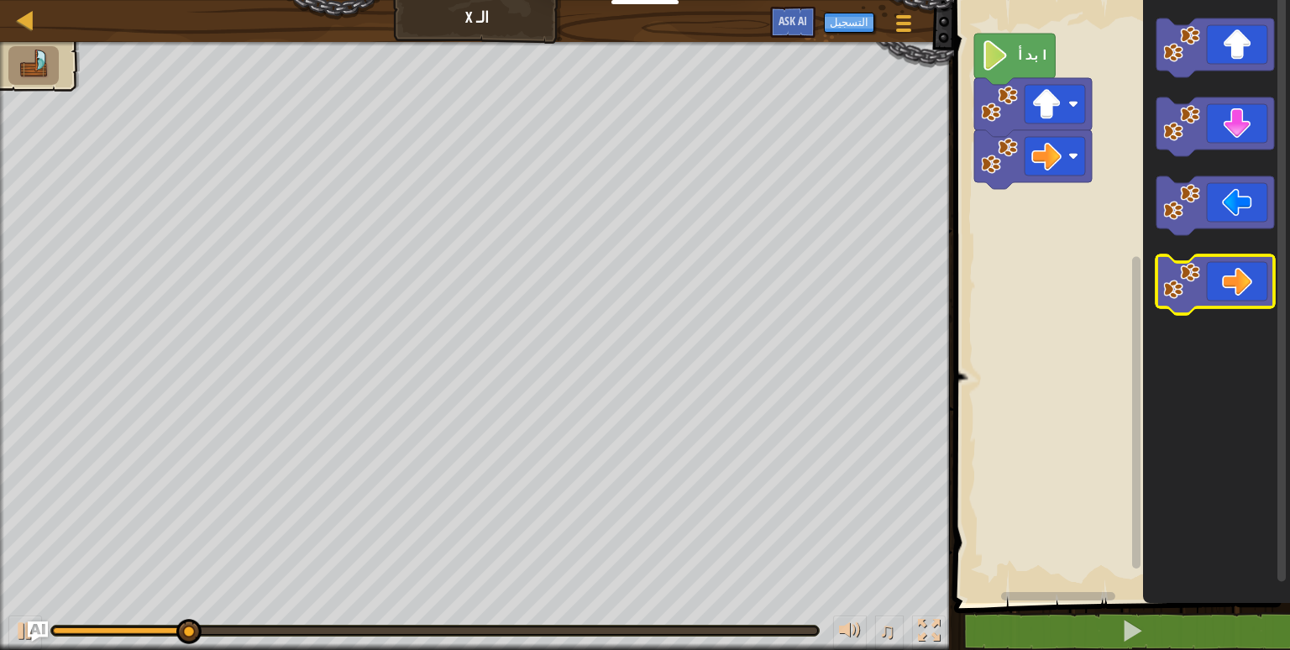
click at [1215, 291] on icon "مساحة عمل بلوكلي" at bounding box center [1216, 284] width 118 height 59
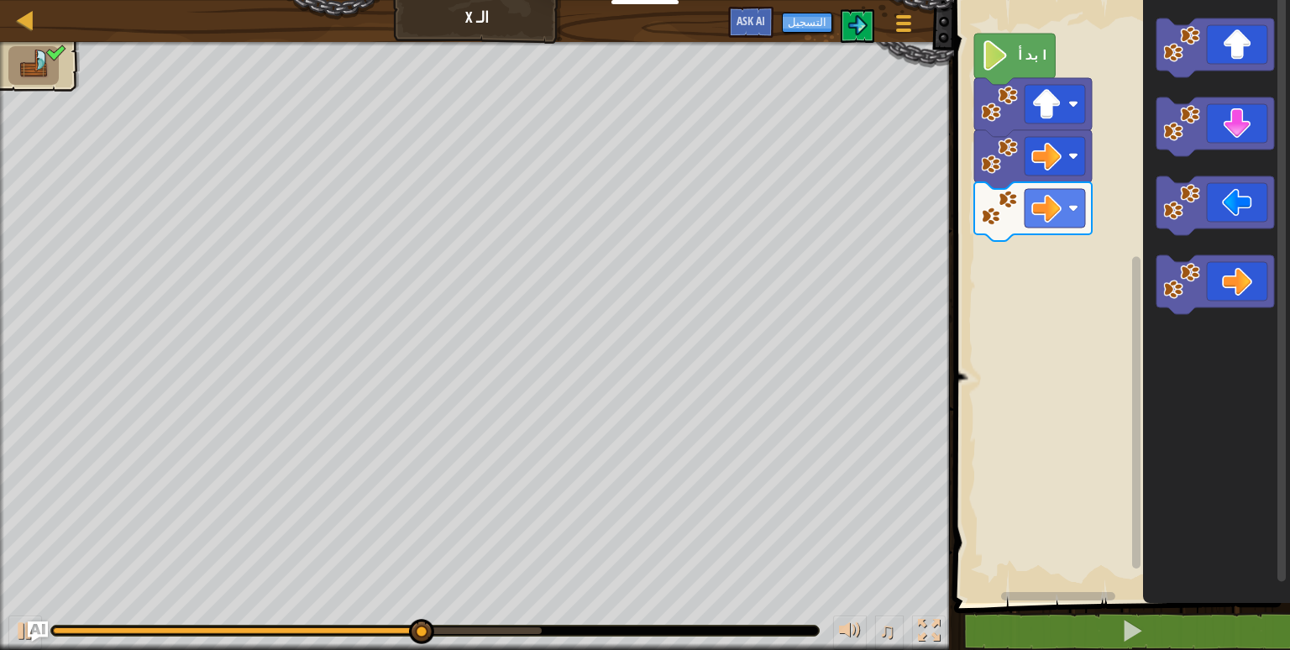
click at [478, 38] on div "خريطة الـ X قائمة اللعبة التسجيل Ask AI" at bounding box center [477, 21] width 954 height 42
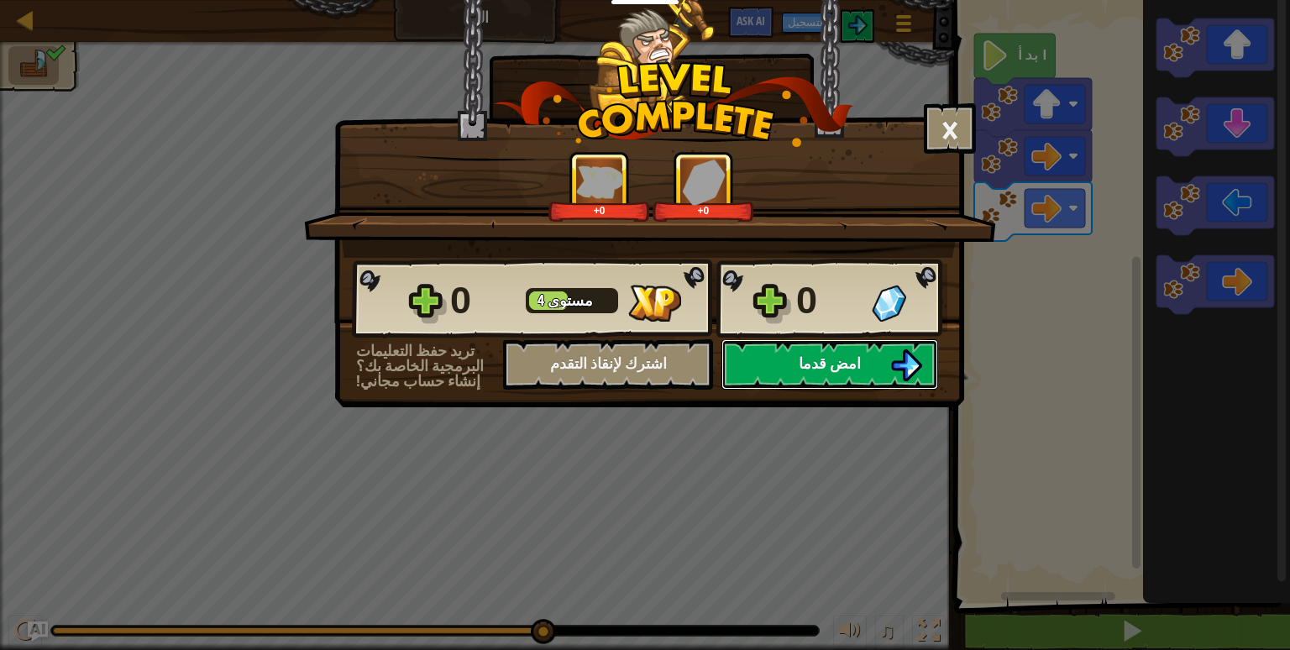
click at [790, 365] on button "امض قدما" at bounding box center [830, 364] width 217 height 50
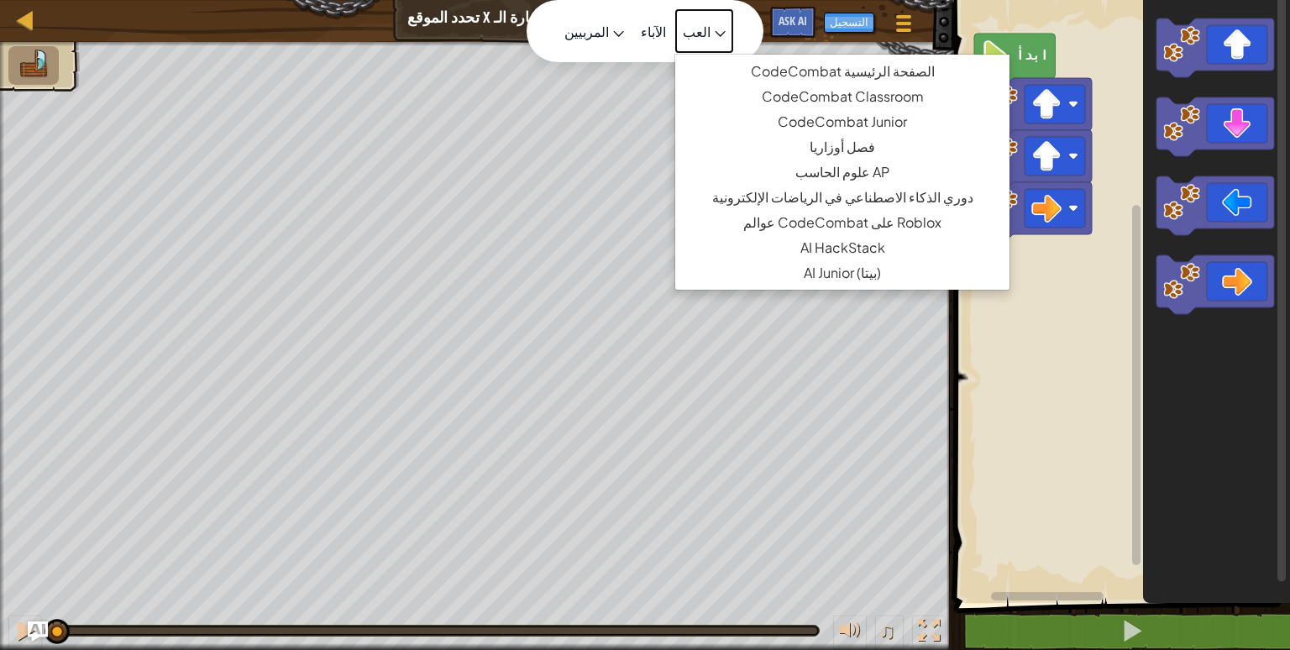
click at [707, 38] on link "العب" at bounding box center [705, 30] width 60 height 45
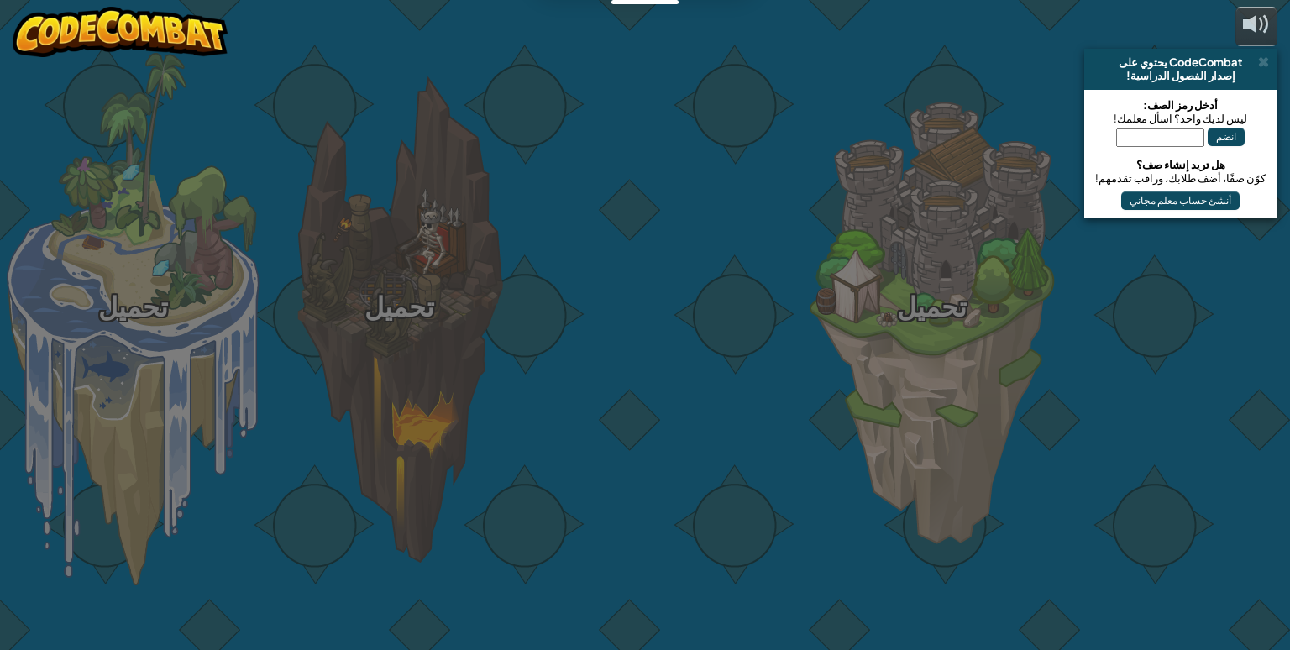
select select "ar"
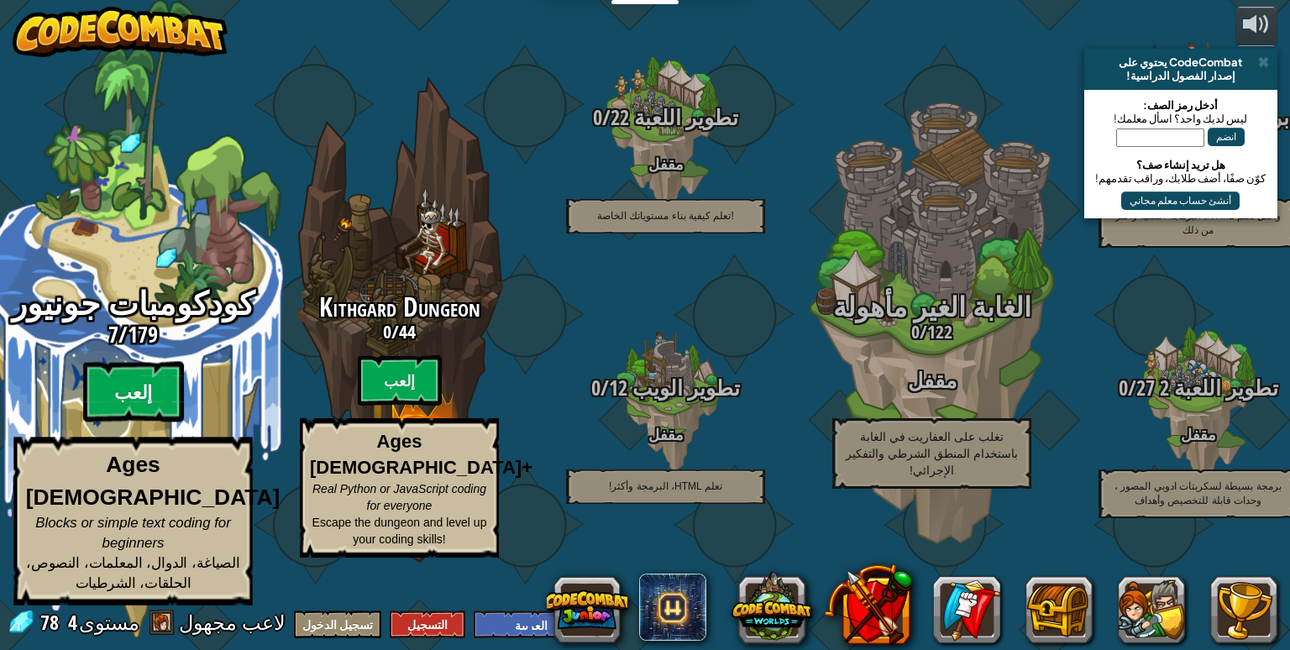
click at [126, 414] on btn "إلعب" at bounding box center [133, 392] width 101 height 60
select select "ar"
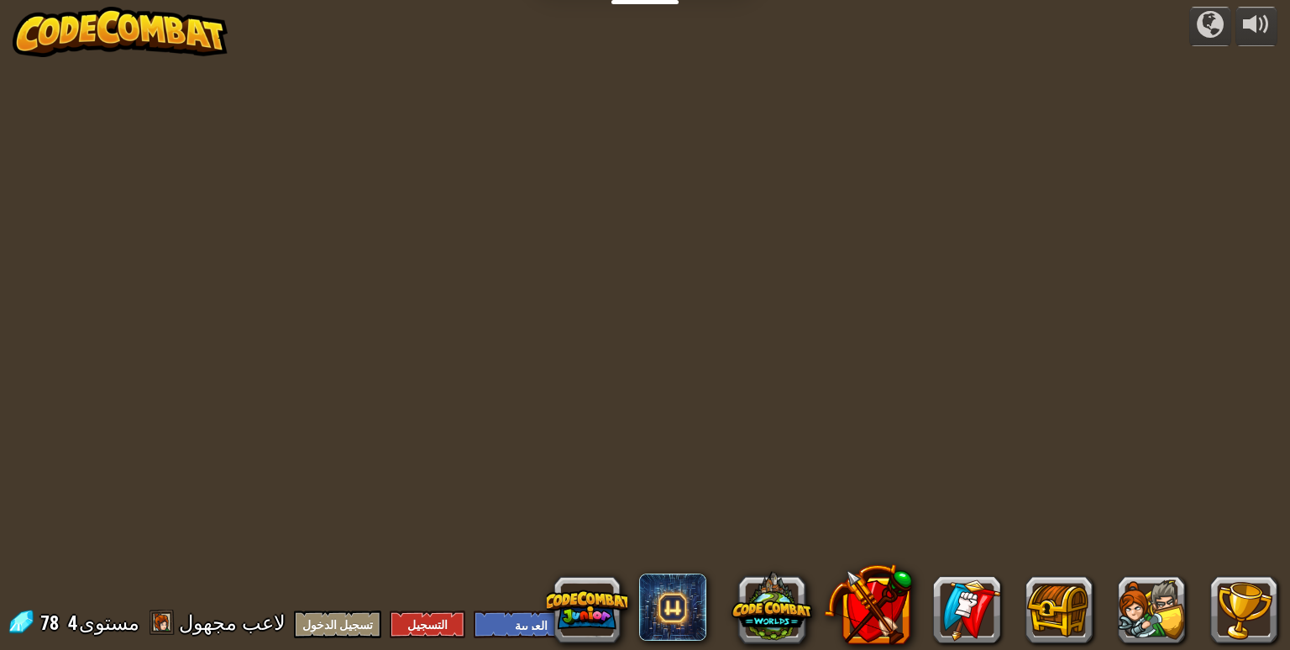
select select "ar"
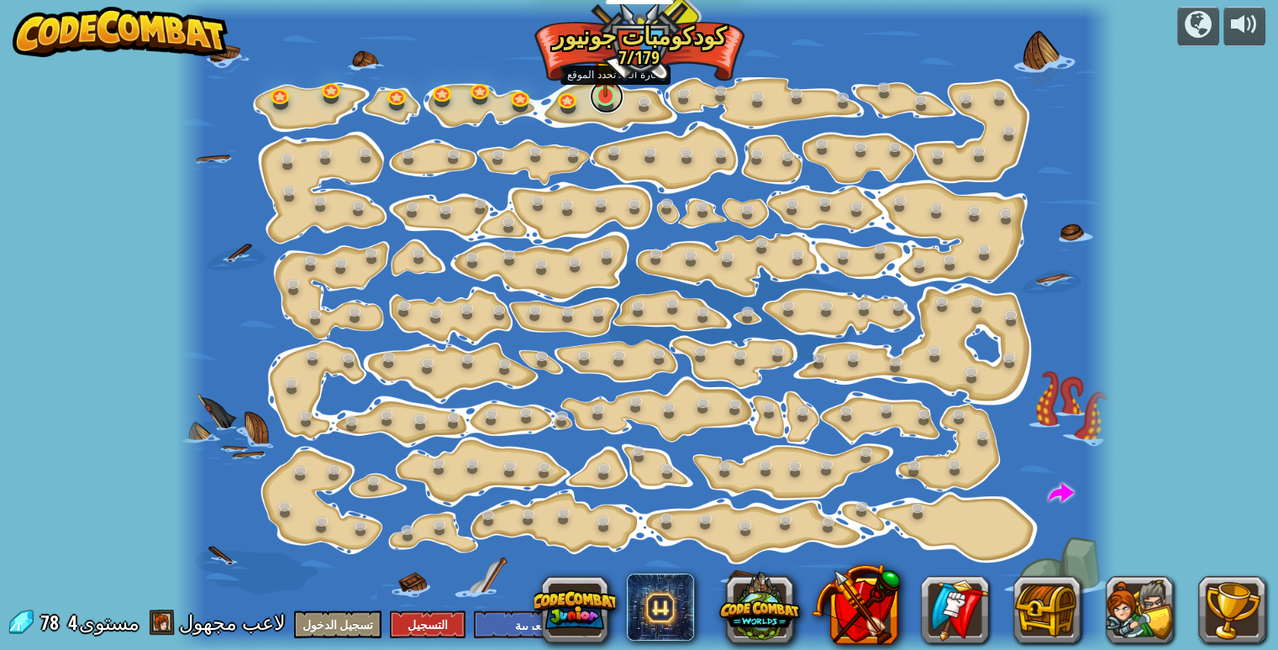
click at [601, 102] on link at bounding box center [607, 97] width 34 height 34
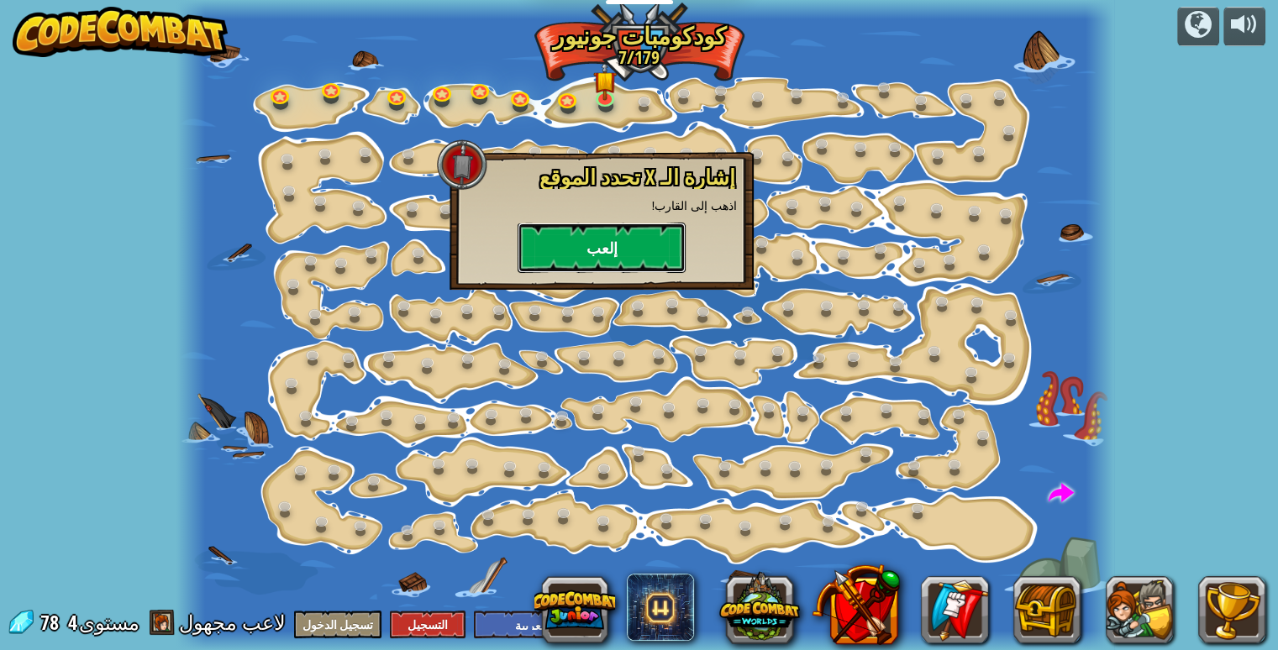
click at [603, 223] on button "إلعب" at bounding box center [601, 248] width 168 height 50
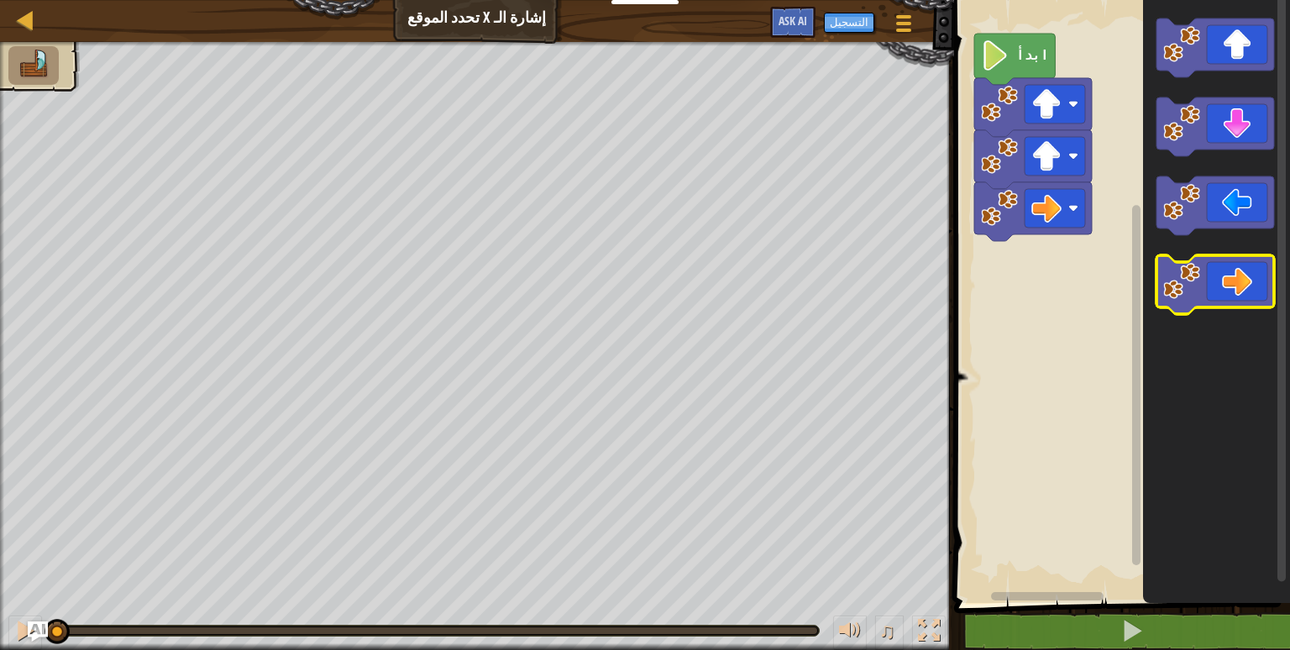
click at [1189, 280] on image "مساحة عمل بلوكلي" at bounding box center [1181, 281] width 37 height 37
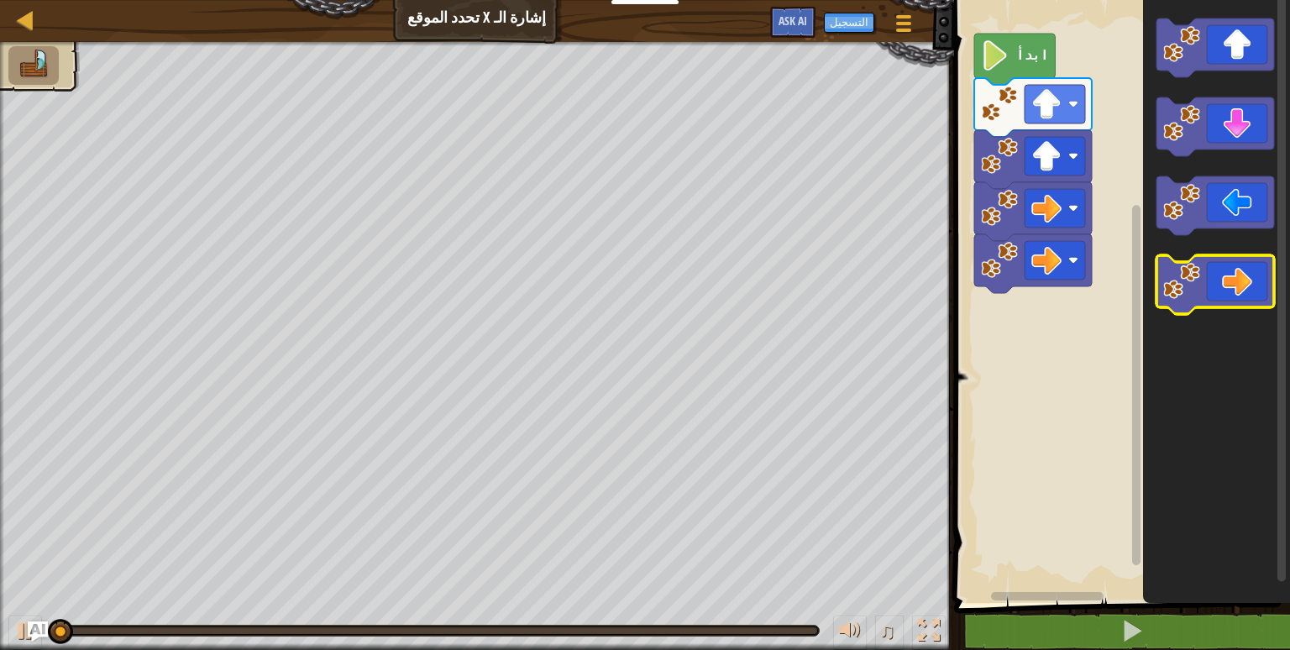
click at [1189, 280] on image "مساحة عمل بلوكلي" at bounding box center [1181, 281] width 37 height 37
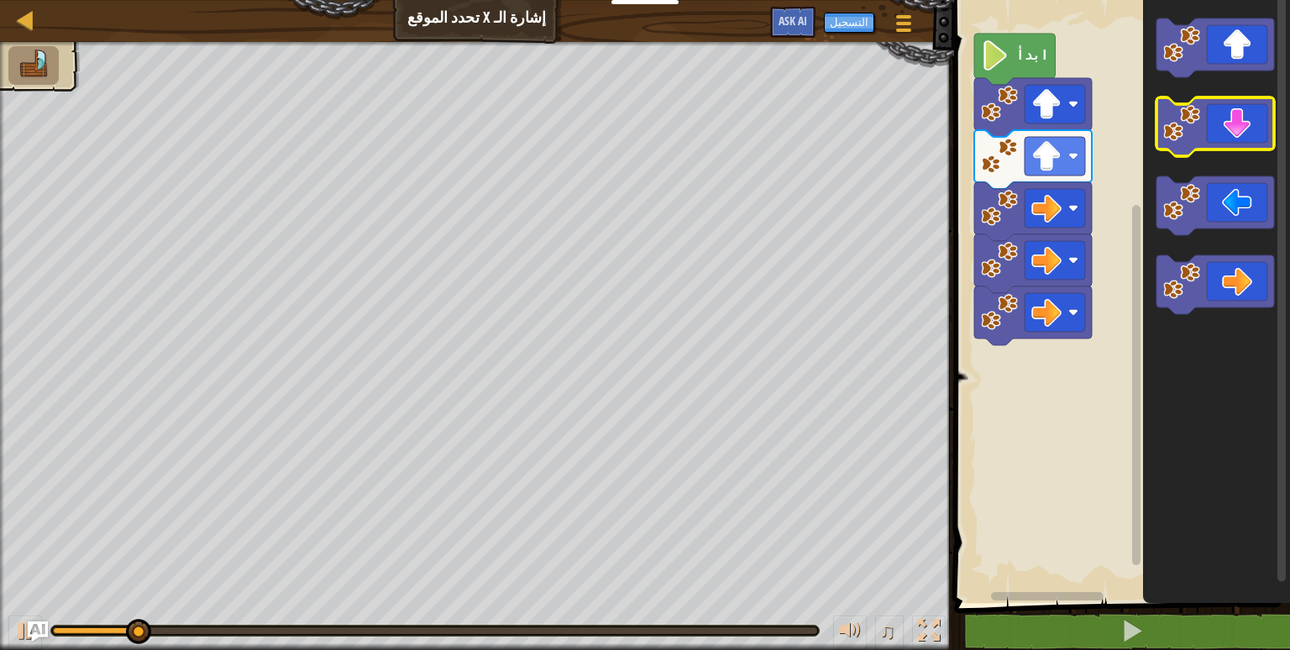
click at [1203, 119] on icon "مساحة عمل بلوكلي" at bounding box center [1216, 126] width 118 height 59
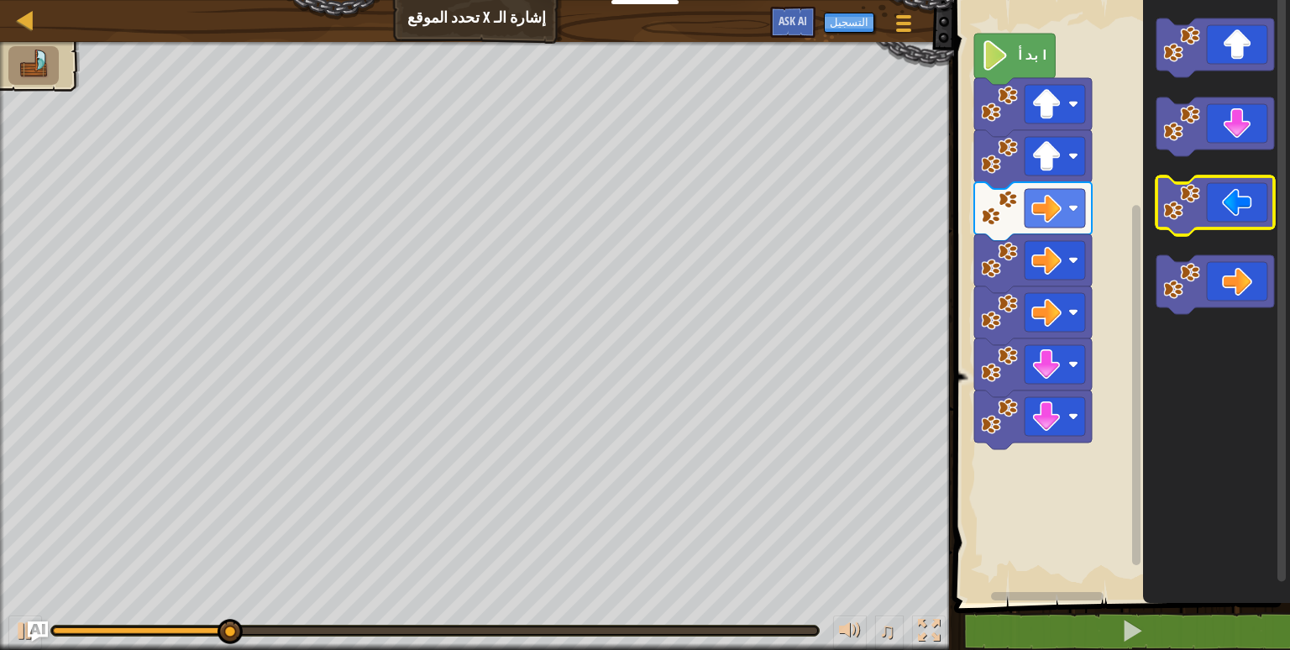
click at [1183, 221] on icon "مساحة عمل بلوكلي" at bounding box center [1216, 205] width 118 height 59
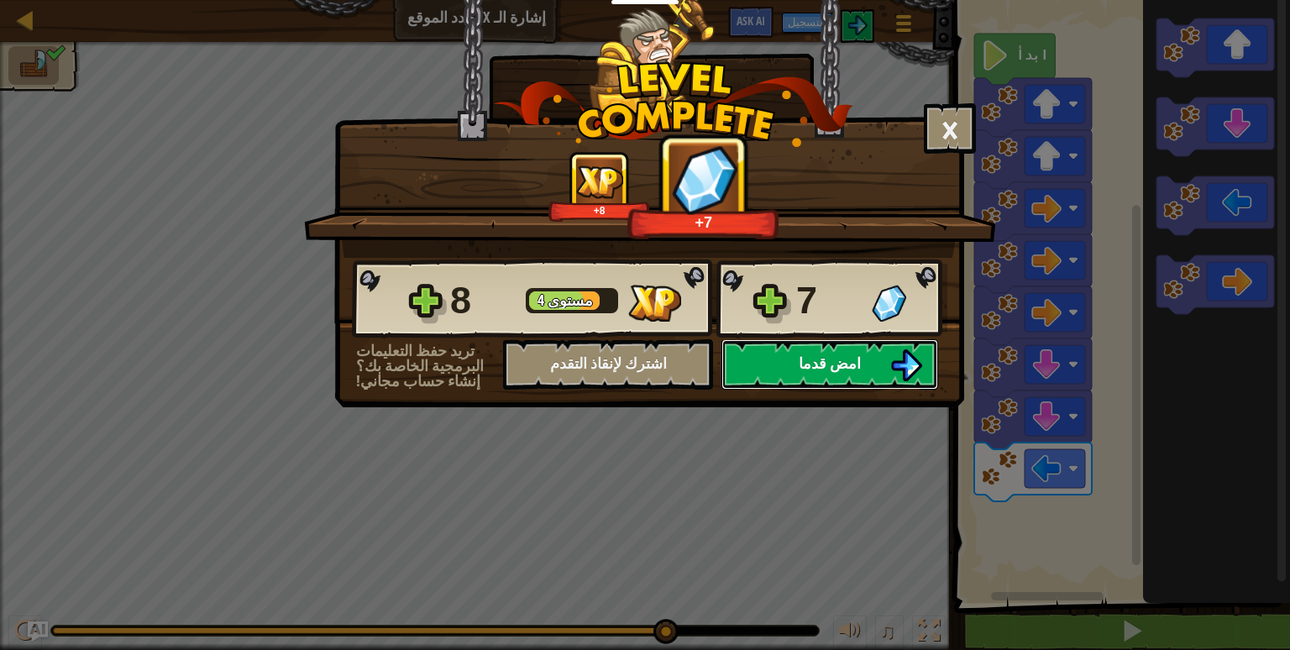
click at [797, 350] on button "امض قدما" at bounding box center [830, 364] width 217 height 50
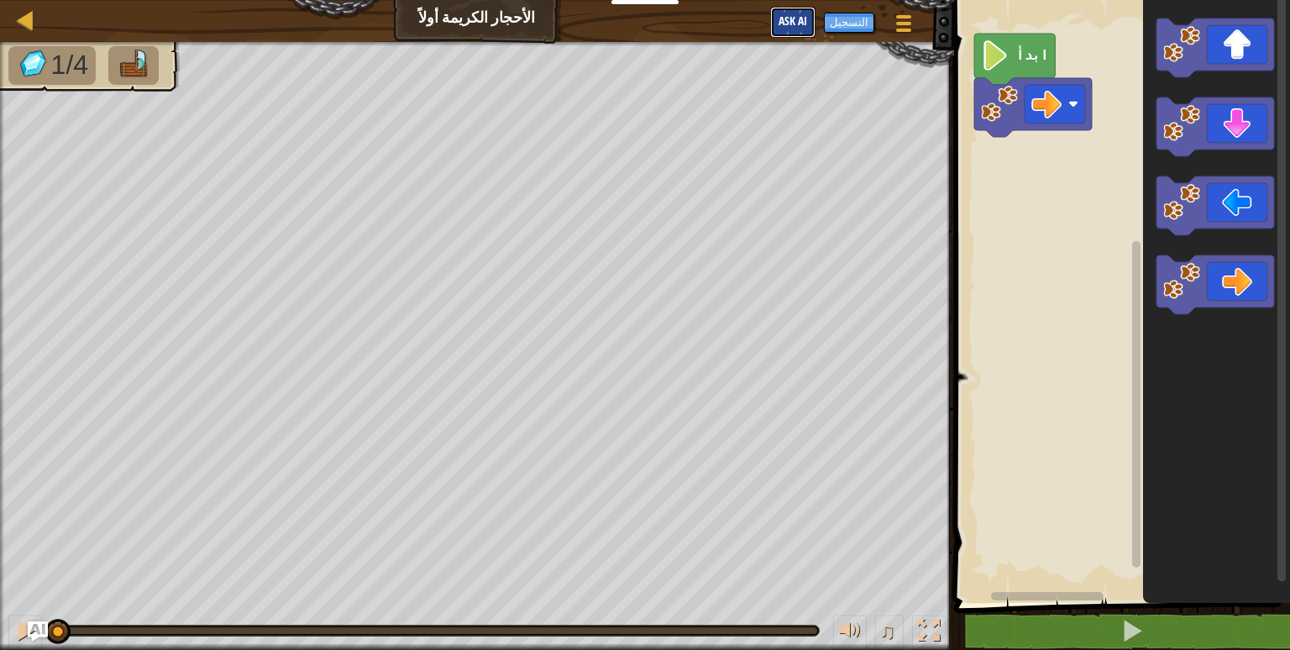
click at [807, 25] on span "Ask AI" at bounding box center [793, 21] width 29 height 16
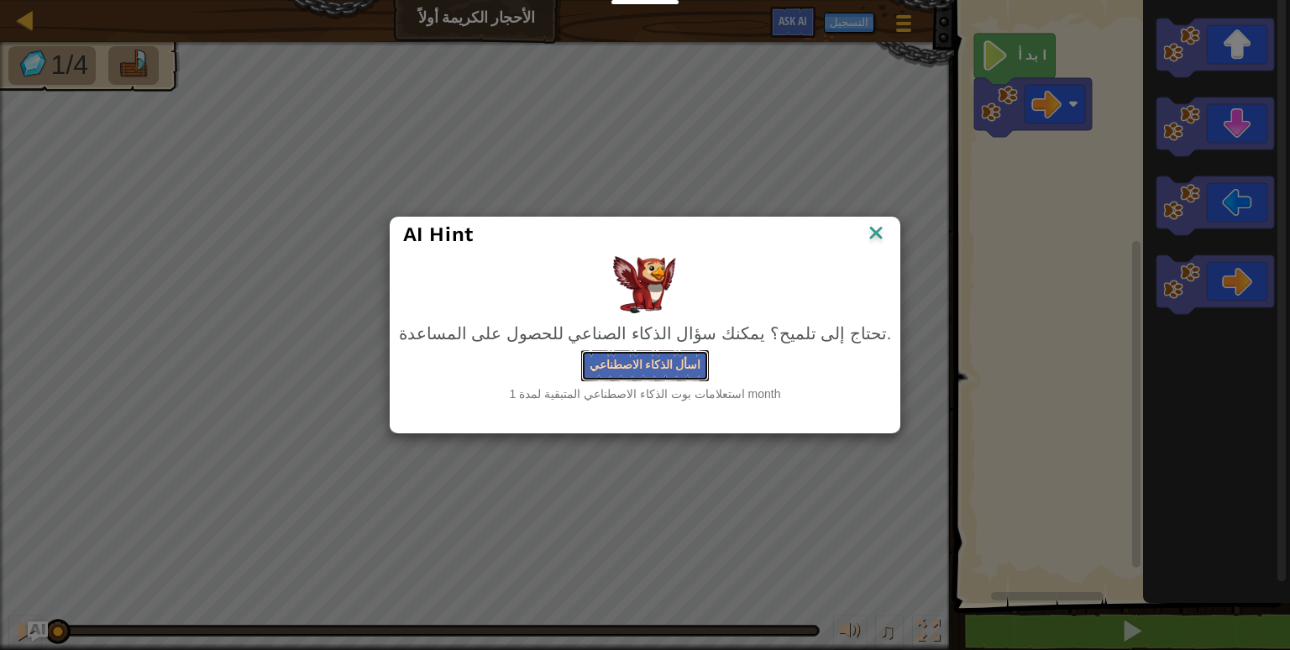
click at [659, 360] on button "اسأل الذكاء الاصطناعي" at bounding box center [645, 365] width 128 height 31
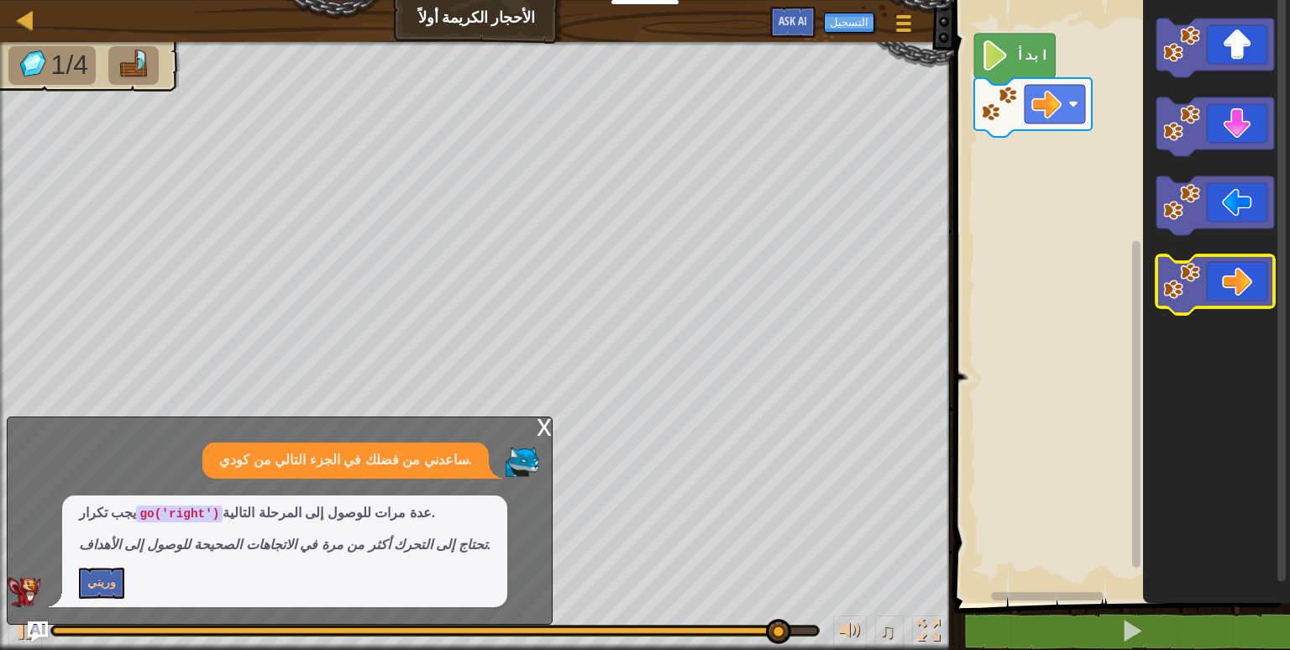
click at [1209, 273] on icon "مساحة عمل بلوكلي" at bounding box center [1216, 284] width 118 height 59
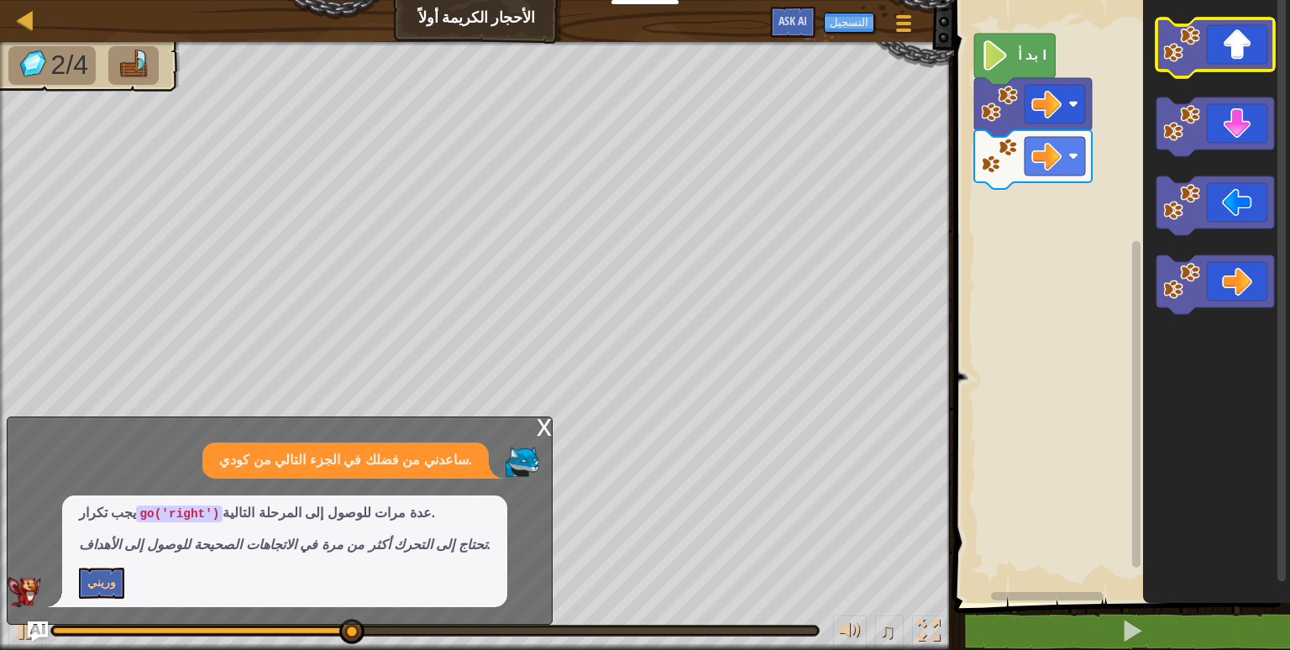
click at [1193, 62] on icon "مساحة عمل بلوكلي" at bounding box center [1216, 47] width 118 height 59
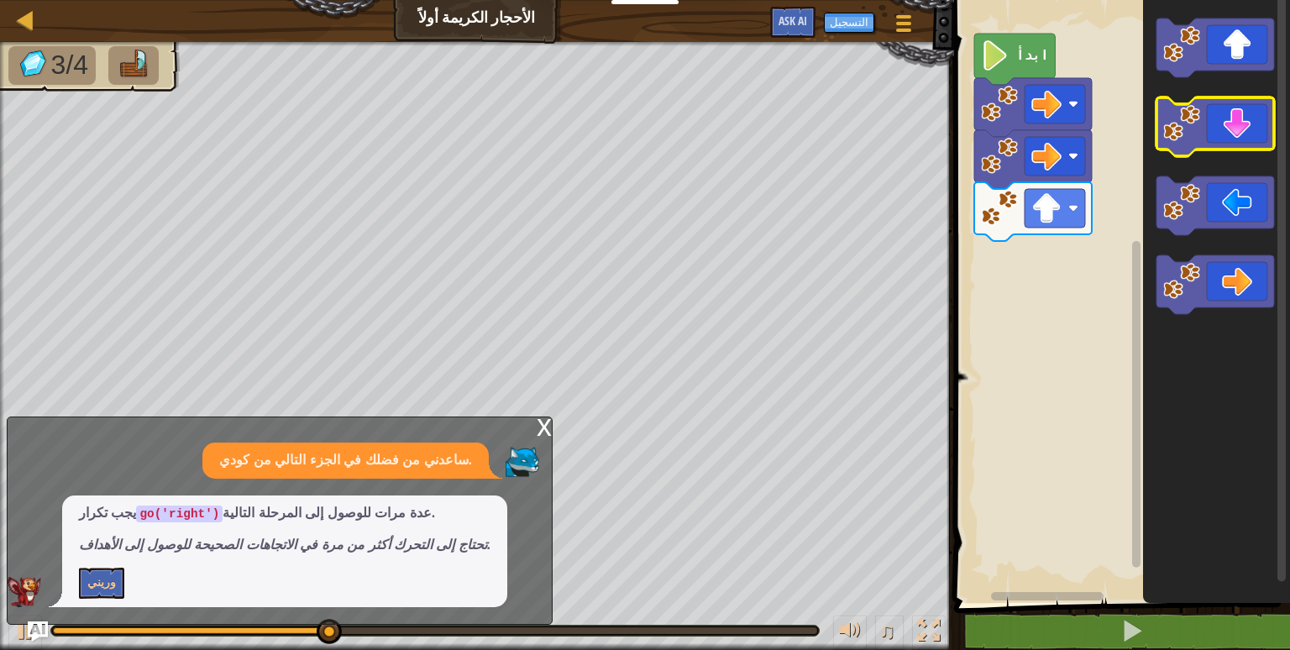
click at [1206, 152] on rect "مساحة عمل بلوكلي" at bounding box center [1216, 126] width 118 height 59
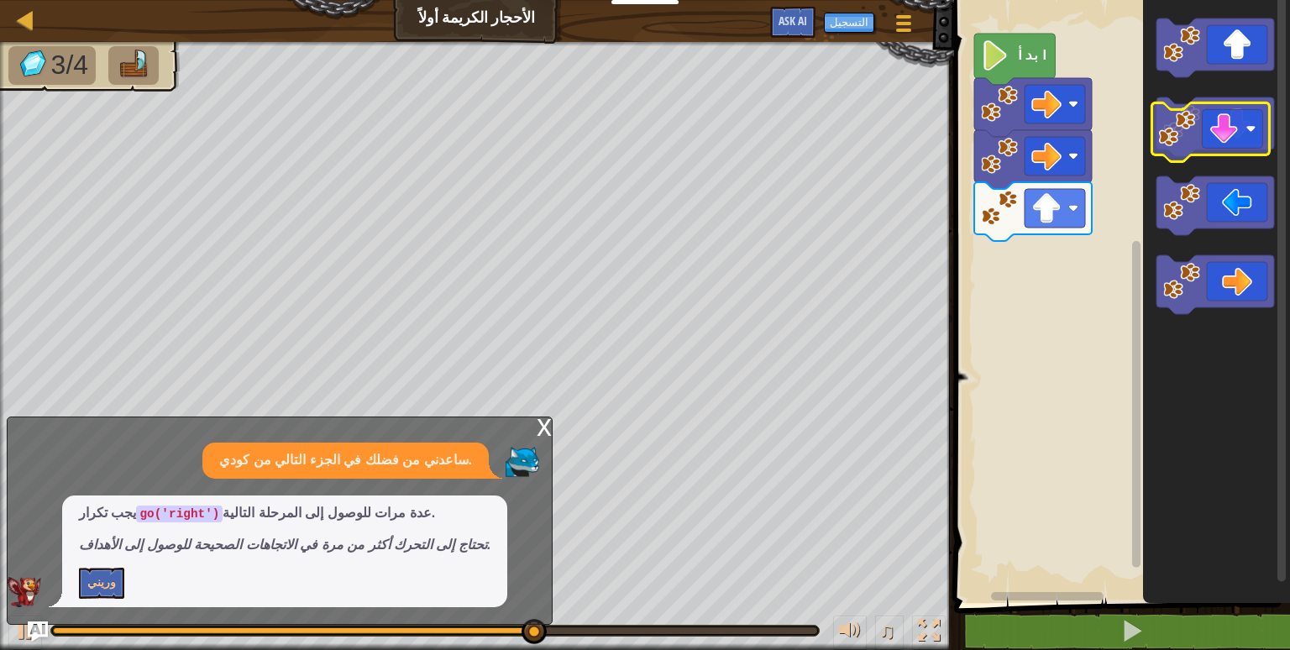
click at [1203, 159] on icon "مساحة عمل بلوكلي" at bounding box center [1216, 298] width 147 height 612
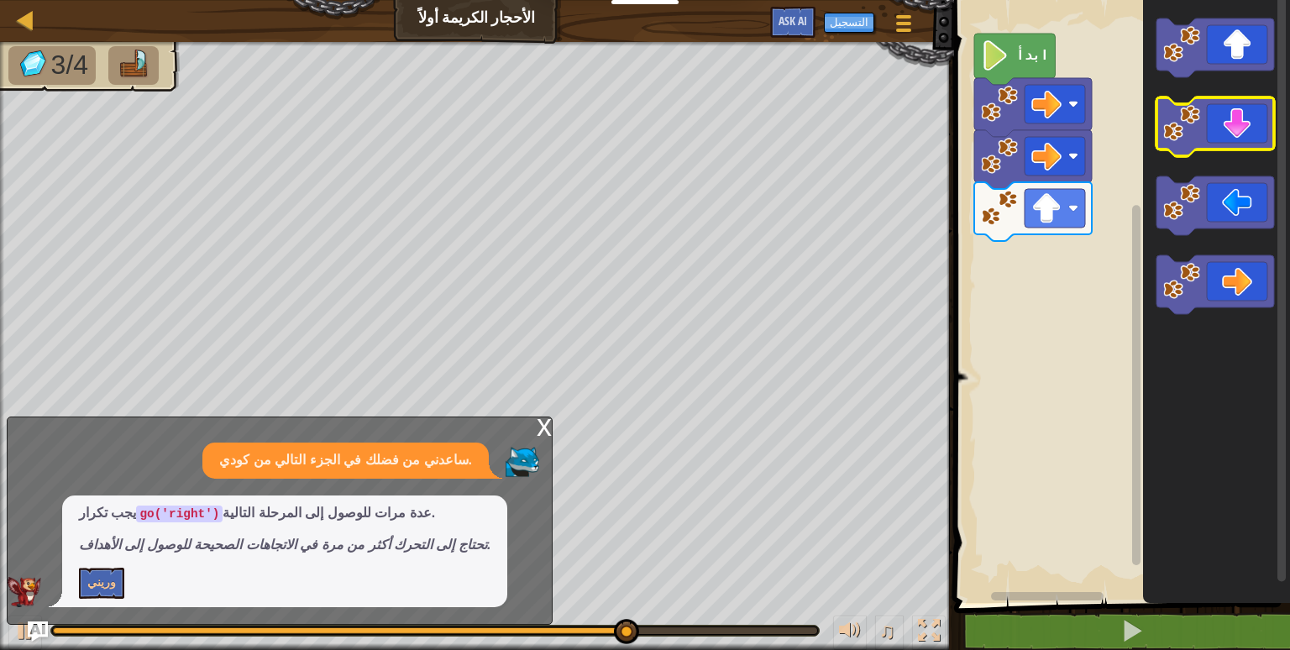
click at [1089, 230] on div "ابدأ" at bounding box center [1119, 298] width 341 height 612
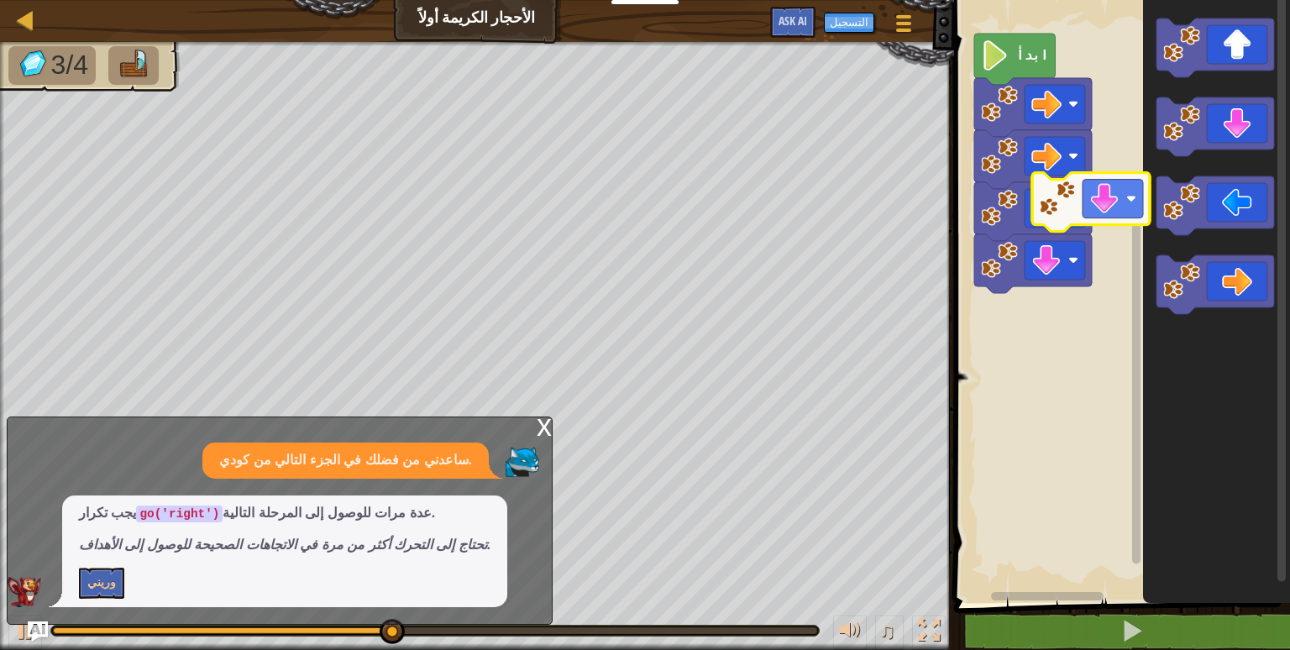
click at [1102, 199] on div "ابدأ" at bounding box center [1119, 298] width 341 height 612
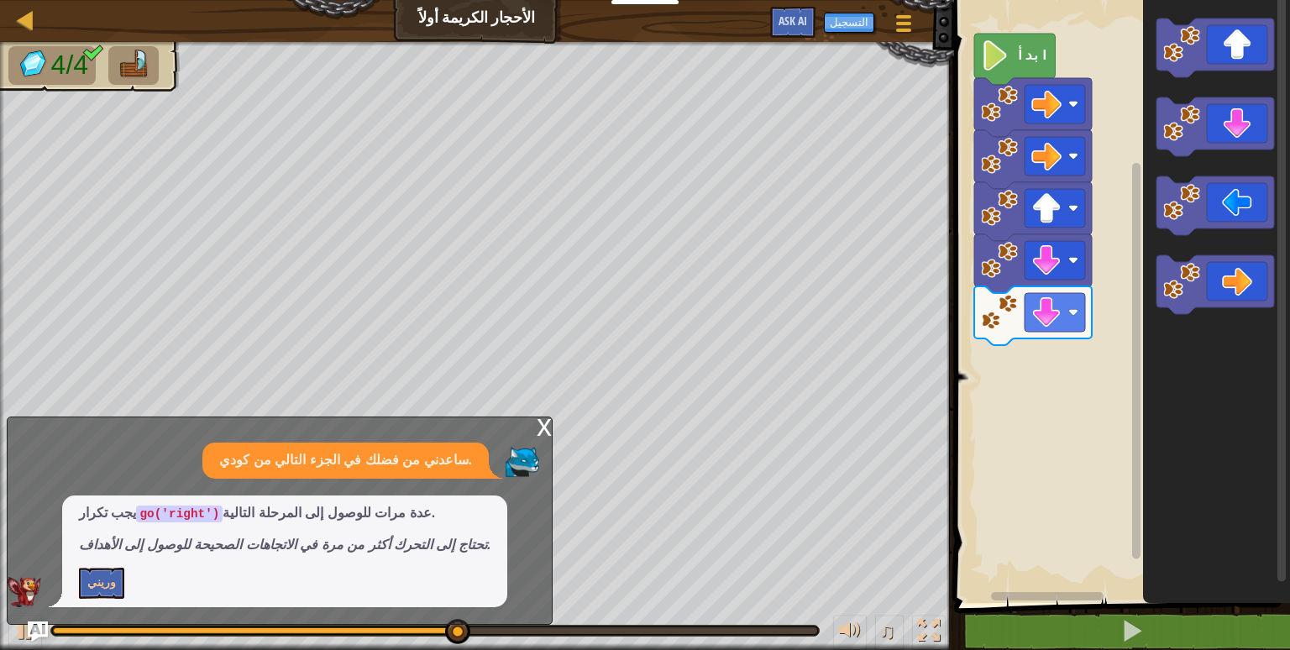
click at [1078, 207] on div "ابدأ" at bounding box center [1119, 298] width 341 height 612
click at [1120, 171] on div "ابدأ" at bounding box center [1119, 298] width 341 height 612
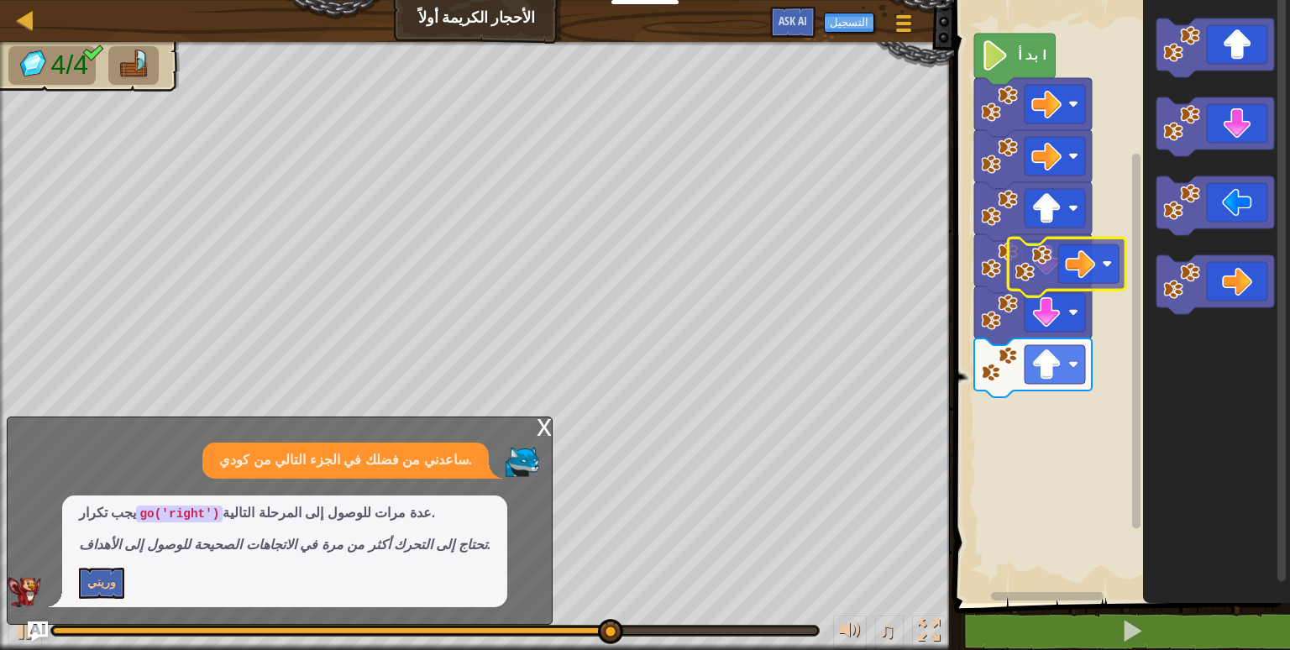
click at [1045, 255] on div "ابدأ" at bounding box center [1119, 298] width 341 height 612
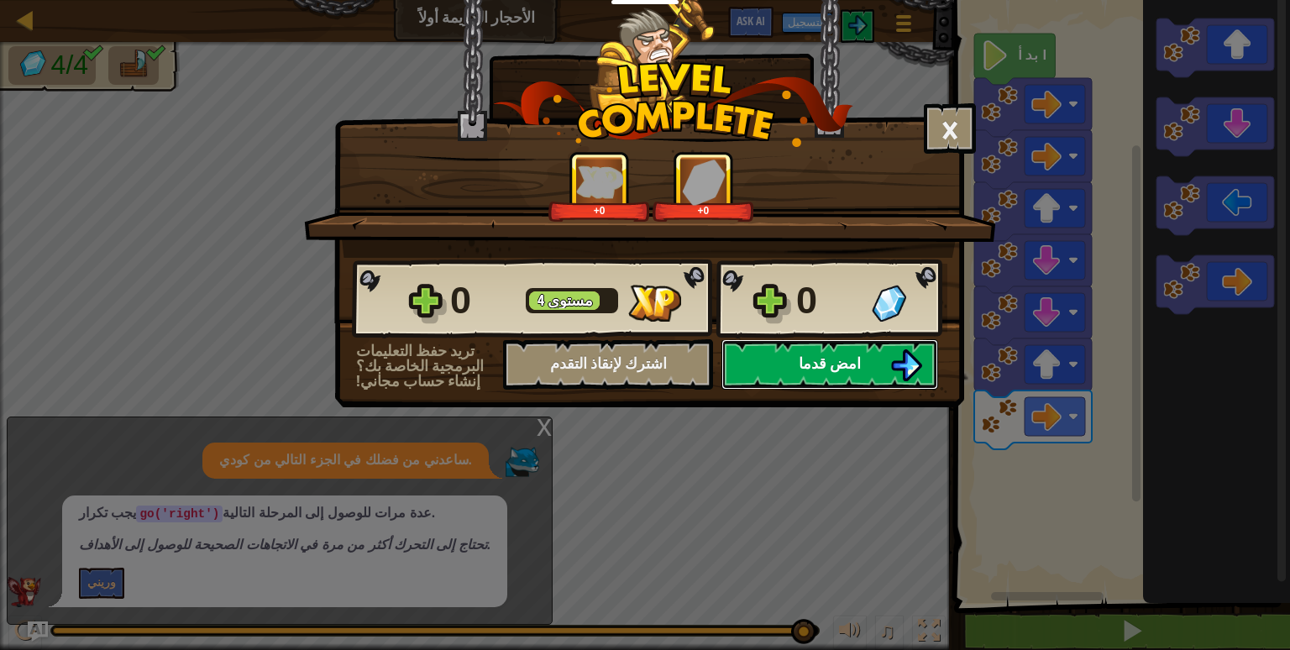
click at [757, 369] on button "امض قدما" at bounding box center [830, 364] width 217 height 50
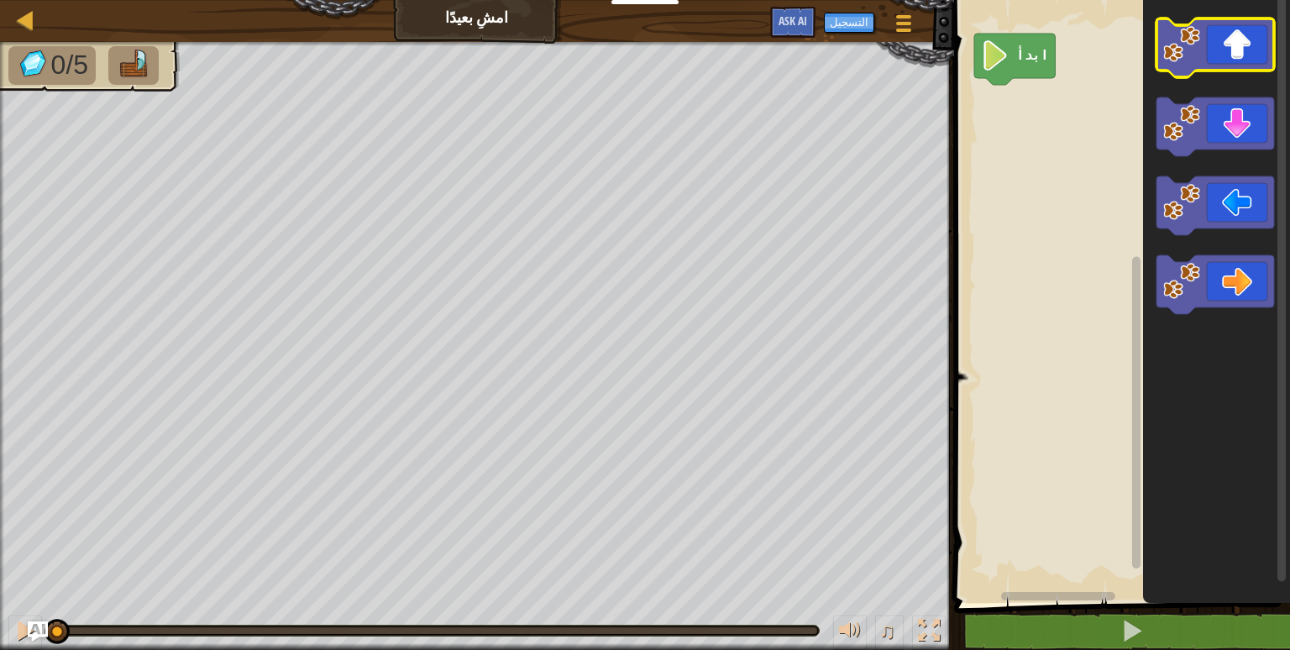
click at [1198, 62] on icon "مساحة عمل بلوكلي" at bounding box center [1216, 47] width 118 height 59
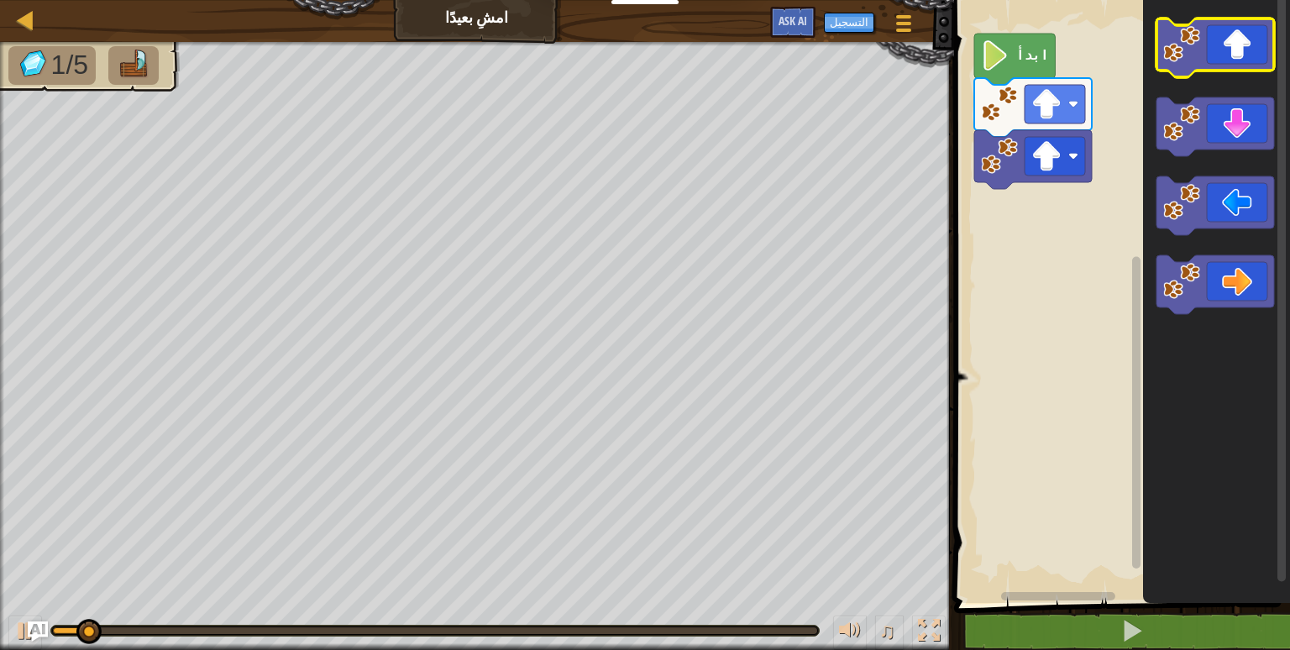
click at [1198, 62] on icon "مساحة عمل بلوكلي" at bounding box center [1216, 47] width 118 height 59
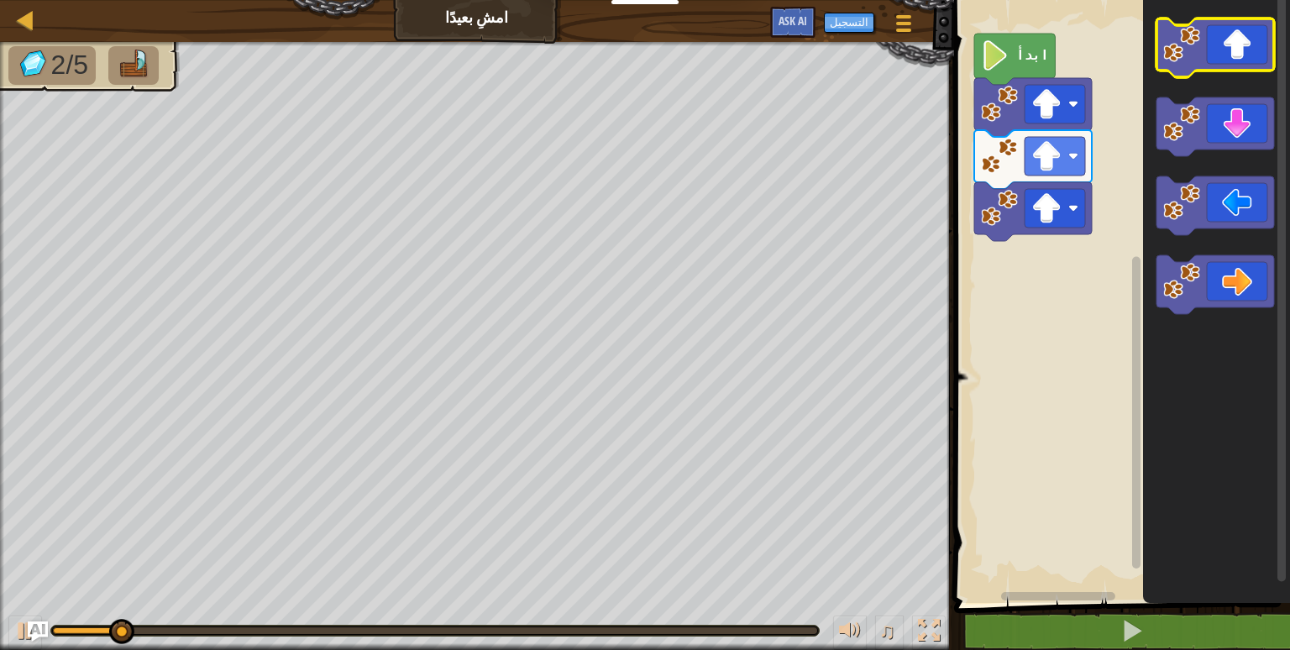
click at [1198, 62] on icon "مساحة عمل بلوكلي" at bounding box center [1216, 47] width 118 height 59
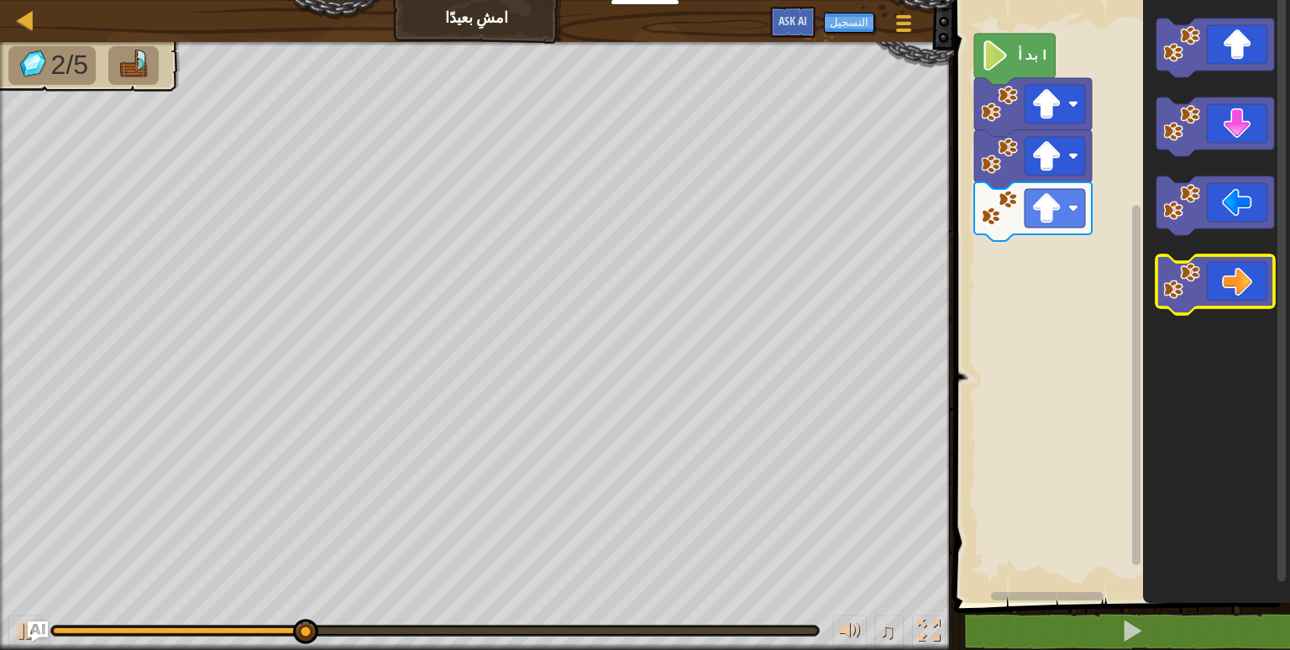
click at [1031, 323] on div "ابدأ" at bounding box center [1119, 298] width 341 height 612
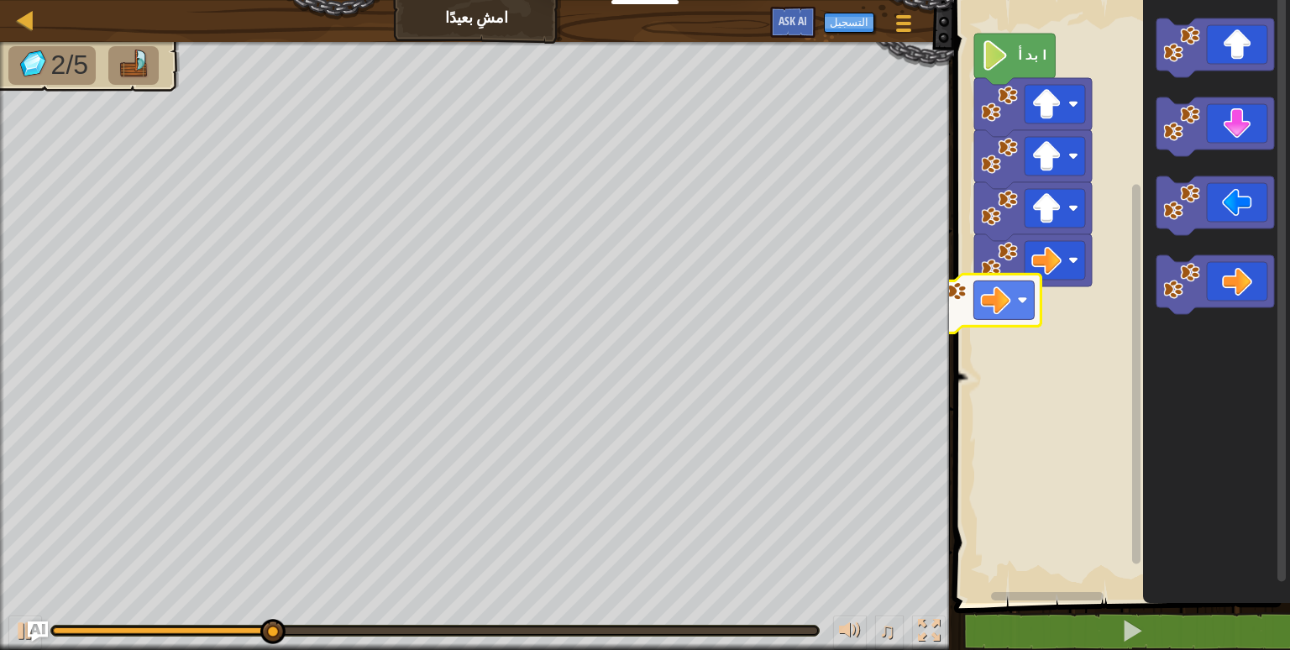
click at [962, 318] on div "ابدأ" at bounding box center [1119, 298] width 341 height 612
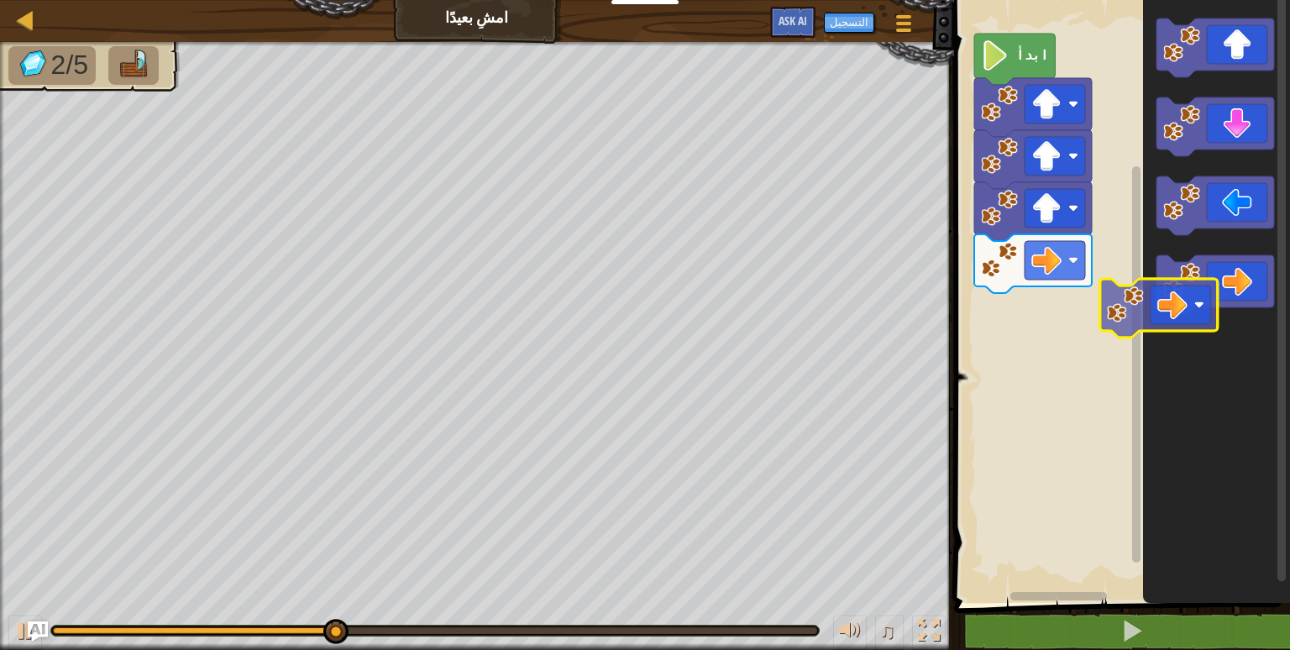
click at [961, 443] on div "ابدأ" at bounding box center [1119, 298] width 341 height 612
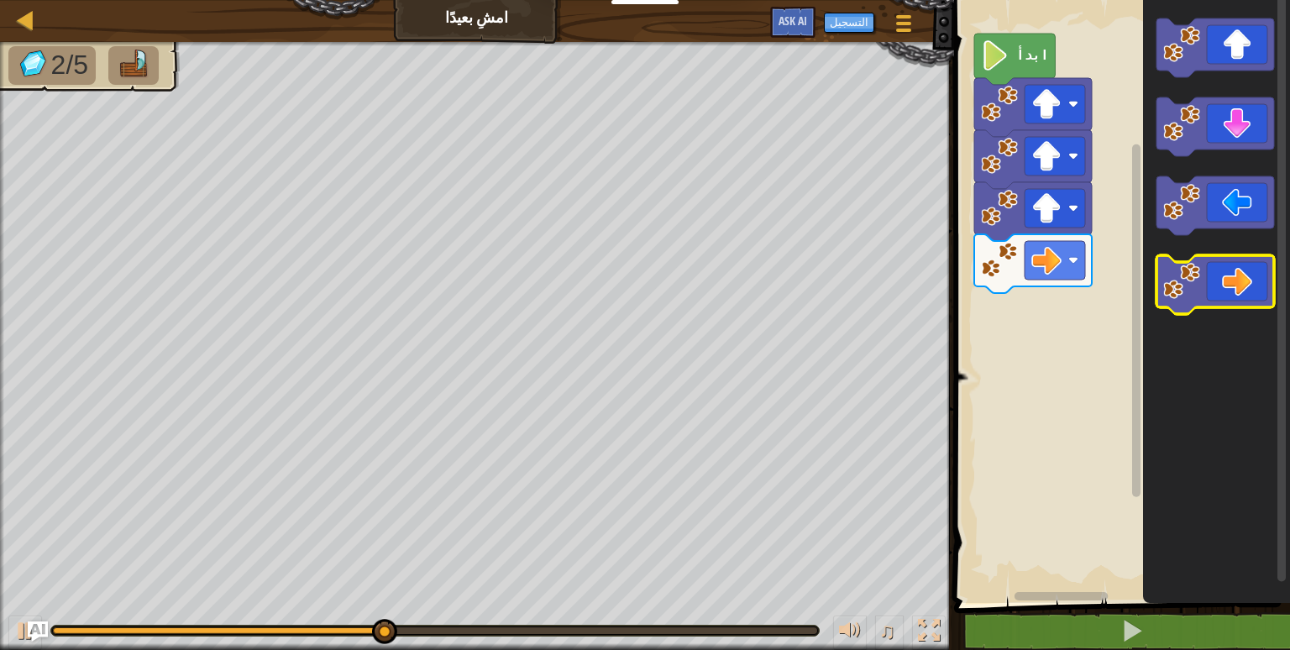
click at [914, 350] on div "خريطة امشِ بعيدًا قائمة اللعبة التسجيل Ask AI 1 ההההההההההההההההההההההההההההההה…" at bounding box center [645, 325] width 1290 height 650
click at [1048, 238] on div "ابدأ" at bounding box center [1119, 298] width 341 height 612
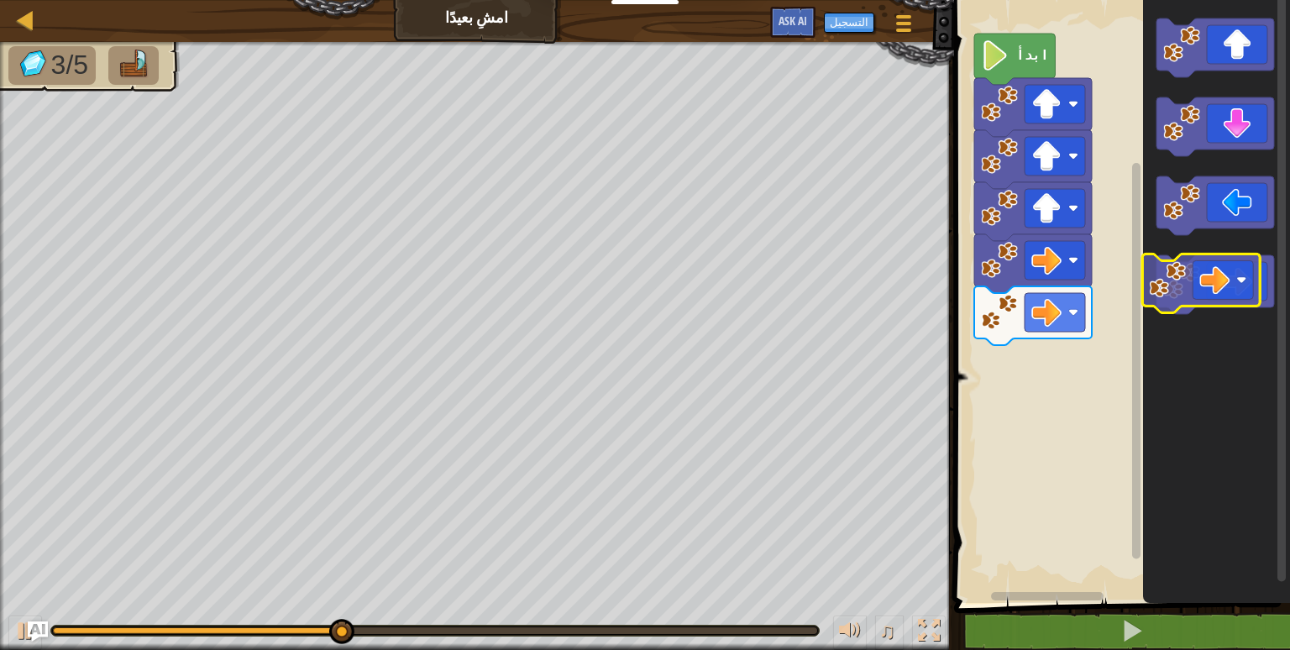
click at [1097, 295] on div "ابدأ" at bounding box center [1119, 298] width 341 height 612
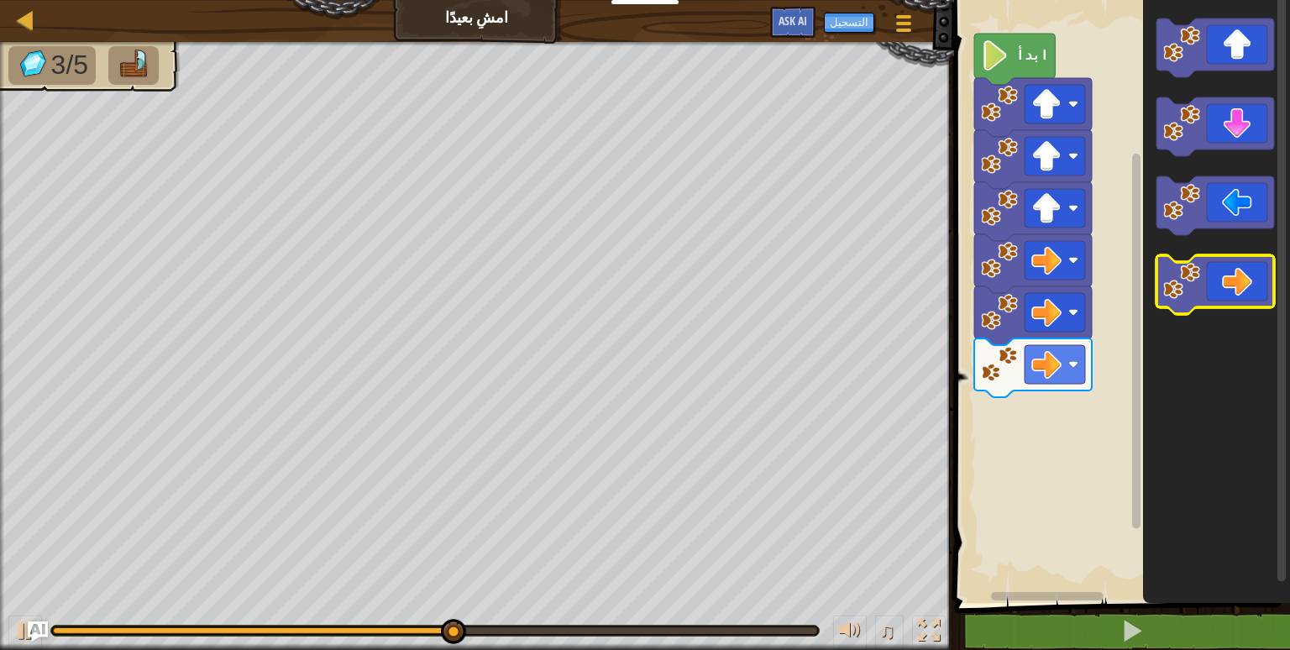
click at [1083, 297] on div "ابدأ" at bounding box center [1119, 298] width 341 height 612
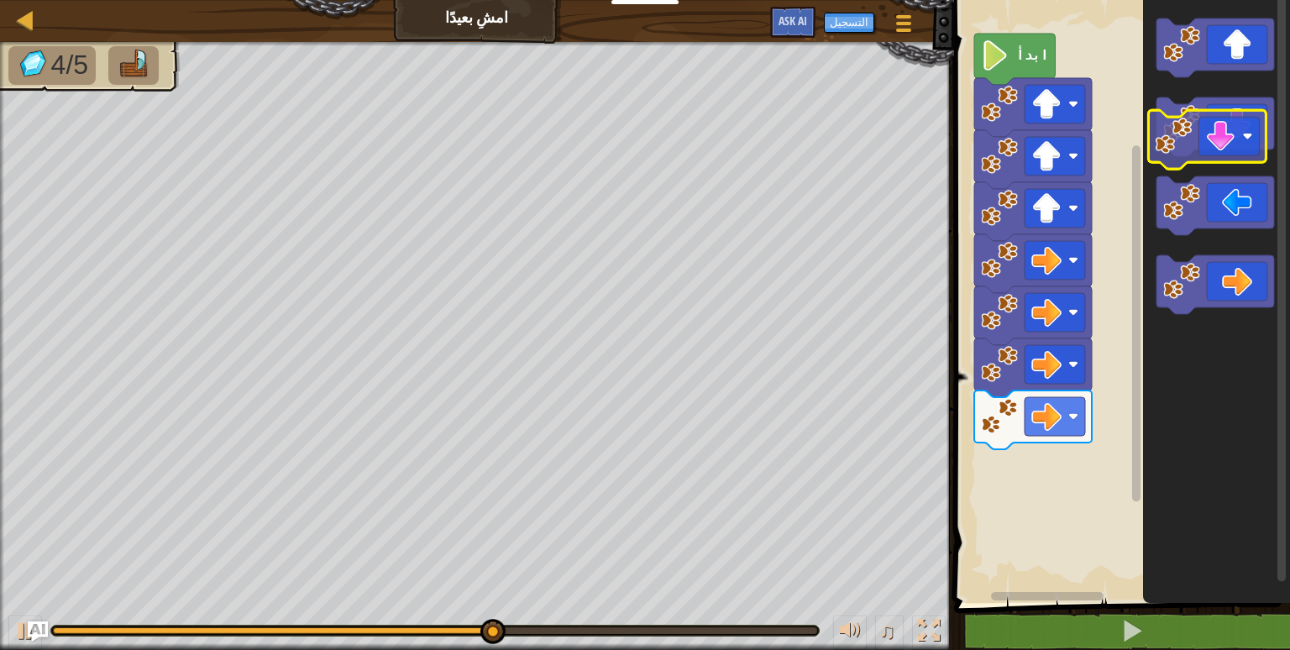
click at [1055, 271] on div "ابدأ" at bounding box center [1119, 298] width 341 height 612
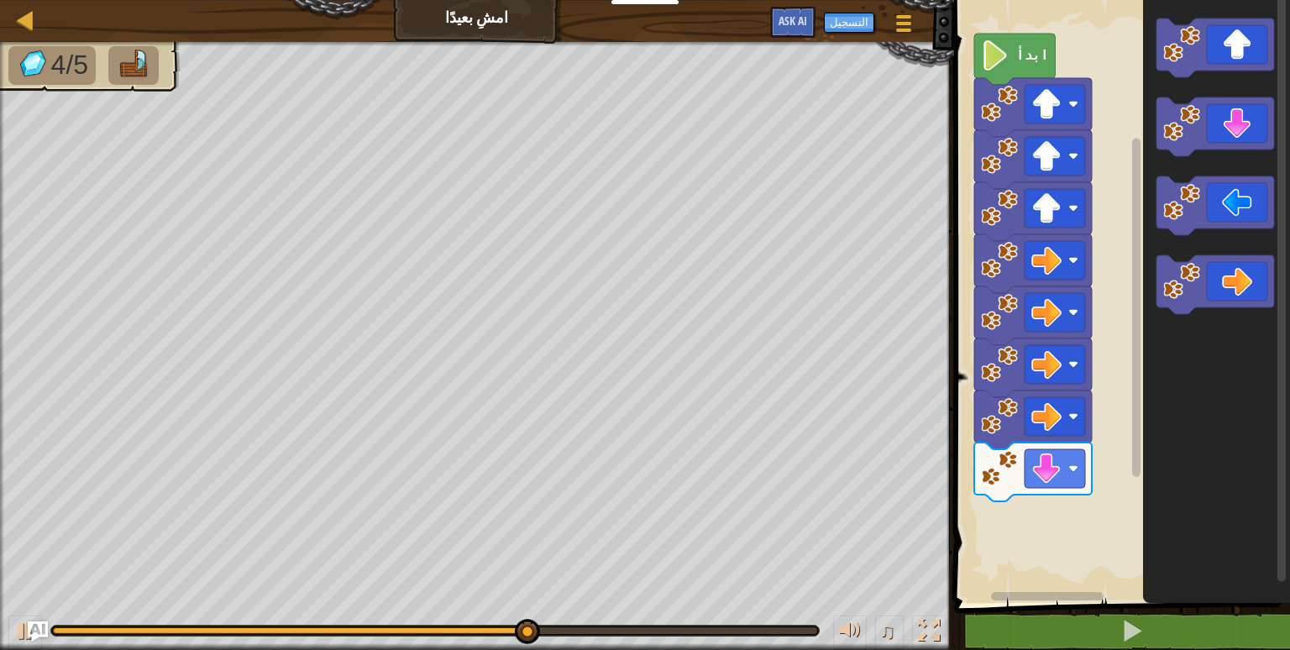
click at [1191, 174] on icon "مساحة عمل بلوكلي" at bounding box center [1216, 298] width 147 height 612
click at [1172, 202] on g "مساحة عمل بلوكلي" at bounding box center [1216, 166] width 118 height 296
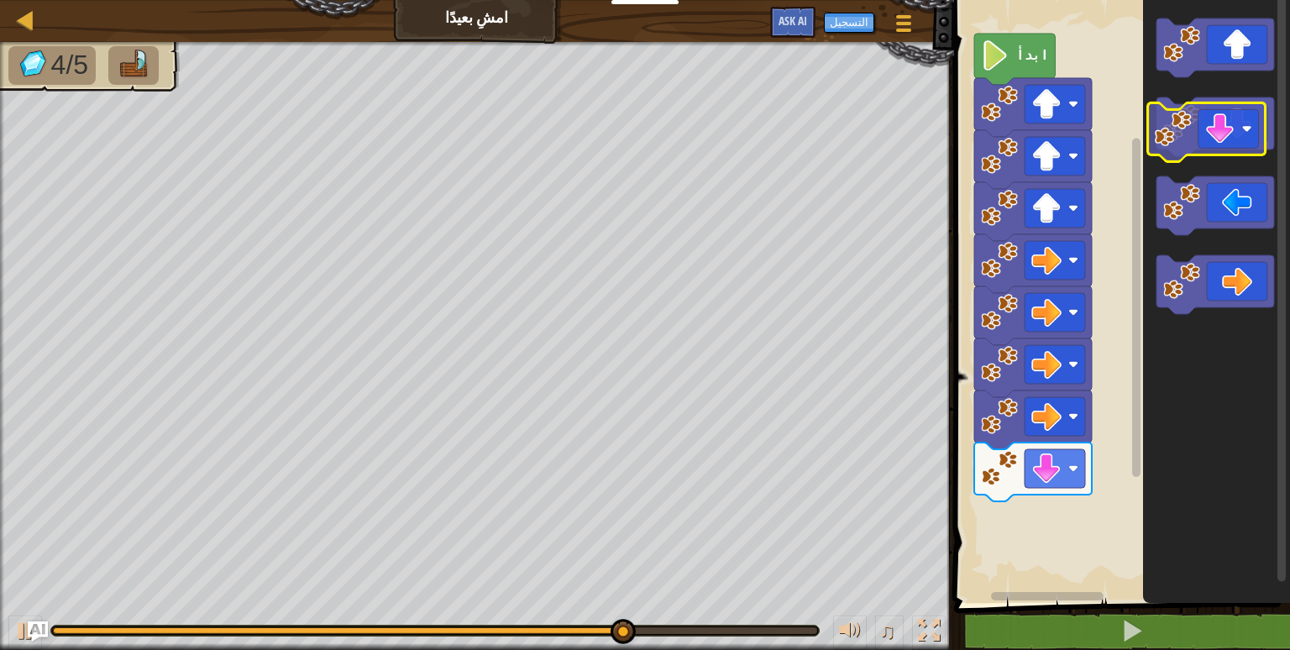
click at [937, 260] on div "خريطة امشِ بعيدًا قائمة اللعبة التسجيل Ask AI 1 ההההההההההההההההההההההההההההההה…" at bounding box center [645, 325] width 1290 height 650
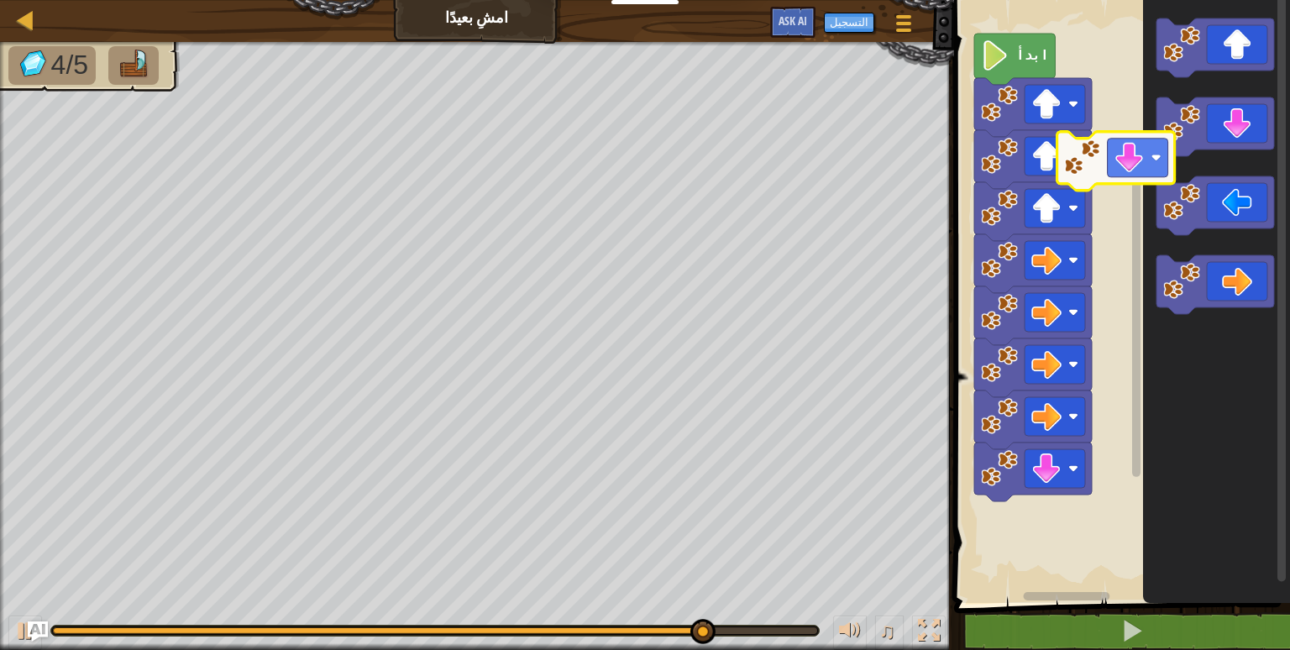
click at [1099, 146] on div "ابدأ" at bounding box center [1119, 298] width 341 height 612
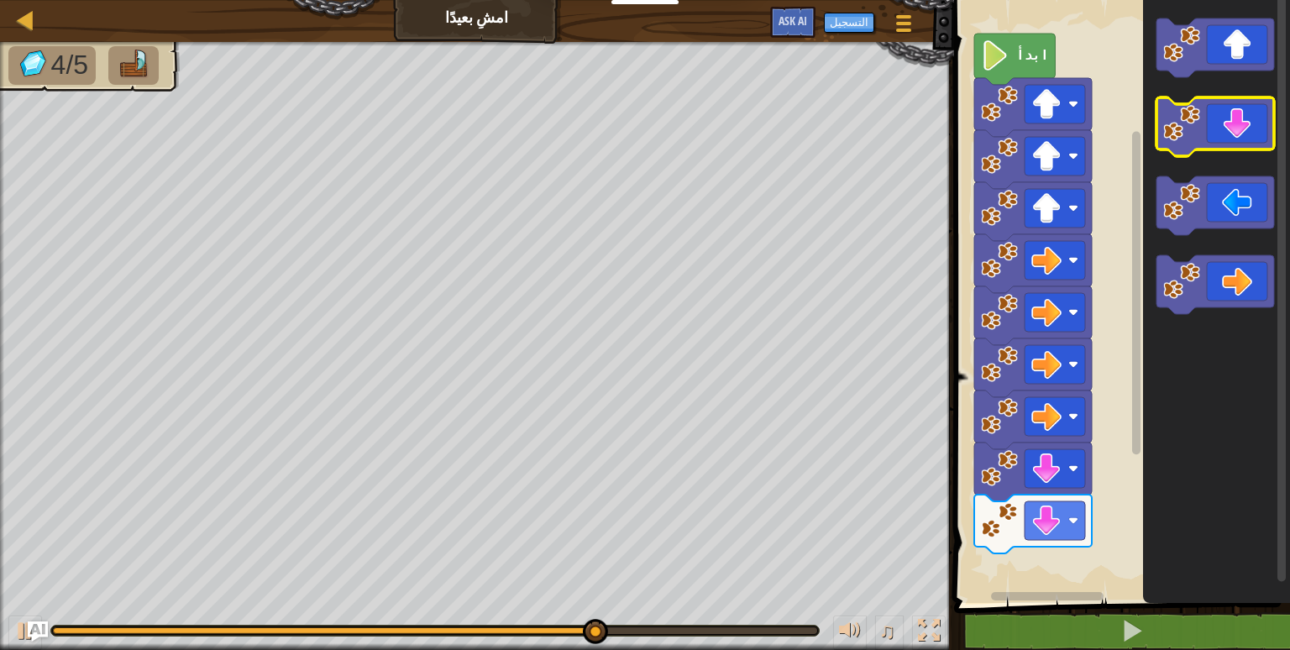
click at [1018, 186] on div "ابدأ" at bounding box center [1119, 298] width 341 height 612
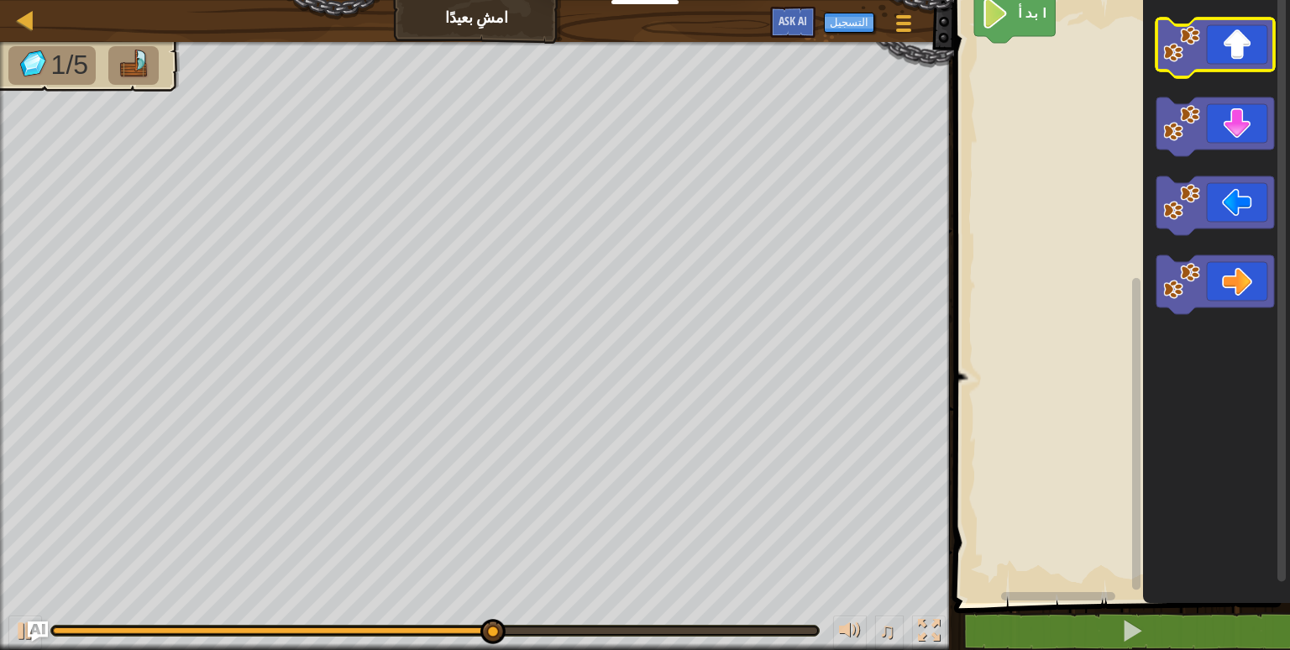
click at [1189, 71] on icon "مساحة عمل بلوكلي" at bounding box center [1216, 47] width 118 height 59
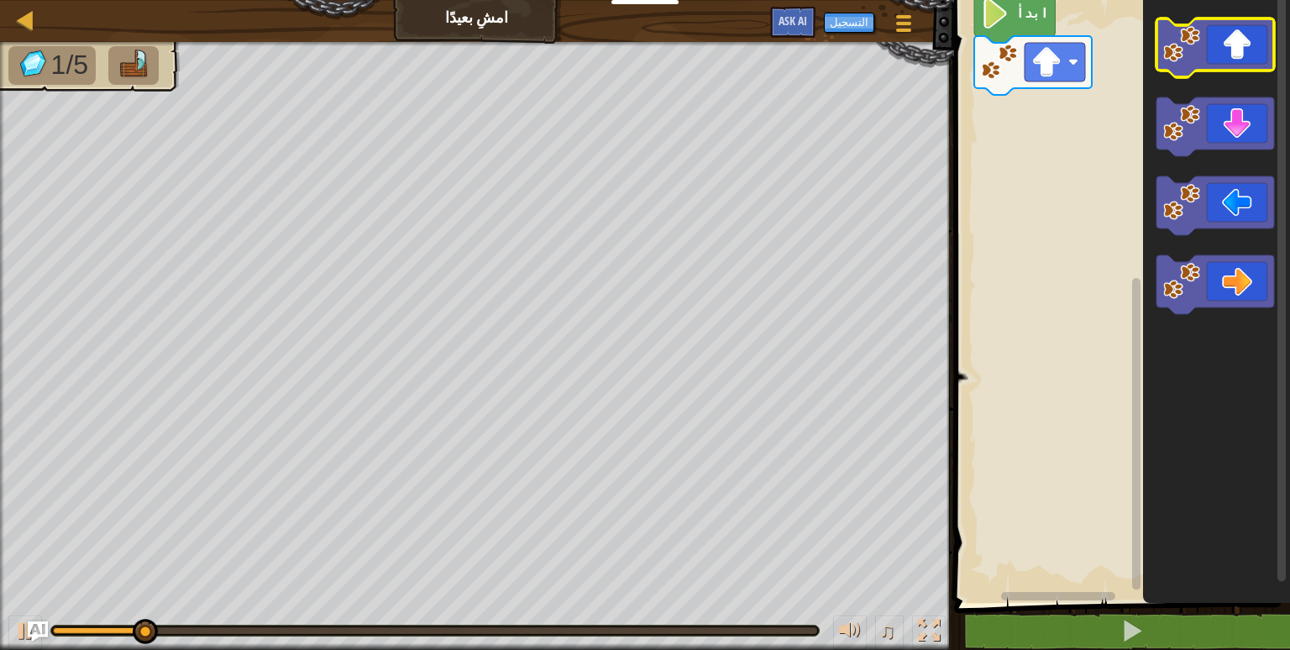
click at [1189, 71] on icon "مساحة عمل بلوكلي" at bounding box center [1216, 47] width 118 height 59
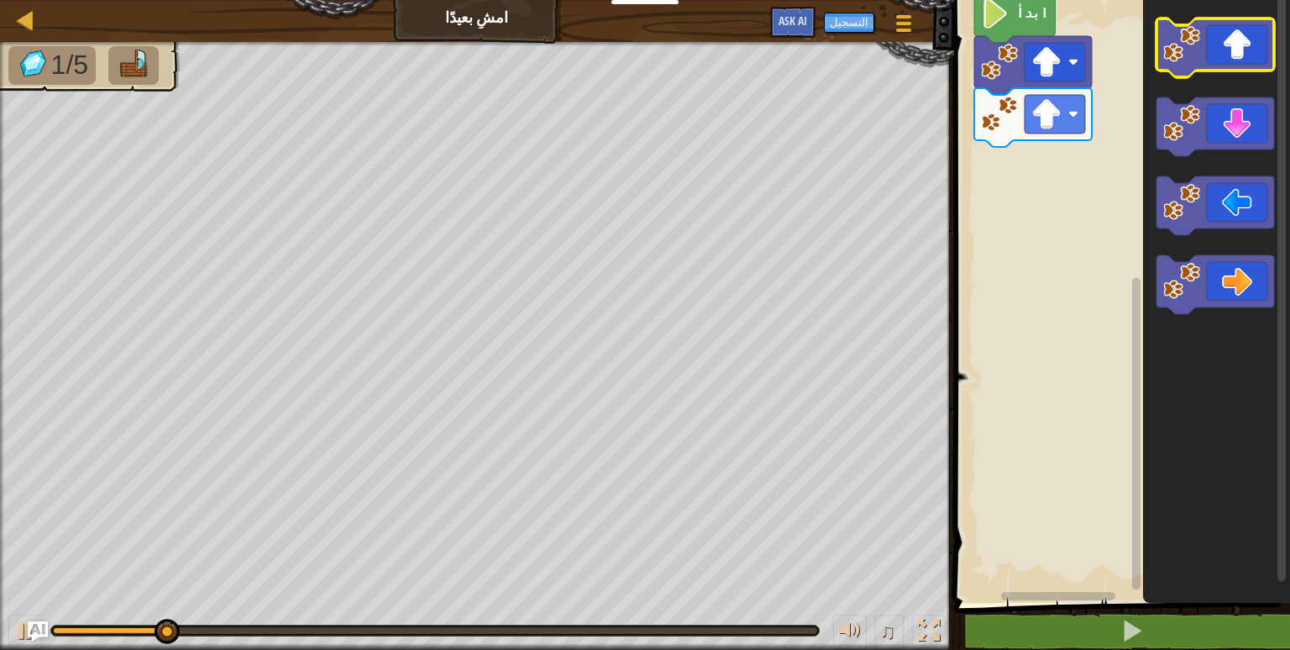
click at [1189, 71] on icon "مساحة عمل بلوكلي" at bounding box center [1216, 47] width 118 height 59
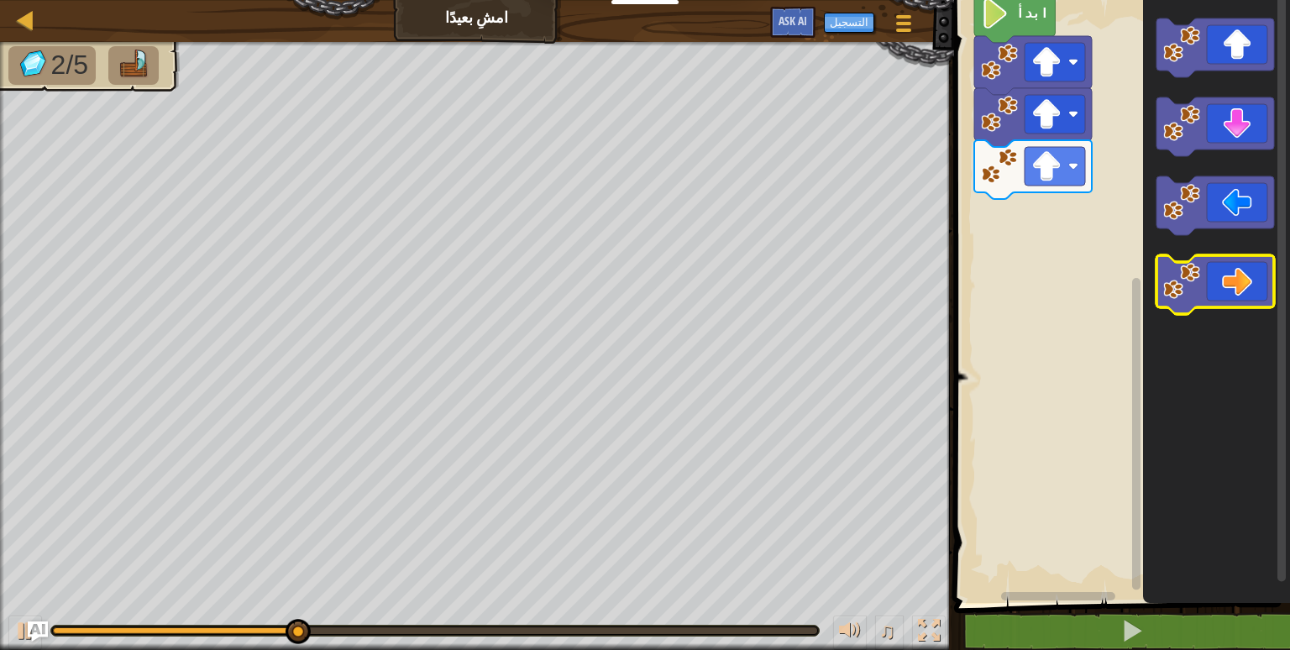
click at [1196, 260] on icon "مساحة عمل بلوكلي" at bounding box center [1216, 284] width 118 height 59
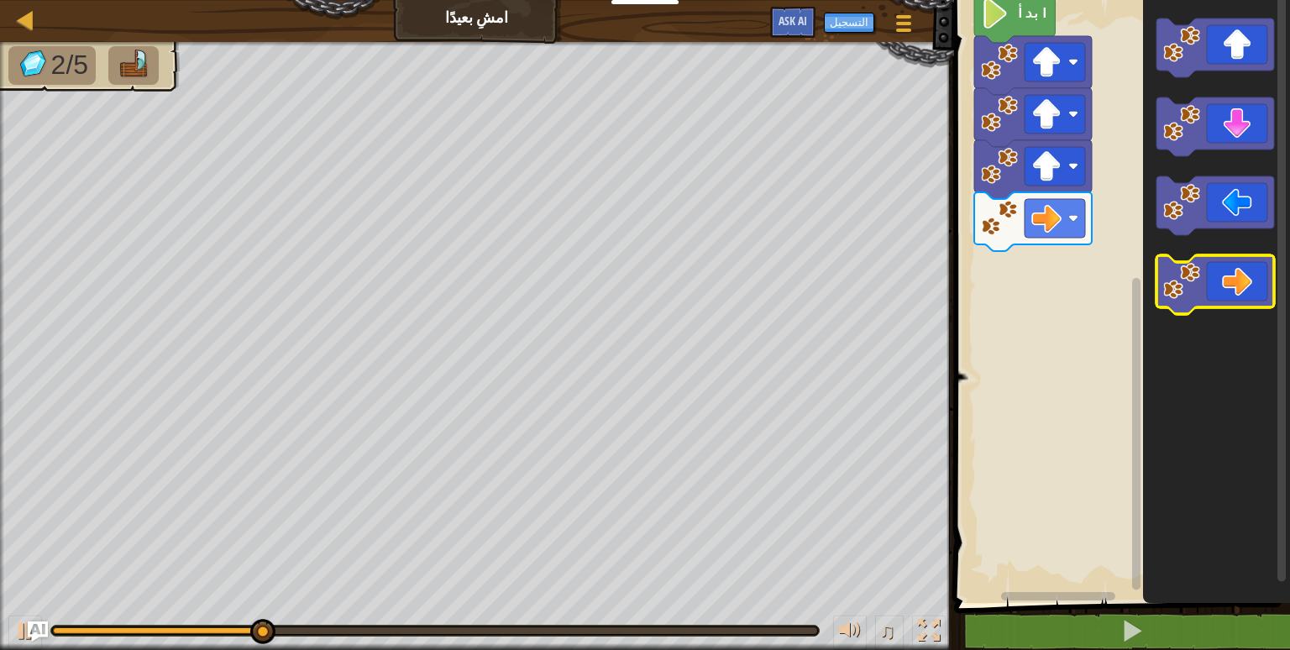
click at [1196, 260] on icon "مساحة عمل بلوكلي" at bounding box center [1216, 284] width 118 height 59
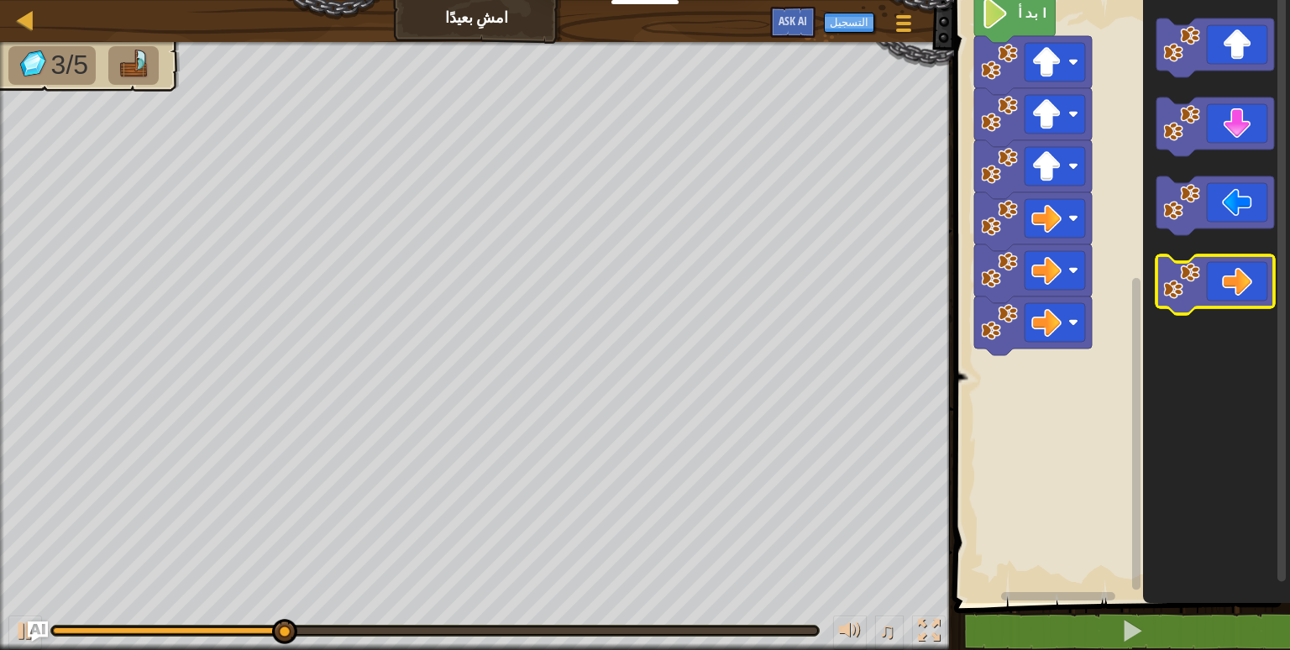
click at [1196, 260] on icon "مساحة عمل بلوكلي" at bounding box center [1216, 284] width 118 height 59
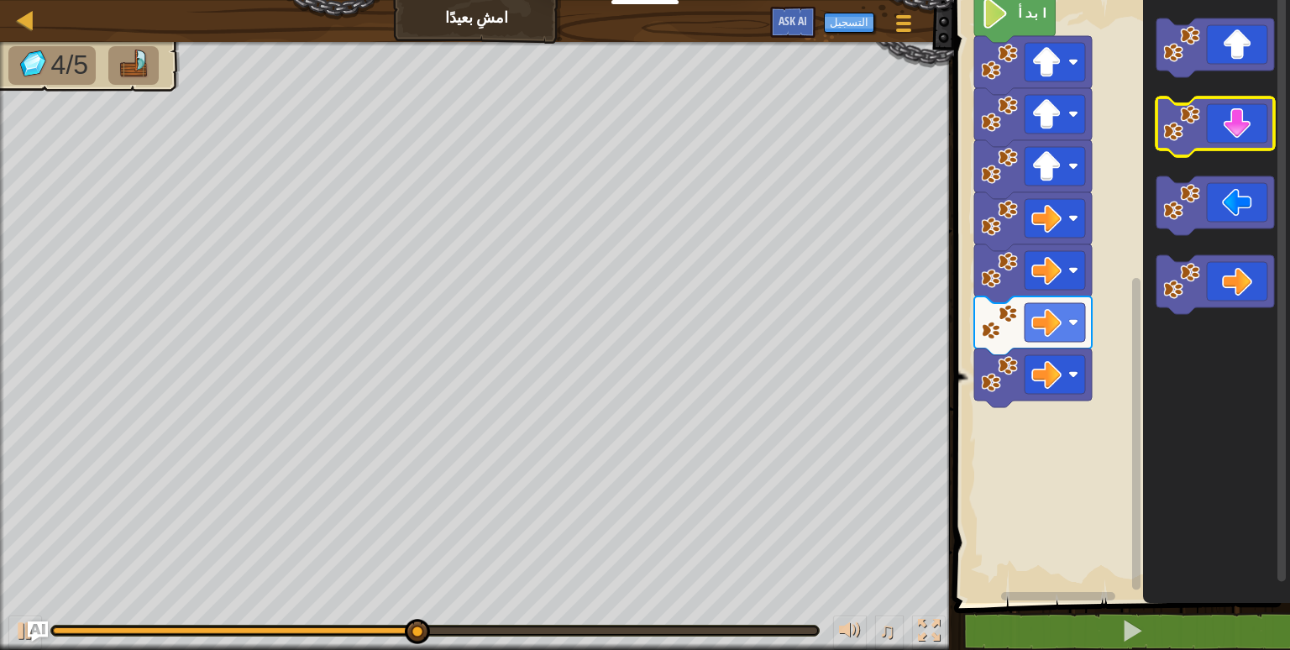
click at [1181, 125] on image "مساحة عمل بلوكلي" at bounding box center [1181, 123] width 37 height 37
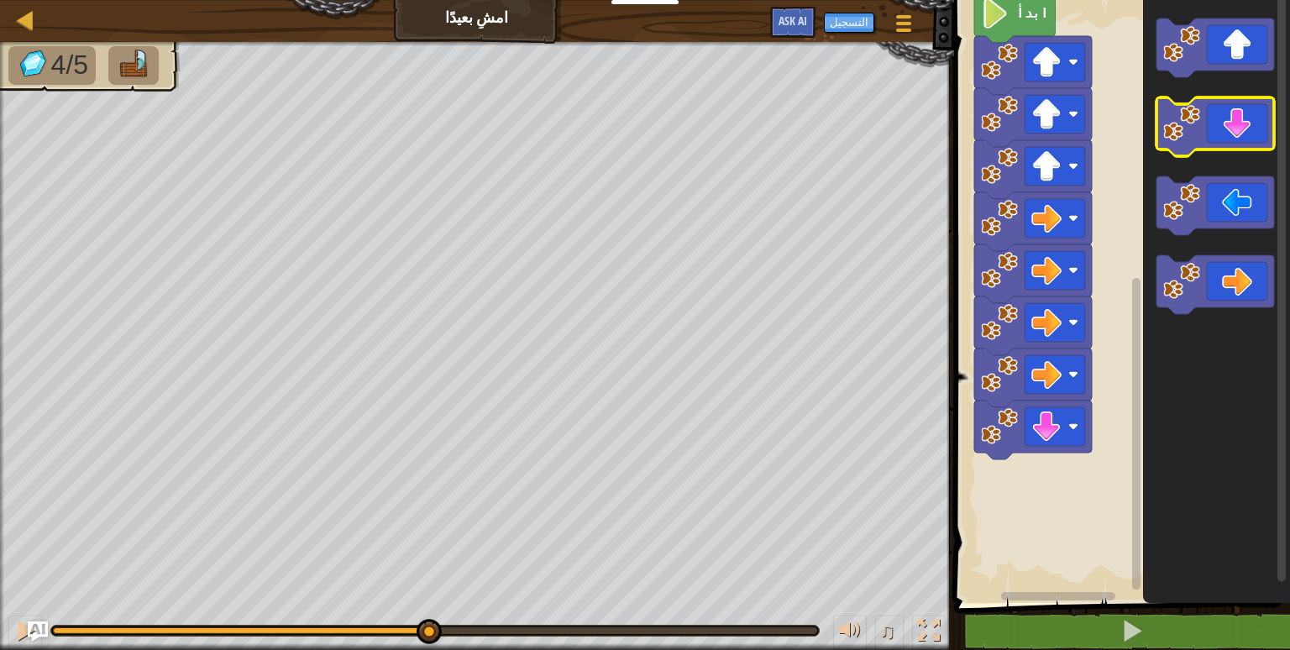
click at [1181, 125] on image "مساحة عمل بلوكلي" at bounding box center [1181, 123] width 37 height 37
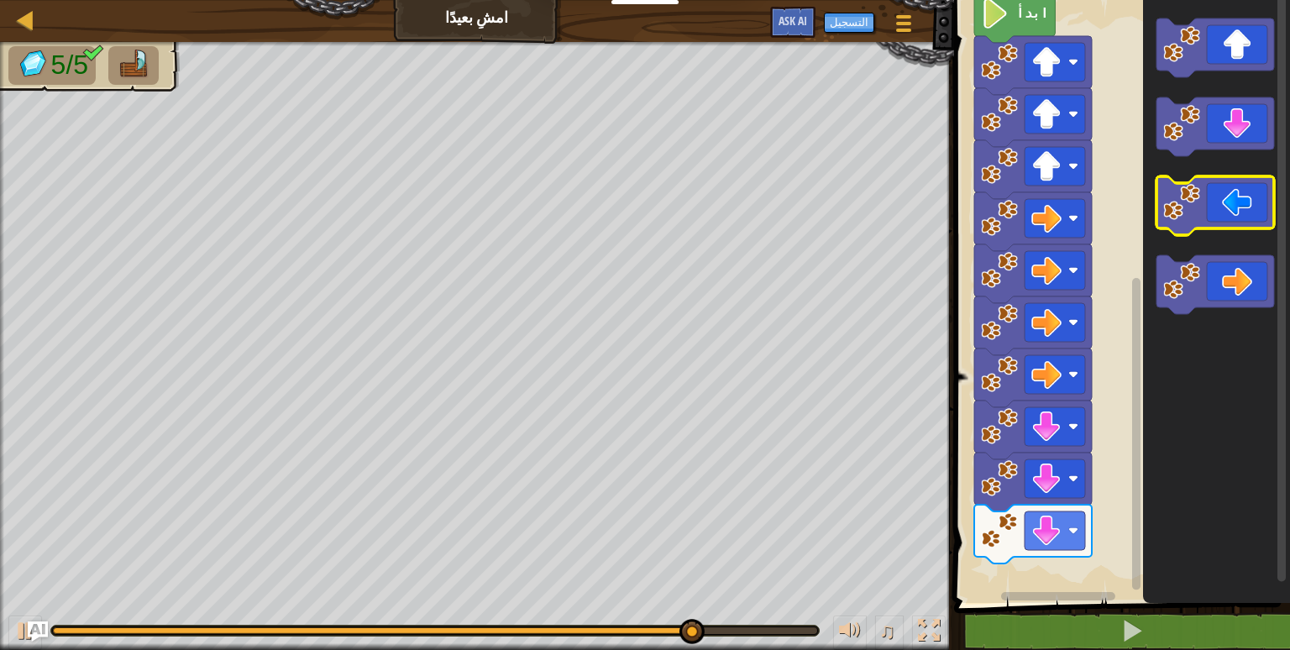
click at [1189, 224] on icon "مساحة عمل بلوكلي" at bounding box center [1216, 205] width 118 height 59
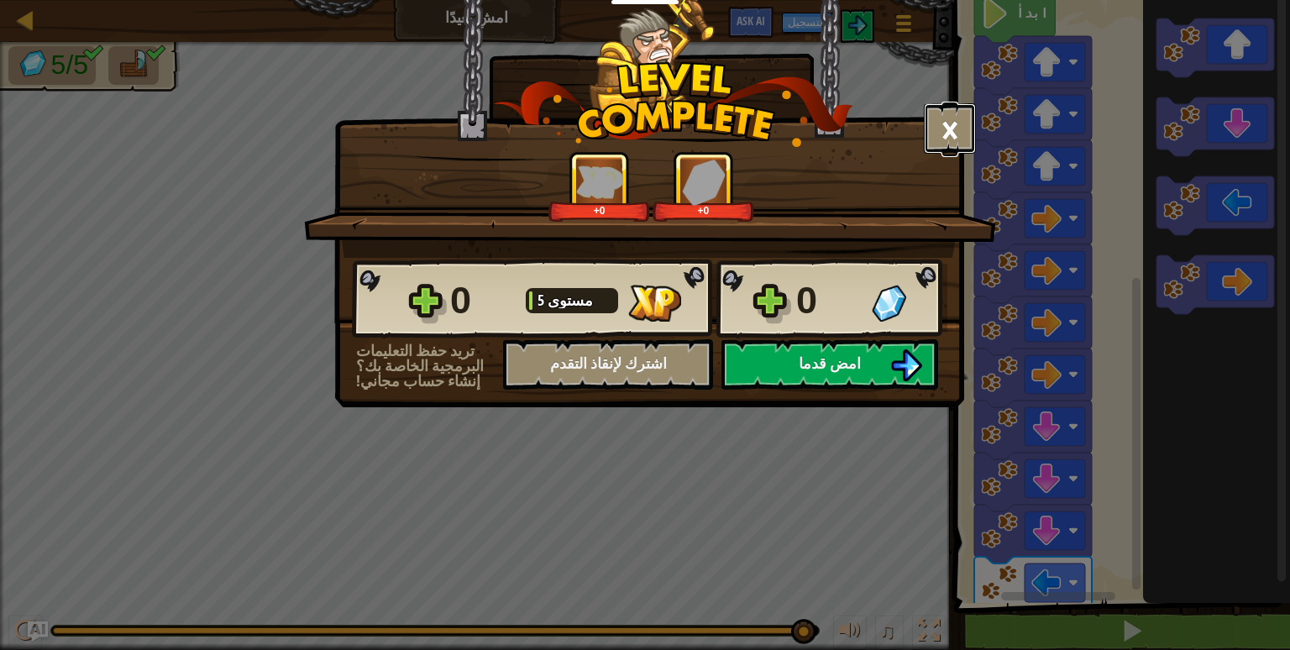
click at [957, 131] on button "×" at bounding box center [950, 128] width 52 height 50
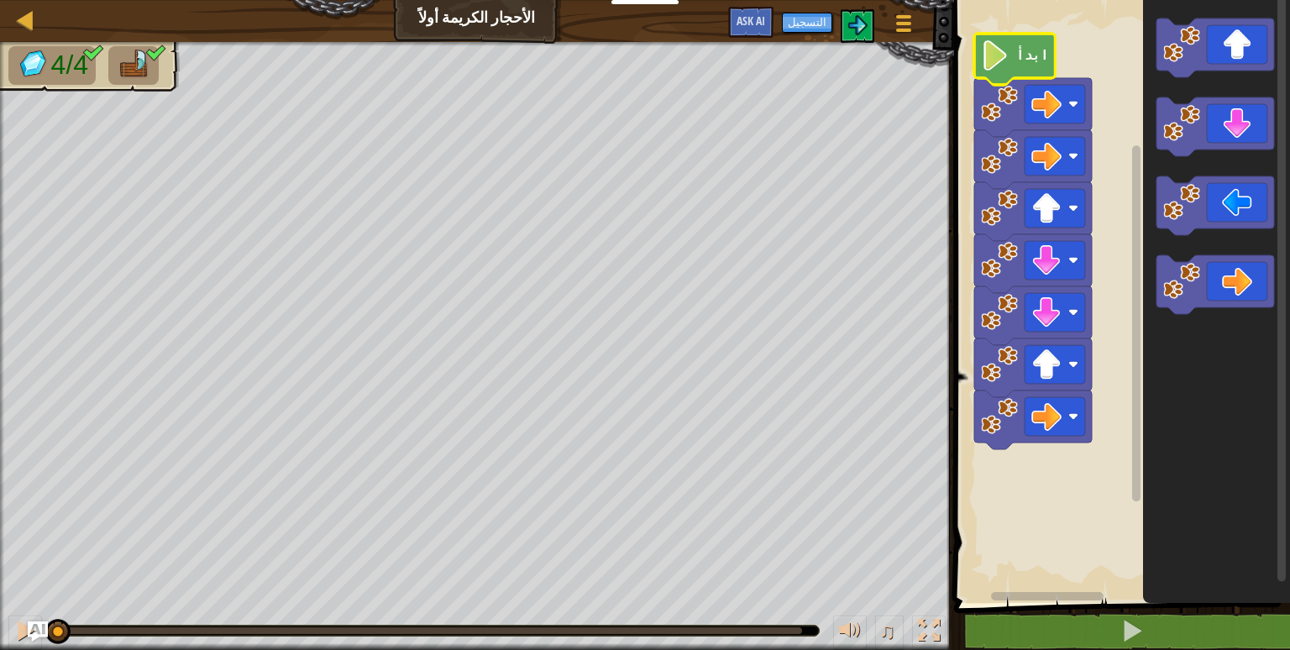
click at [1016, 60] on text "ابدأ" at bounding box center [1032, 54] width 33 height 18
click at [474, 3] on div "خريطة الأحجار الكريمة أولاً قائمة اللعبة التسجيل Ask AI" at bounding box center [477, 21] width 954 height 42
click at [477, 26] on div "خريطة الأحجار الكريمة أولاً قائمة اللعبة التسجيل Ask AI" at bounding box center [477, 21] width 954 height 42
